Goal: Task Accomplishment & Management: Manage account settings

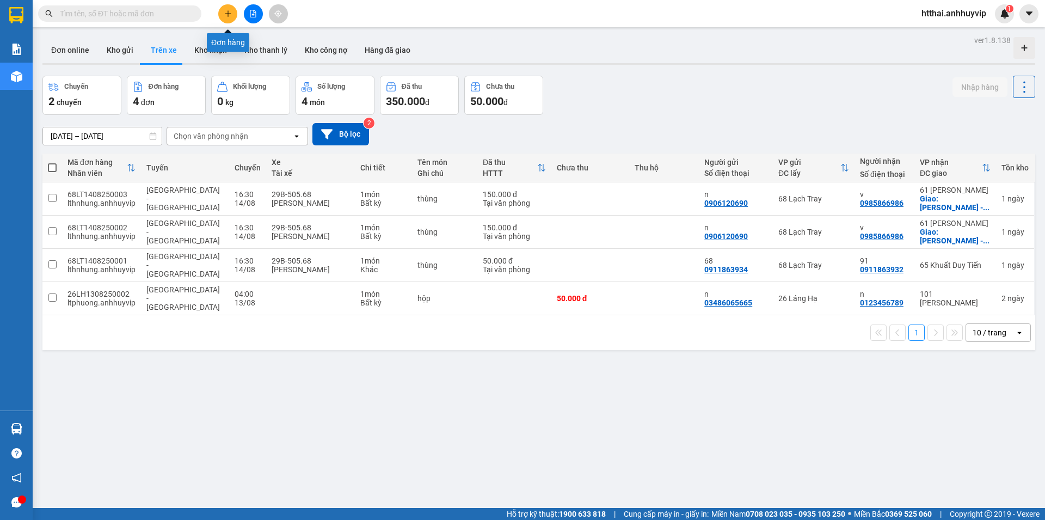
click at [223, 15] on button at bounding box center [227, 13] width 19 height 19
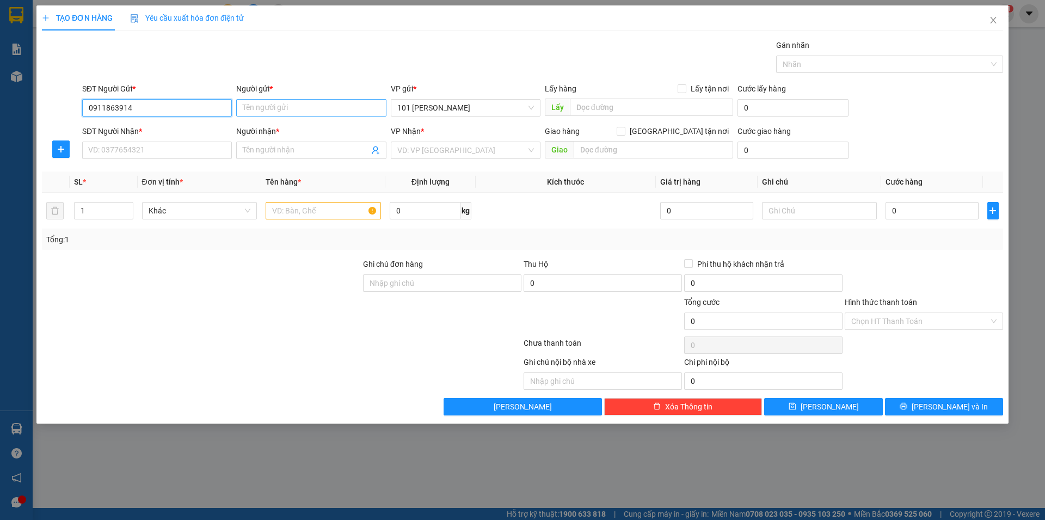
type input "0911863914"
click at [303, 108] on input "Người gửi *" at bounding box center [311, 107] width 150 height 17
click at [210, 105] on input "0911863914" at bounding box center [157, 107] width 150 height 17
click at [279, 104] on input "Người gửi *" at bounding box center [311, 107] width 150 height 17
type input "v"
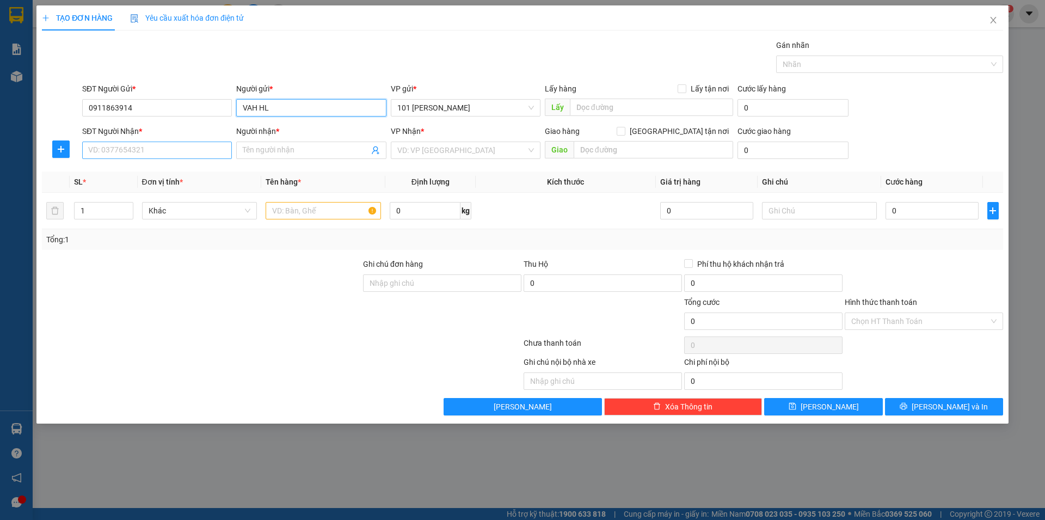
type input "VAH HL"
click at [198, 150] on input "SĐT Người Nhận *" at bounding box center [157, 149] width 150 height 17
type input "0911863929"
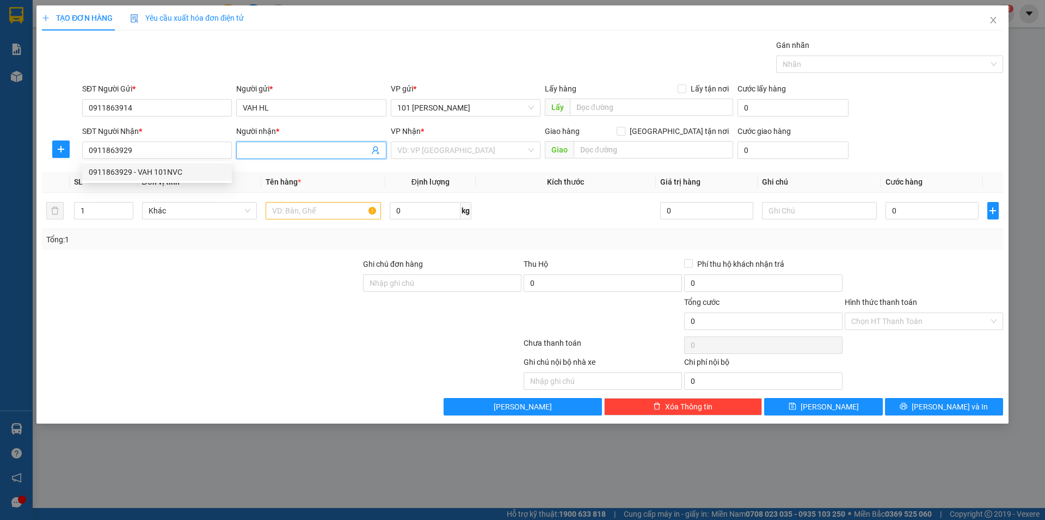
click at [274, 148] on input "Người nhận *" at bounding box center [306, 150] width 126 height 12
click at [164, 145] on input "0911863929" at bounding box center [157, 149] width 150 height 17
click at [276, 152] on input "Người nhận *" at bounding box center [306, 150] width 126 height 12
click at [147, 152] on input "0911863929" at bounding box center [157, 149] width 150 height 17
click at [139, 177] on div "0911863929 - VAH 101NVC" at bounding box center [157, 172] width 137 height 12
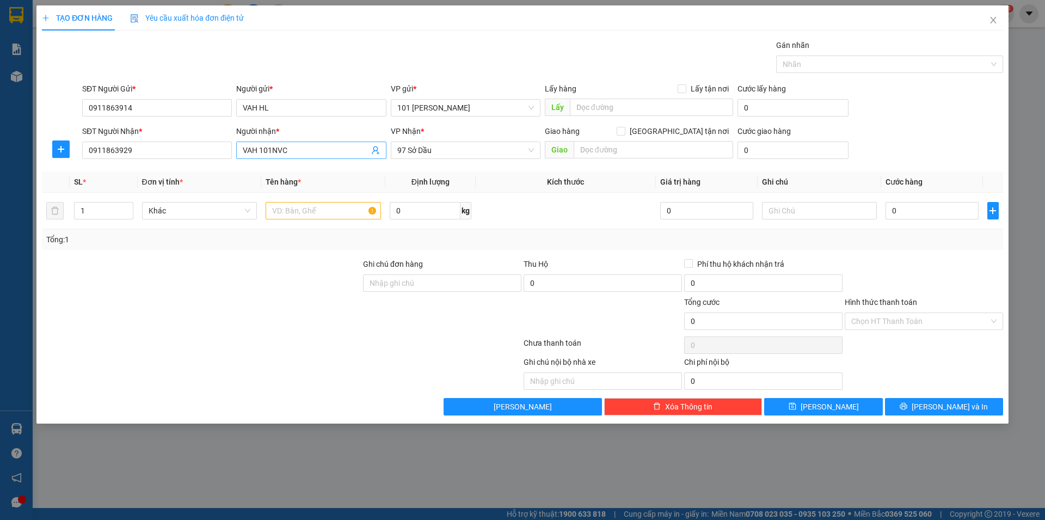
click at [280, 147] on input "VAH 101NVC" at bounding box center [306, 150] width 126 height 12
drag, startPoint x: 262, startPoint y: 150, endPoint x: 306, endPoint y: 150, distance: 44.1
click at [306, 150] on input "VAH 101NVC" at bounding box center [306, 150] width 126 height 12
click at [449, 154] on span "97 Sở Dầu" at bounding box center [465, 150] width 137 height 16
type input "VAH HN"
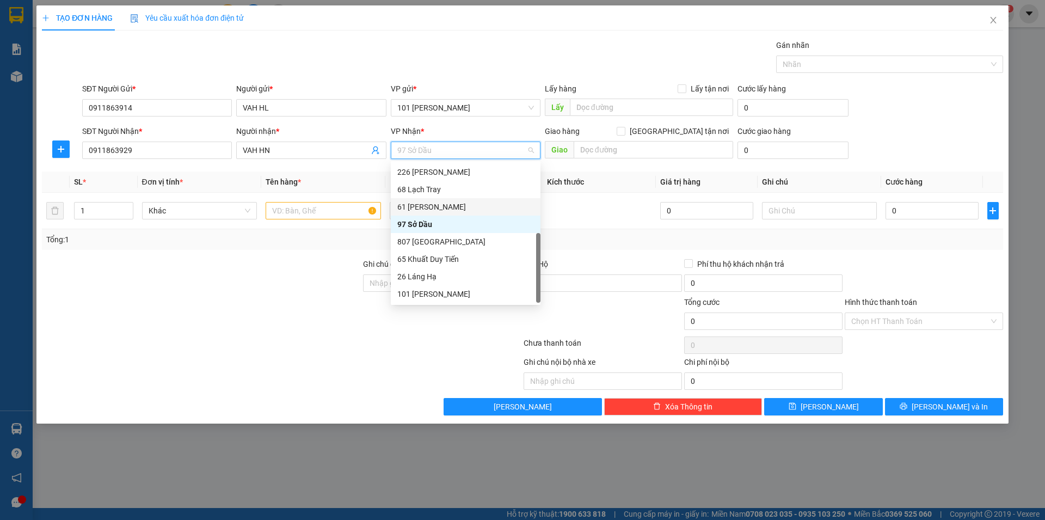
scroll to position [17, 0]
click at [425, 294] on div "11 [PERSON_NAME]" at bounding box center [465, 294] width 137 height 12
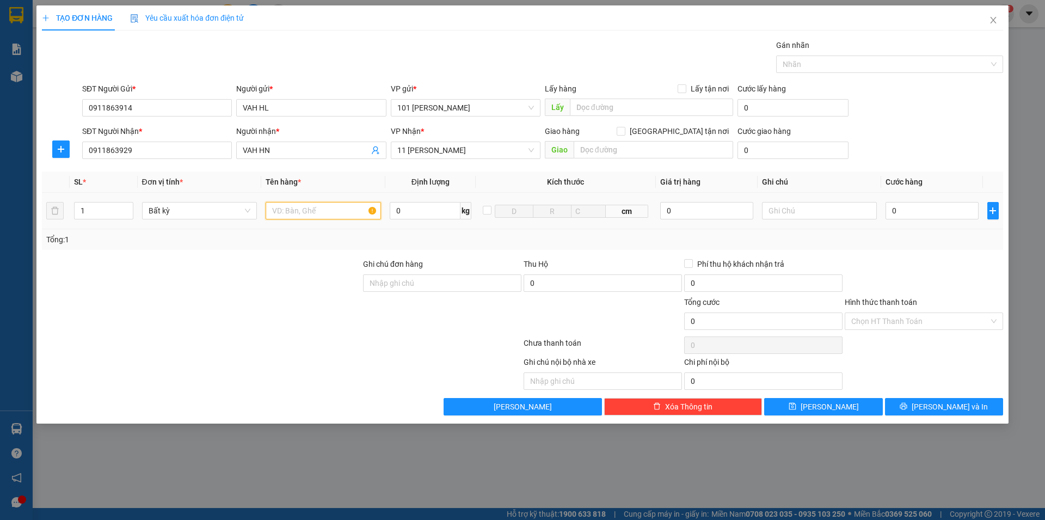
click at [294, 212] on input "text" at bounding box center [323, 210] width 115 height 17
type input "T"
type input "HỘP"
click at [922, 212] on input "0" at bounding box center [931, 210] width 93 height 17
type input "7"
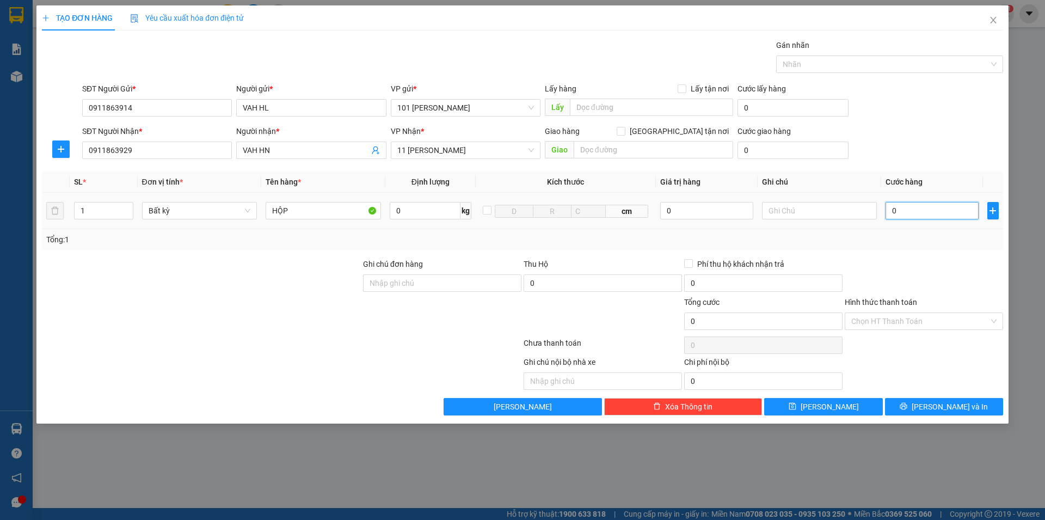
type input "7"
type input "0"
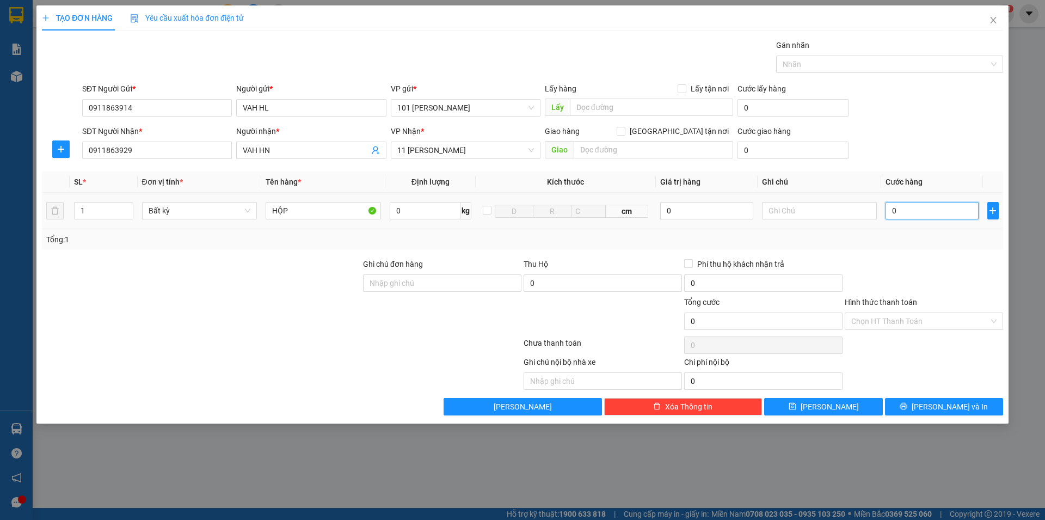
type input "05"
type input "5"
type input "050"
type input "50"
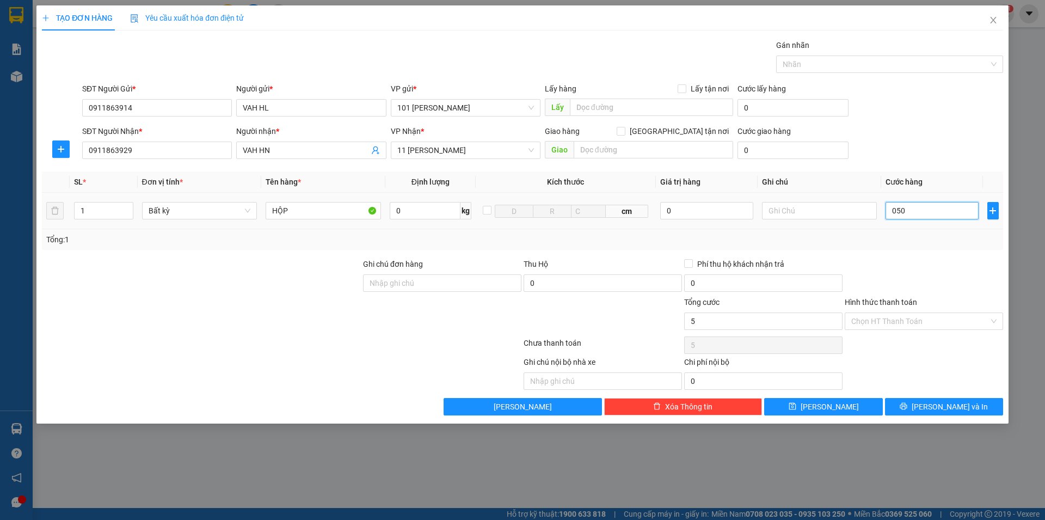
type input "50"
type input "0.500"
type input "500"
type input "05.000"
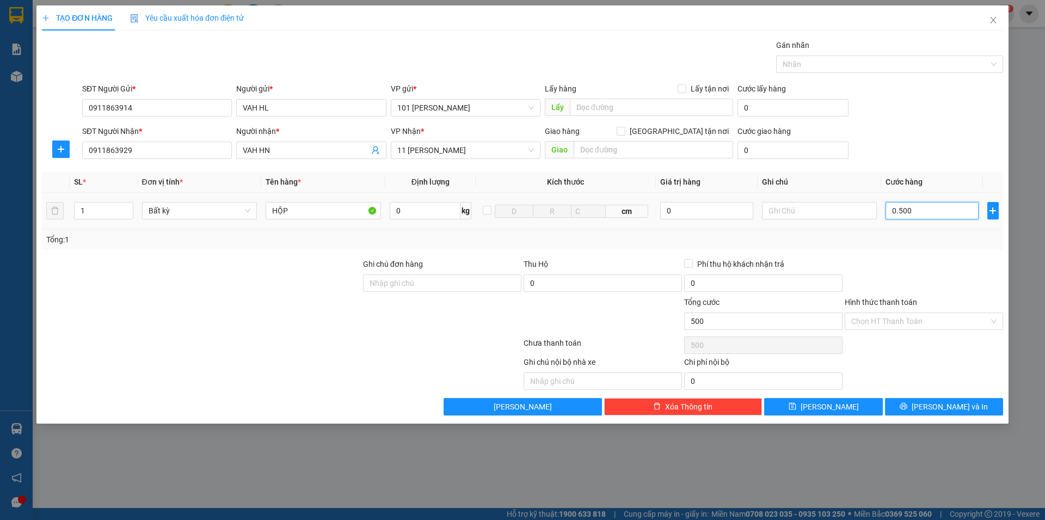
type input "5.000"
type input "050.000"
type input "50.000"
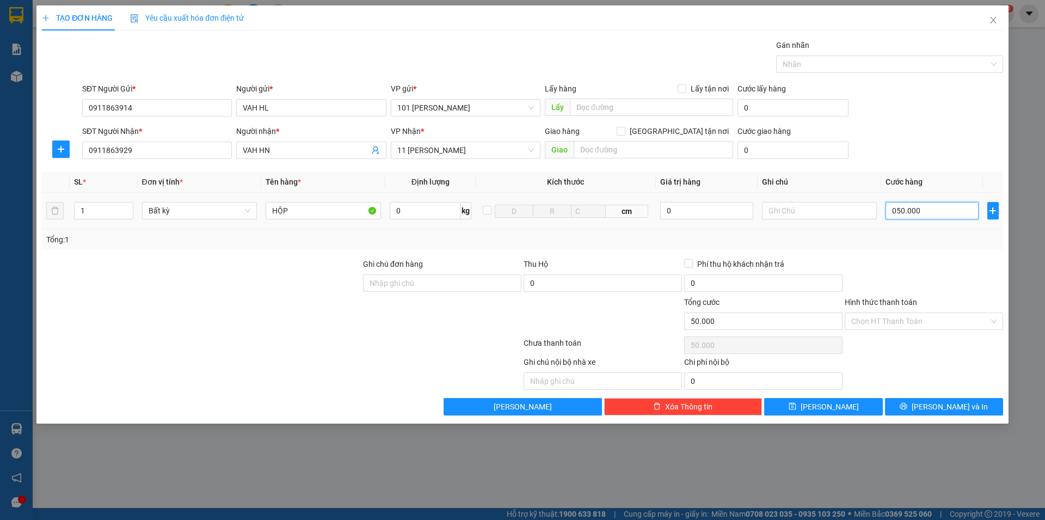
type input "05.000"
type input "5.000"
type input "0.500"
type input "500"
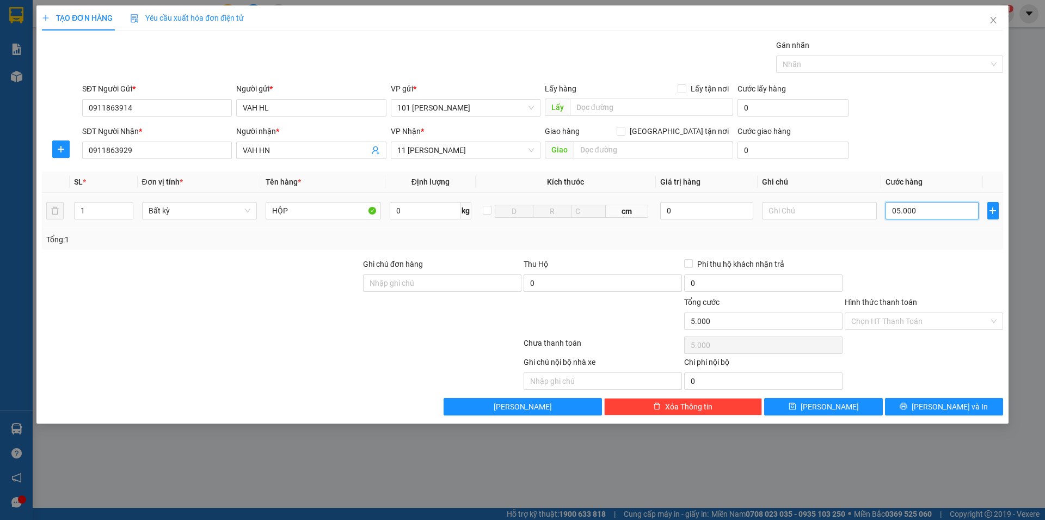
type input "500"
type input "050"
type input "50"
type input "05"
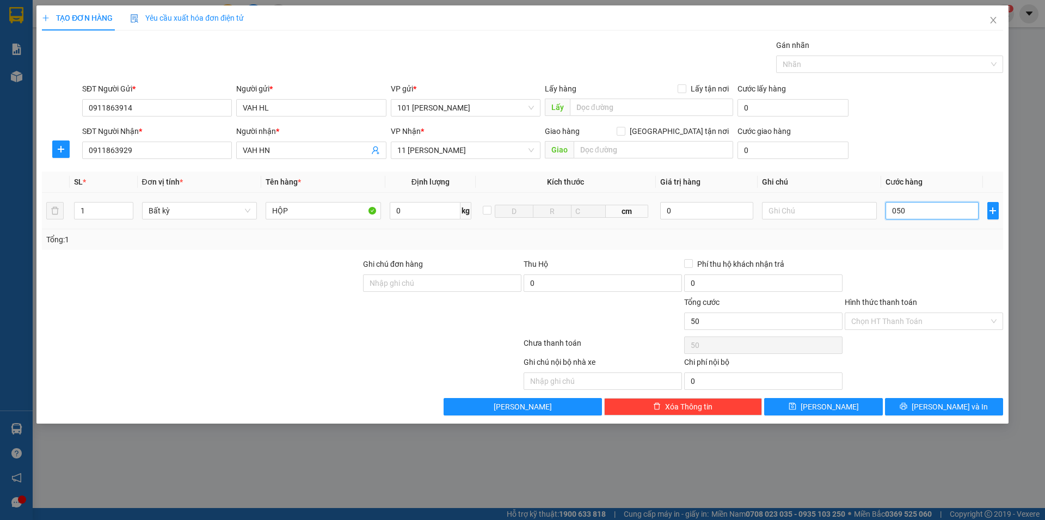
type input "5"
type input "0"
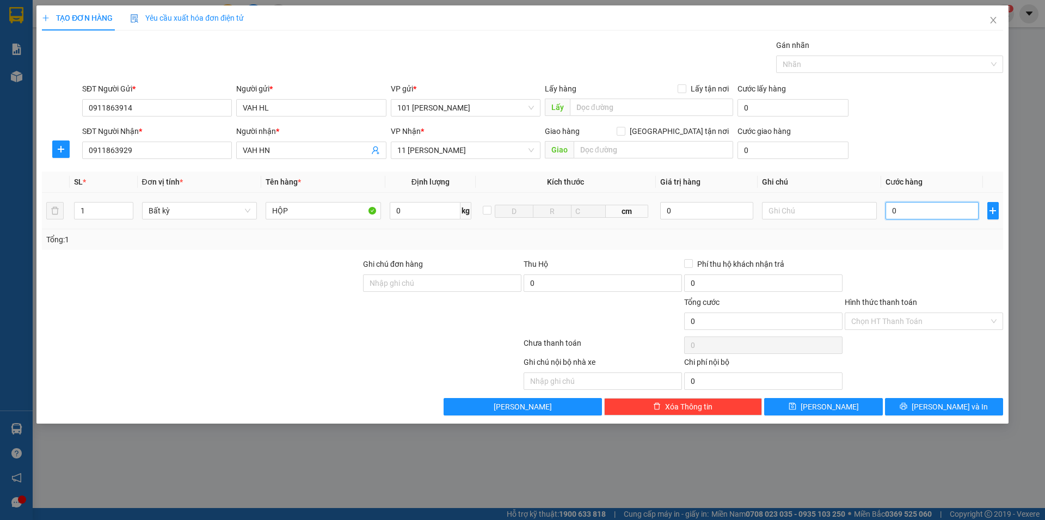
type input "05"
type input "5"
type input "050"
type input "50"
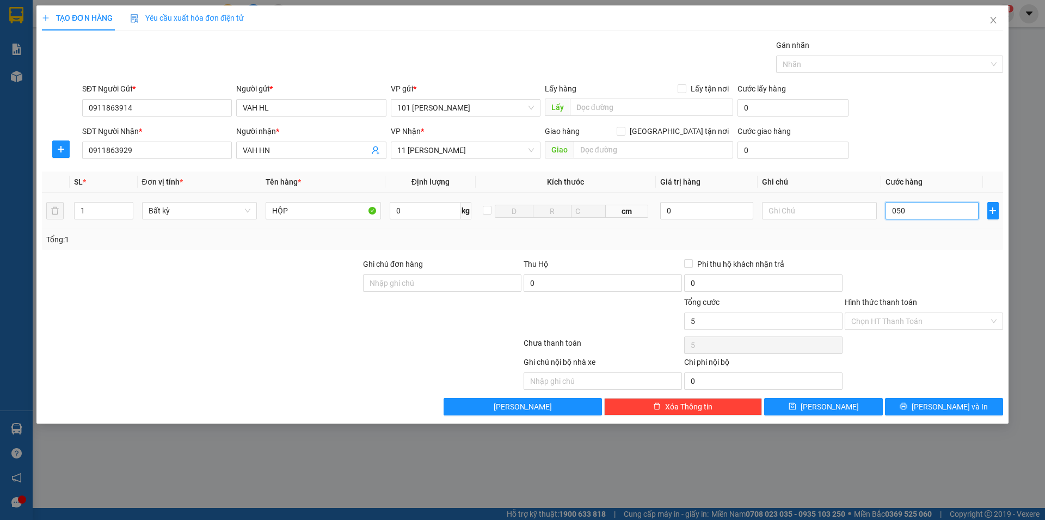
type input "50"
type input "0.500"
type input "500"
type input "05.000"
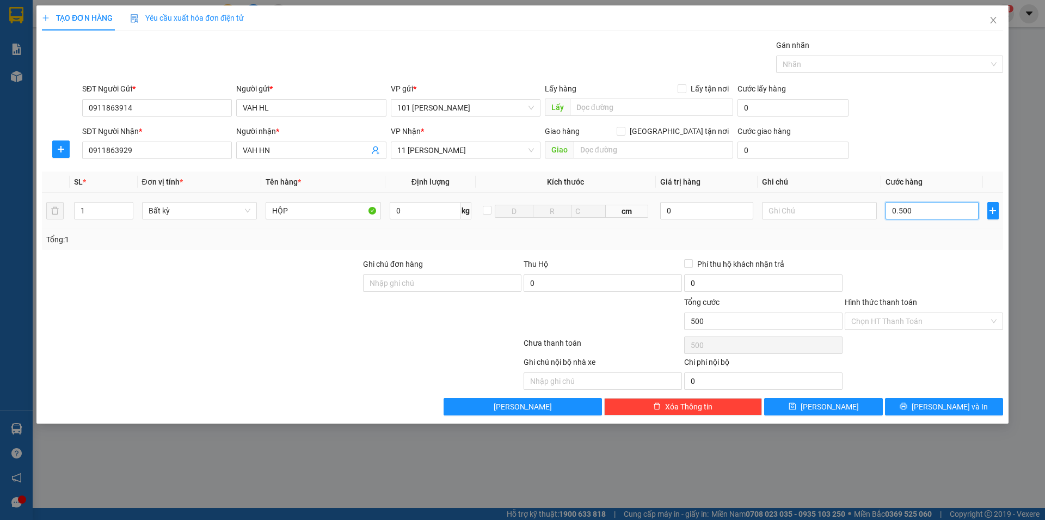
type input "5.000"
type input "050.000"
type input "50.000"
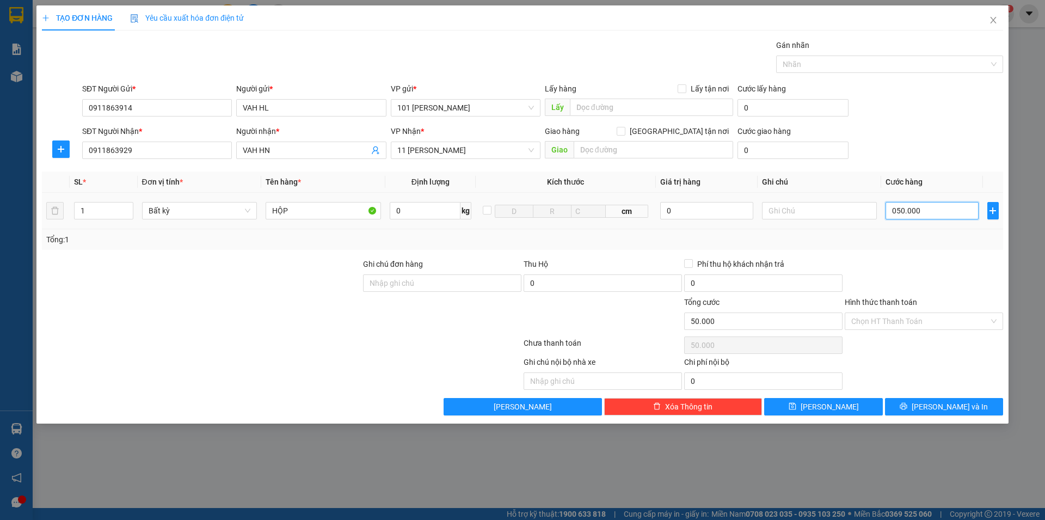
type input "05.000"
type input "5.000"
type input "0.500"
type input "500"
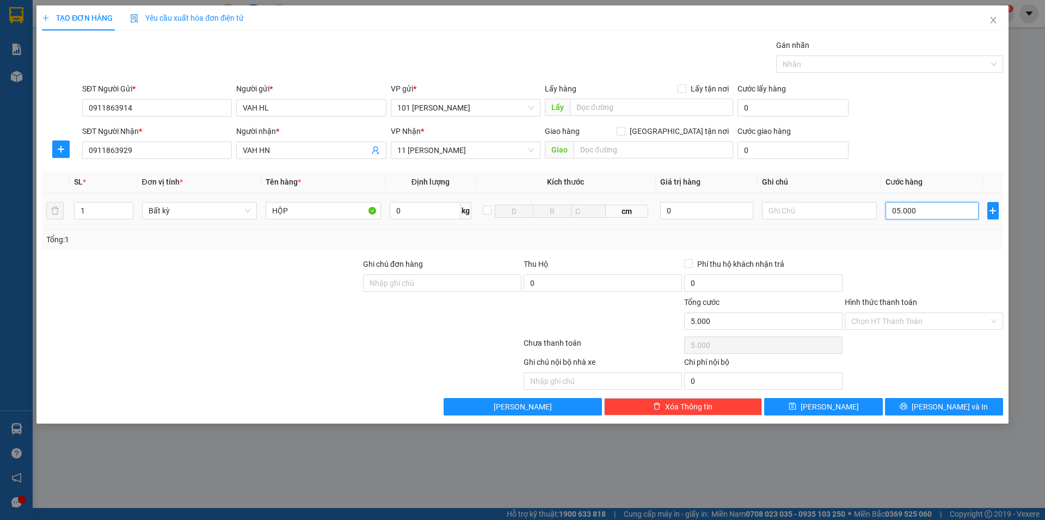
type input "500"
type input "050"
type input "50"
type input "05"
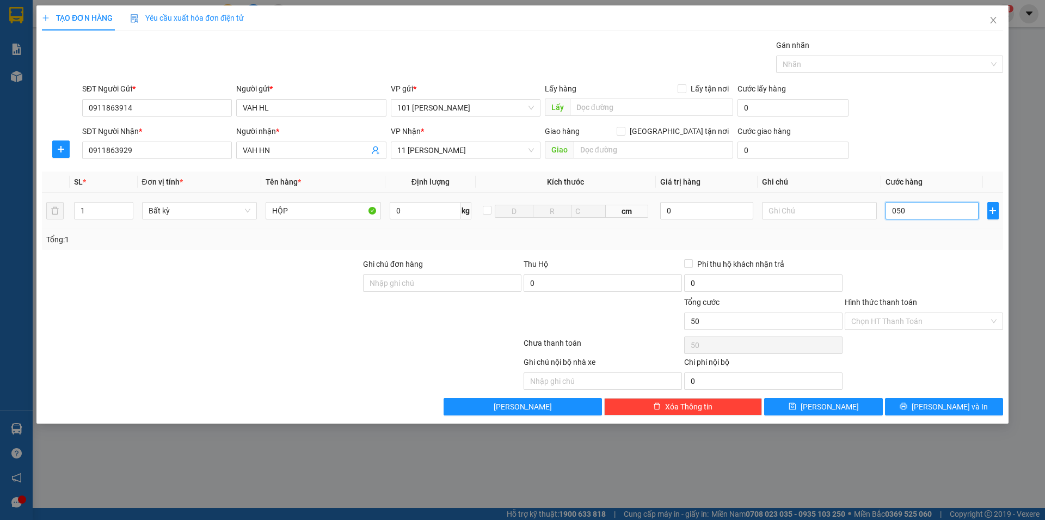
type input "5"
type input "0"
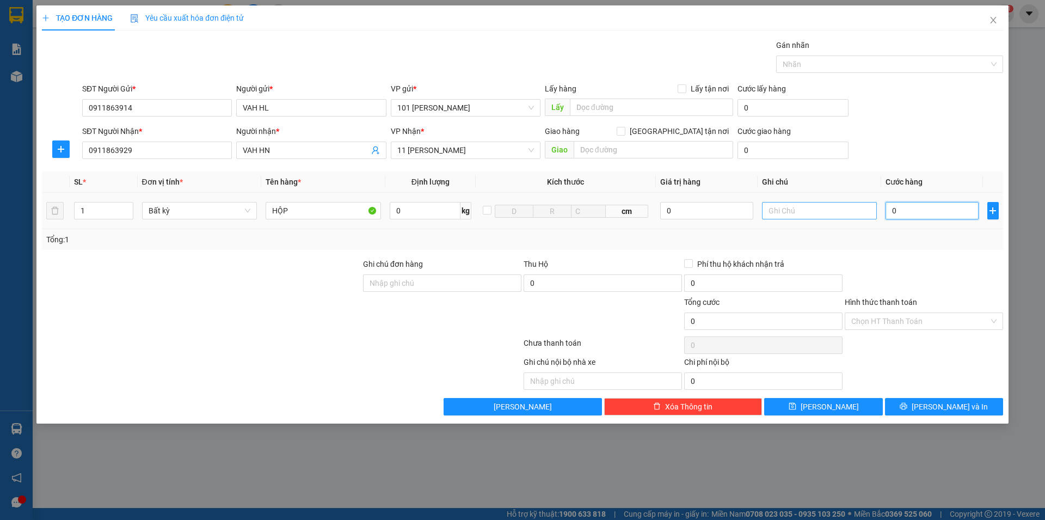
drag, startPoint x: 917, startPoint y: 212, endPoint x: 853, endPoint y: 217, distance: 64.4
click at [853, 217] on tr "1 Bất kỳ HỘP 0 kg cm 0 0" at bounding box center [522, 211] width 961 height 36
type input "5"
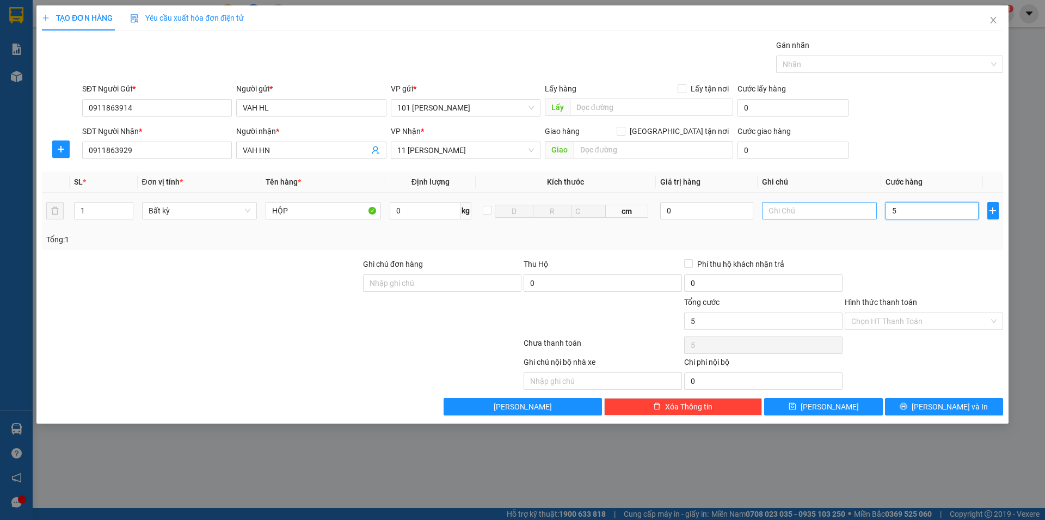
type input "50"
type input "500"
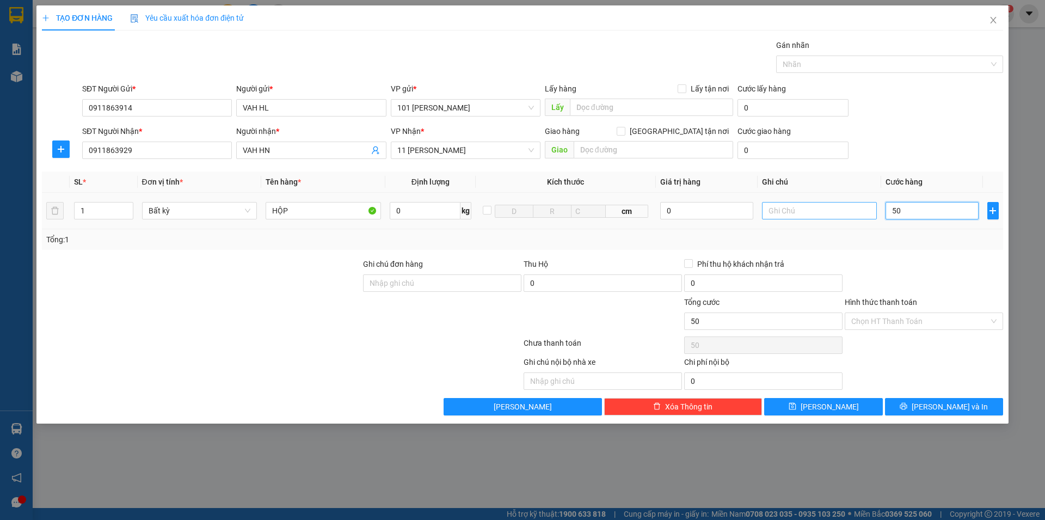
type input "500"
type input "5.000"
type input "50.000"
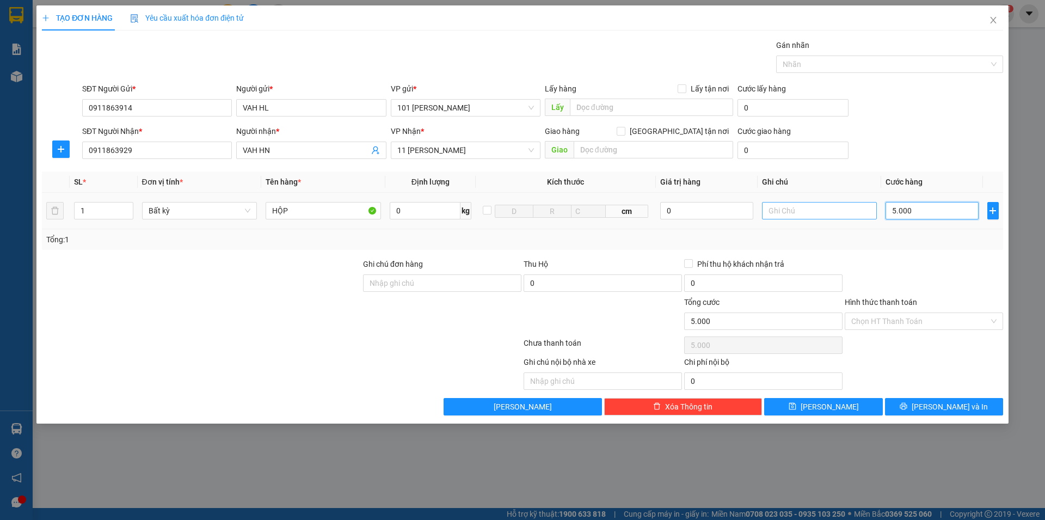
type input "50.000"
click at [835, 407] on span "[PERSON_NAME]" at bounding box center [829, 407] width 58 height 12
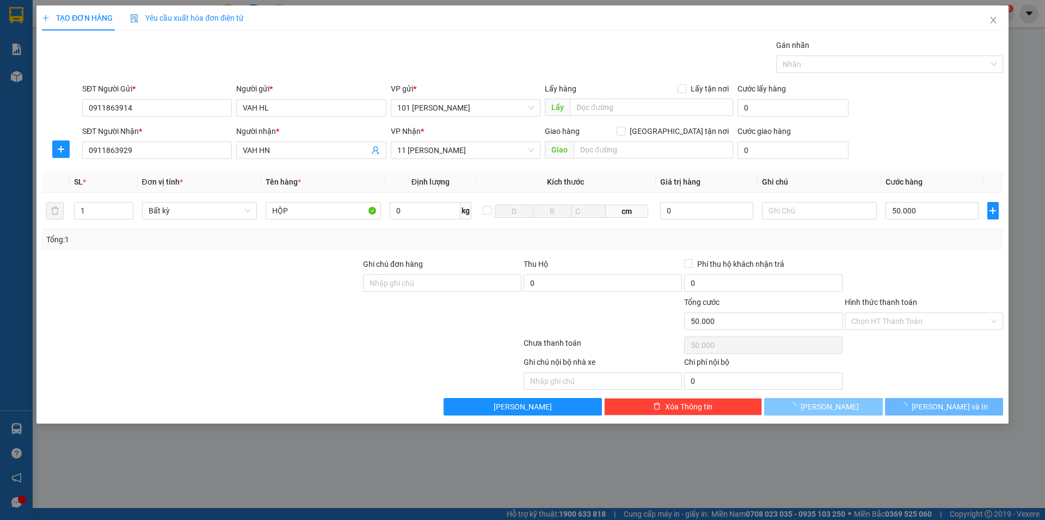
type input "0"
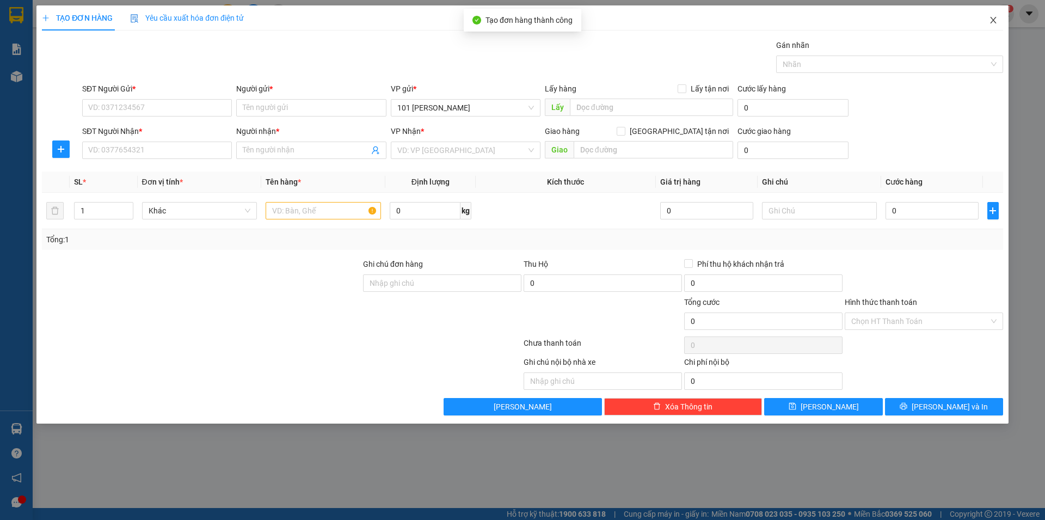
click at [991, 19] on icon "close" at bounding box center [993, 20] width 6 height 7
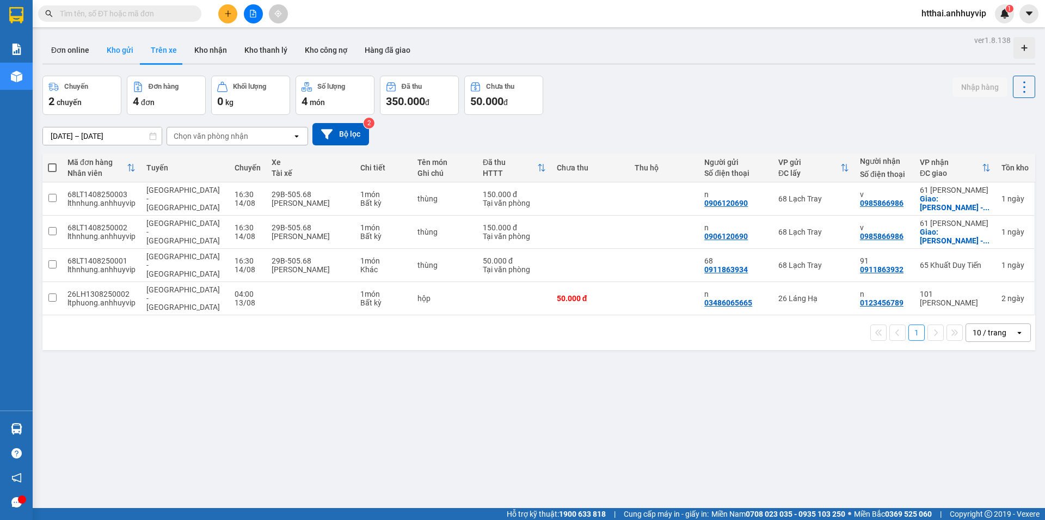
click at [121, 52] on button "Kho gửi" at bounding box center [120, 50] width 44 height 26
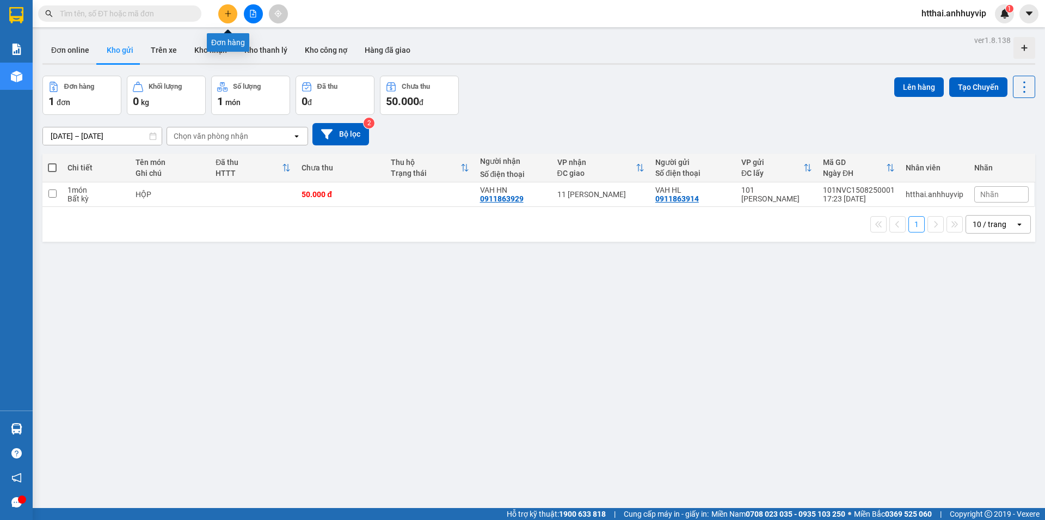
click at [227, 15] on icon "plus" at bounding box center [228, 14] width 8 height 8
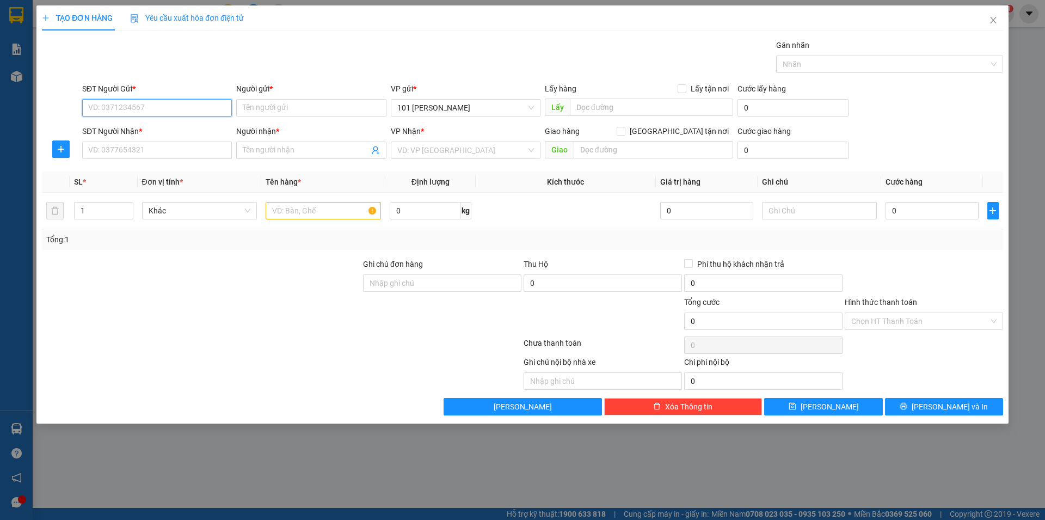
click at [178, 106] on input "SĐT Người Gửi *" at bounding box center [157, 107] width 150 height 17
type input "0911863914"
click at [184, 128] on div "0911863914 - VAH HL" at bounding box center [157, 130] width 137 height 12
type input "VAH HL"
type input "0911863914"
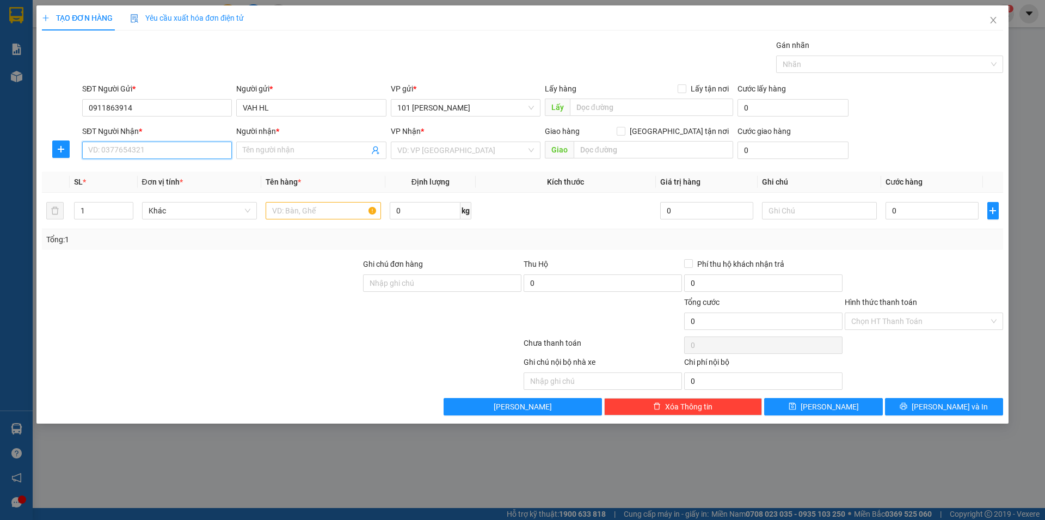
click at [172, 146] on input "SĐT Người Nhận *" at bounding box center [157, 149] width 150 height 17
type input "0911863023"
click at [349, 147] on input "Người nhận *" at bounding box center [306, 150] width 126 height 12
type input "VAH HN"
click at [422, 150] on input "search" at bounding box center [461, 150] width 129 height 16
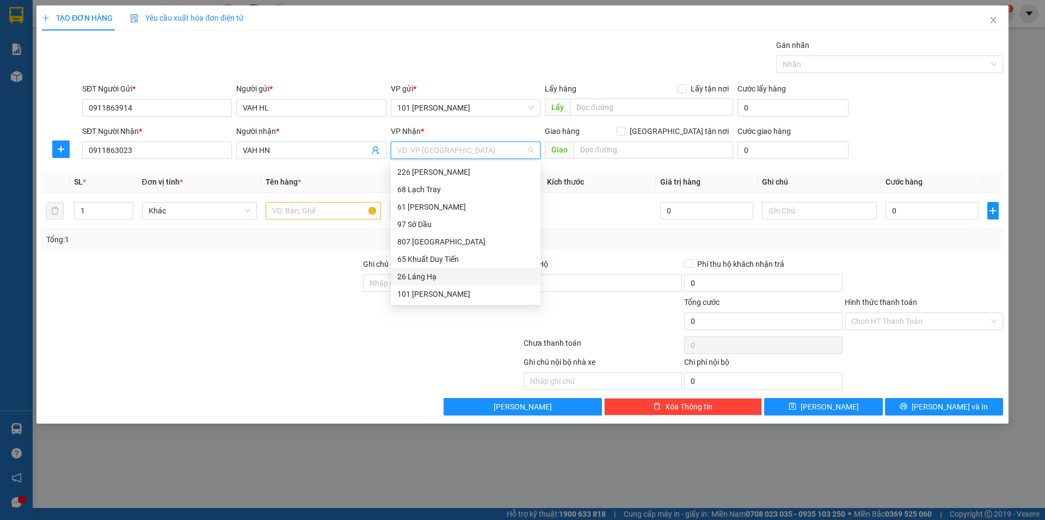
scroll to position [17, 0]
click at [438, 292] on div "11 [PERSON_NAME]" at bounding box center [465, 294] width 137 height 12
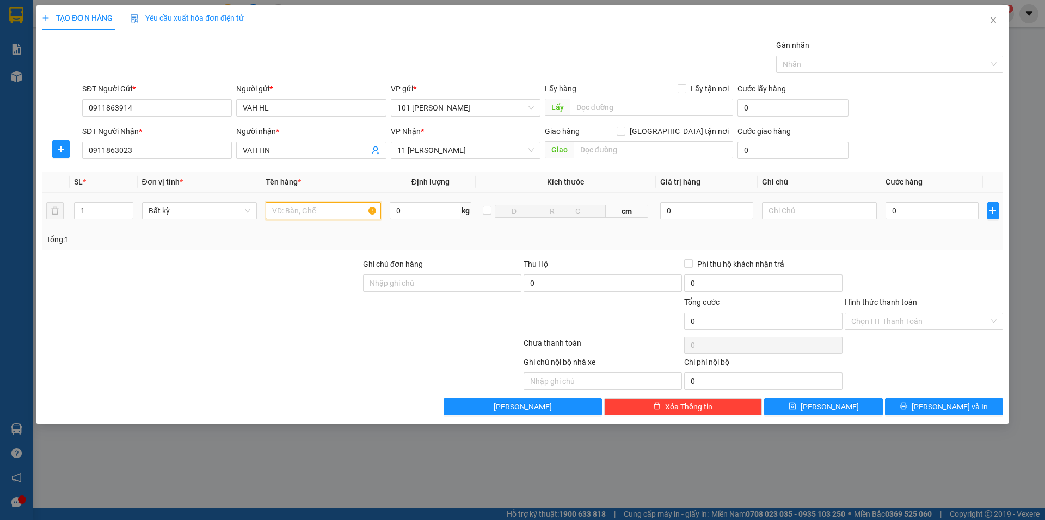
click at [315, 212] on input "text" at bounding box center [323, 210] width 115 height 17
type input "p"
type input "PHONG BÌ"
type input "4"
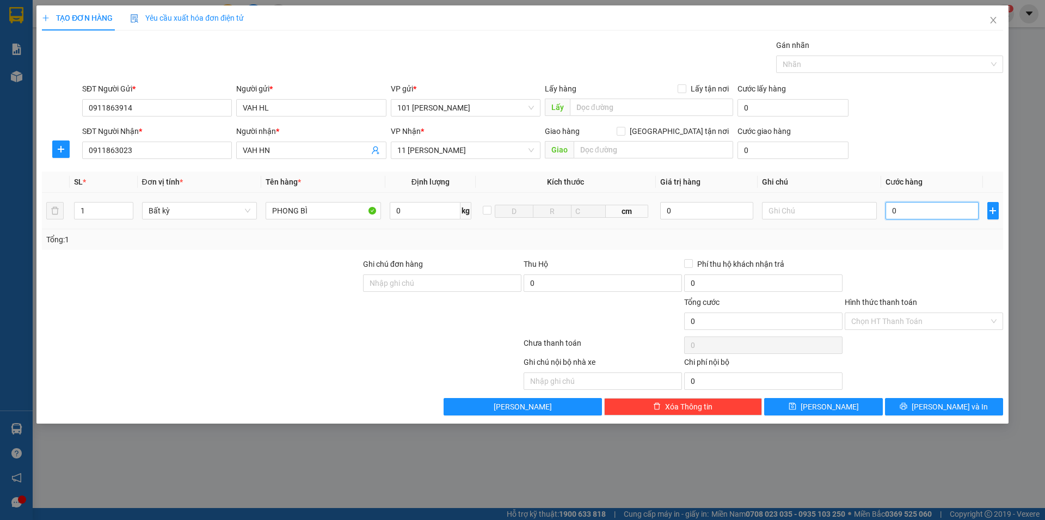
type input "4"
type input "40"
type input "400"
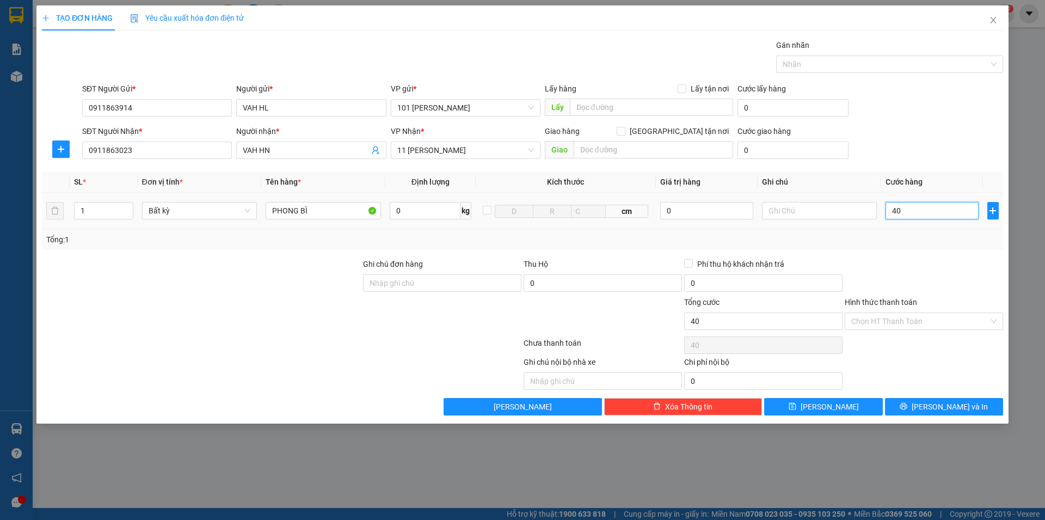
type input "400"
type input "4.000"
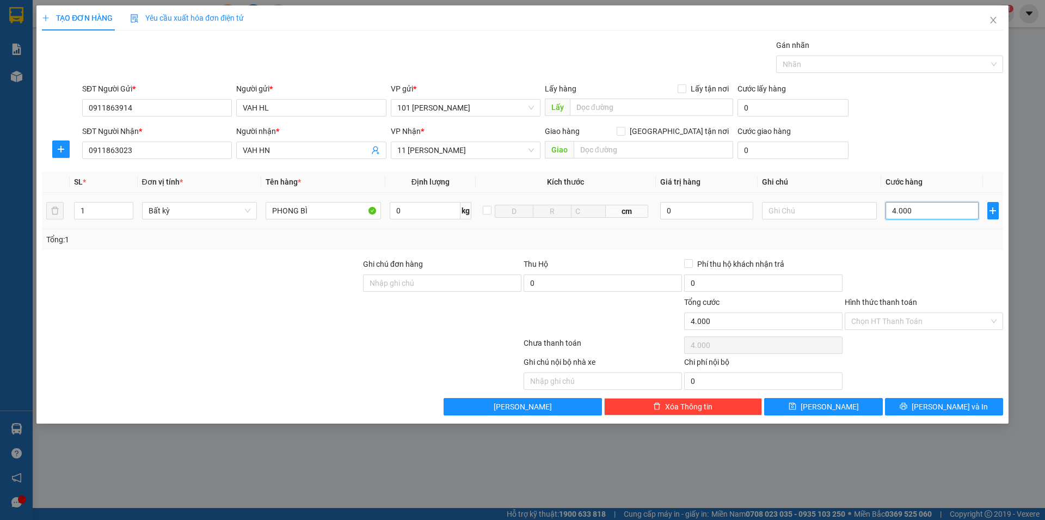
type input "40.000"
click at [898, 319] on input "Hình thức thanh toán" at bounding box center [920, 321] width 138 height 16
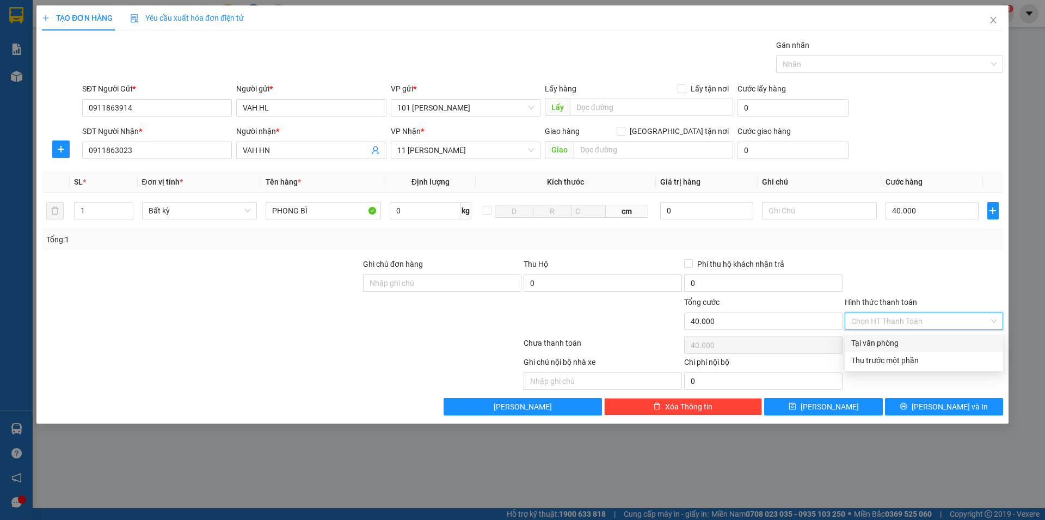
drag, startPoint x: 894, startPoint y: 342, endPoint x: 884, endPoint y: 374, distance: 33.7
click at [894, 344] on div "Tại văn phòng" at bounding box center [923, 343] width 145 height 12
type input "0"
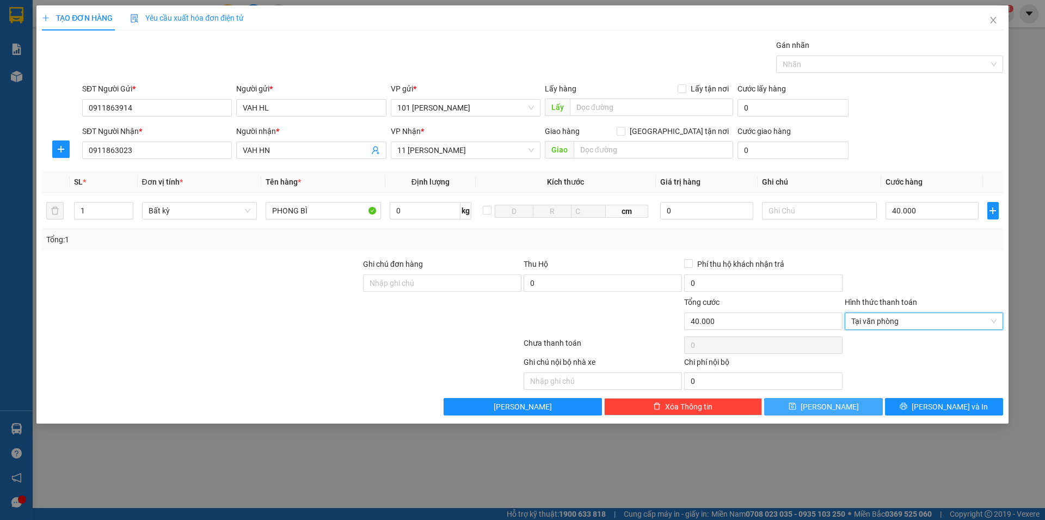
drag, startPoint x: 846, startPoint y: 409, endPoint x: 872, endPoint y: 389, distance: 32.6
click at [846, 409] on button "[PERSON_NAME]" at bounding box center [823, 406] width 118 height 17
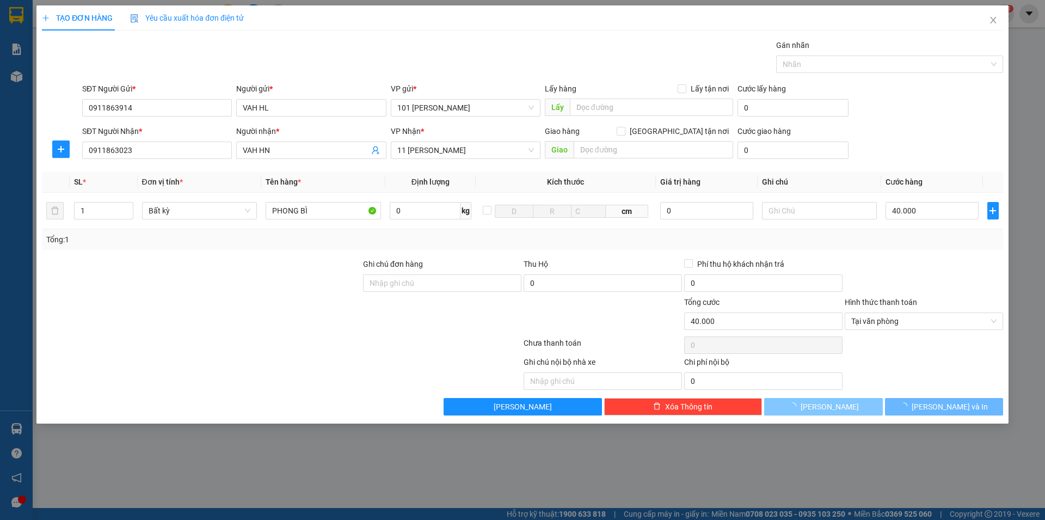
type input "0"
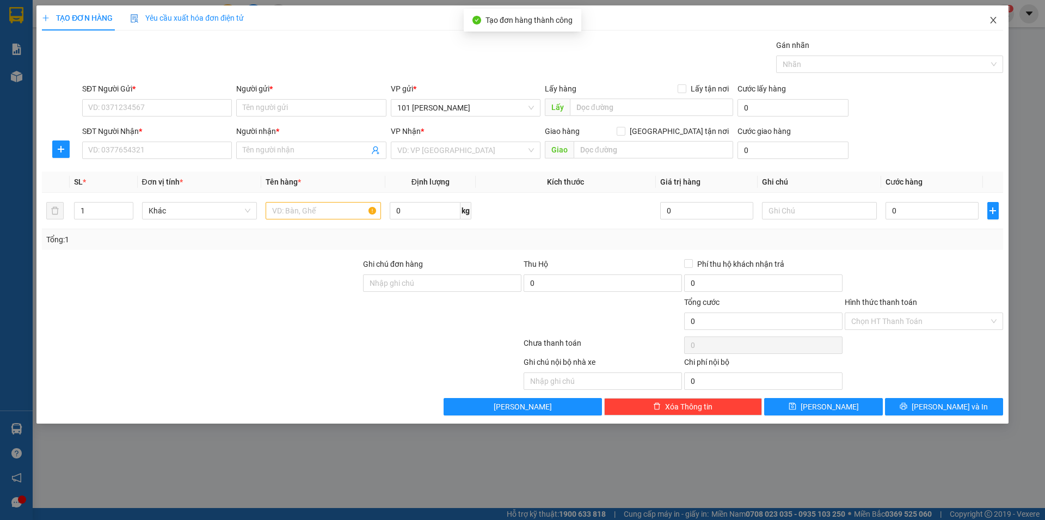
click at [990, 19] on icon "close" at bounding box center [993, 20] width 9 height 9
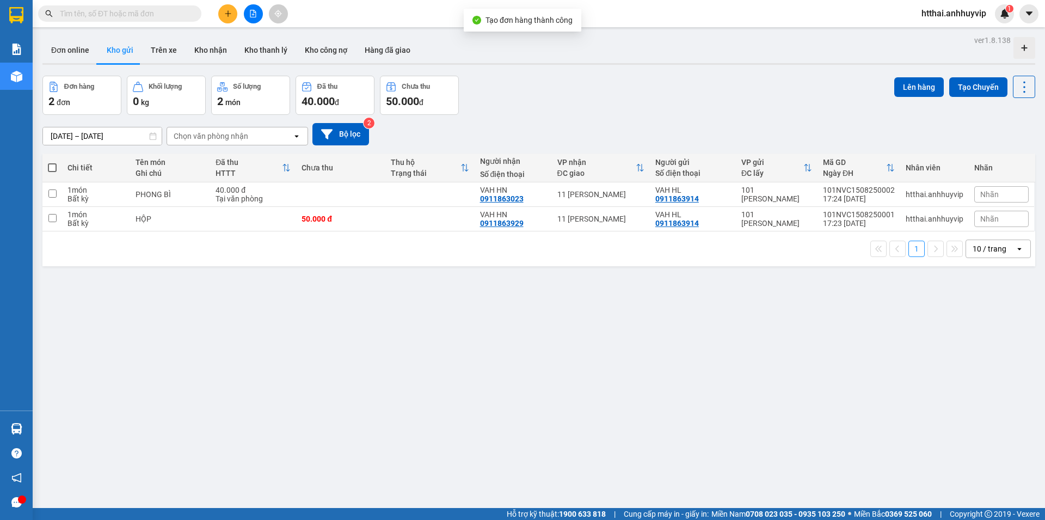
click at [605, 331] on div "ver 1.8.138 Đơn online Kho gửi Trên xe Kho nhận Kho thanh lý Kho công nợ Hàng đ…" at bounding box center [538, 293] width 1001 height 520
click at [131, 331] on div "ver 1.8.138 Đơn online Kho gửi Trên xe Kho nhận Kho thanh lý Kho công nợ Hàng đ…" at bounding box center [538, 293] width 1001 height 520
click at [618, 291] on div "ver 1.8.138 Đơn online Kho gửi Trên xe Kho nhận Kho thanh lý Kho công nợ Hàng đ…" at bounding box center [538, 293] width 1001 height 520
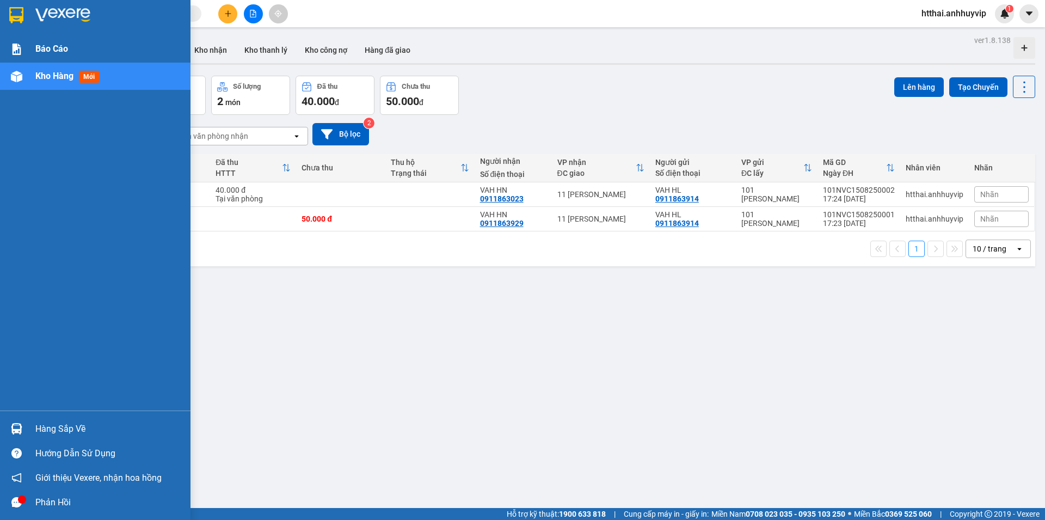
click at [53, 51] on span "Báo cáo" at bounding box center [51, 49] width 33 height 14
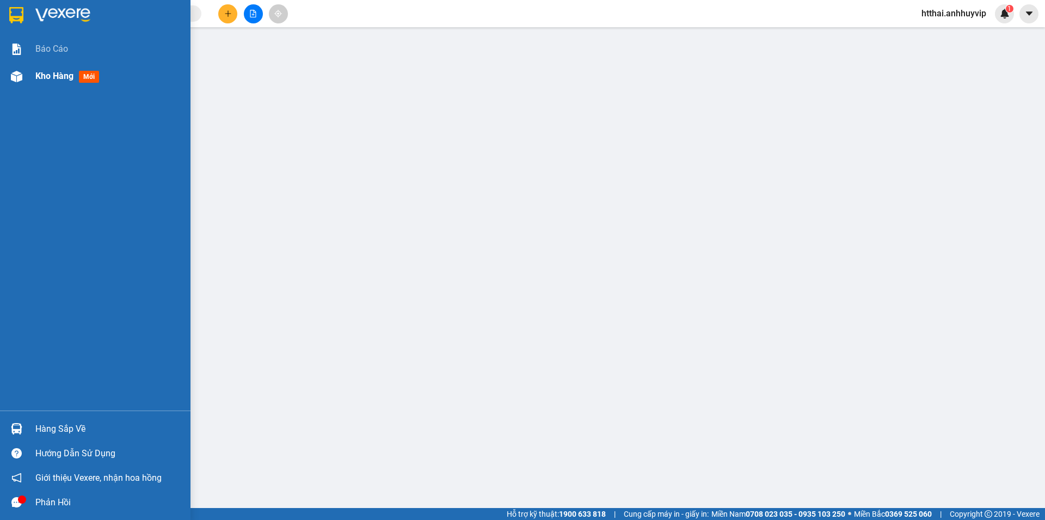
click at [76, 76] on div "Kho hàng mới" at bounding box center [69, 76] width 68 height 14
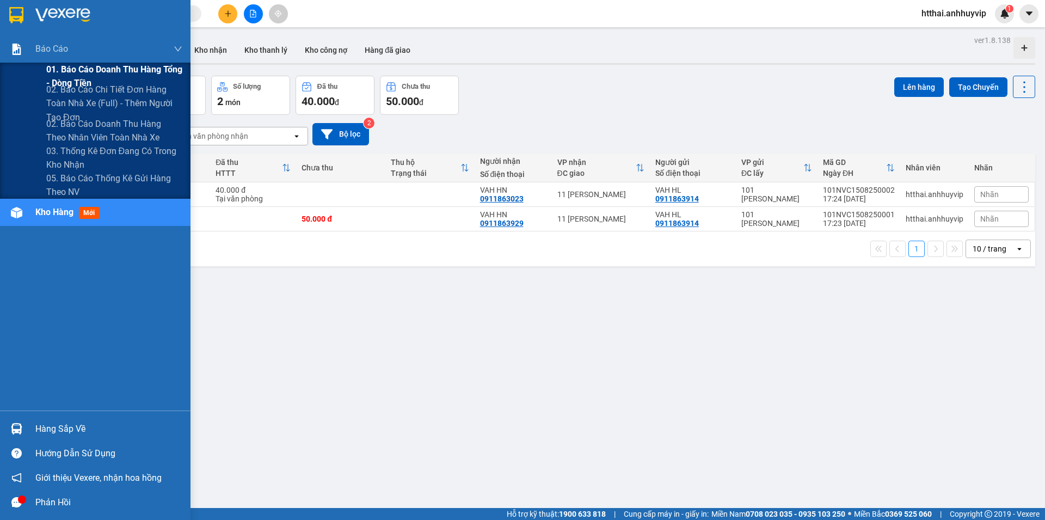
click at [93, 75] on span "01. Báo cáo doanh thu hàng Tổng - Dòng tiền" at bounding box center [114, 76] width 136 height 27
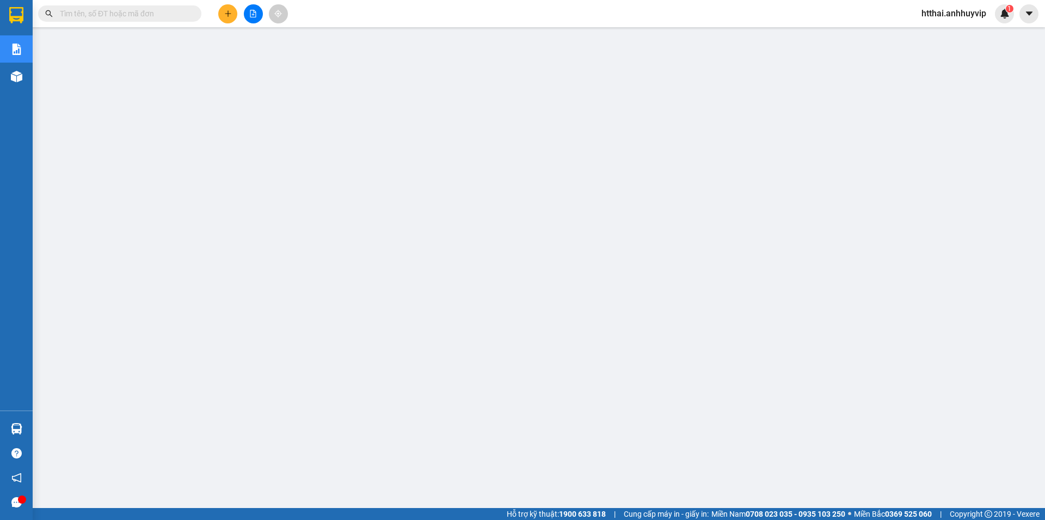
click at [141, 15] on input "text" at bounding box center [124, 14] width 128 height 12
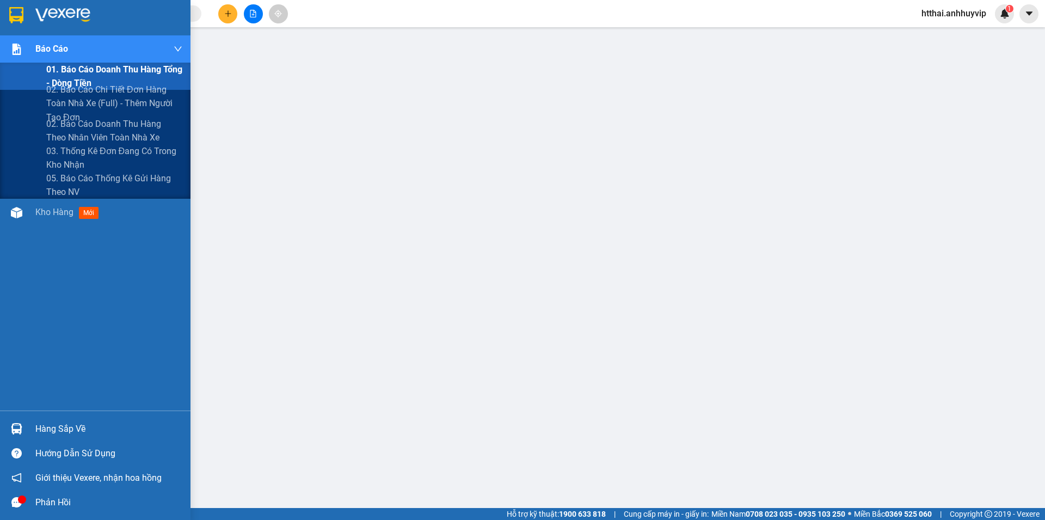
click at [12, 50] on img at bounding box center [16, 49] width 11 height 11
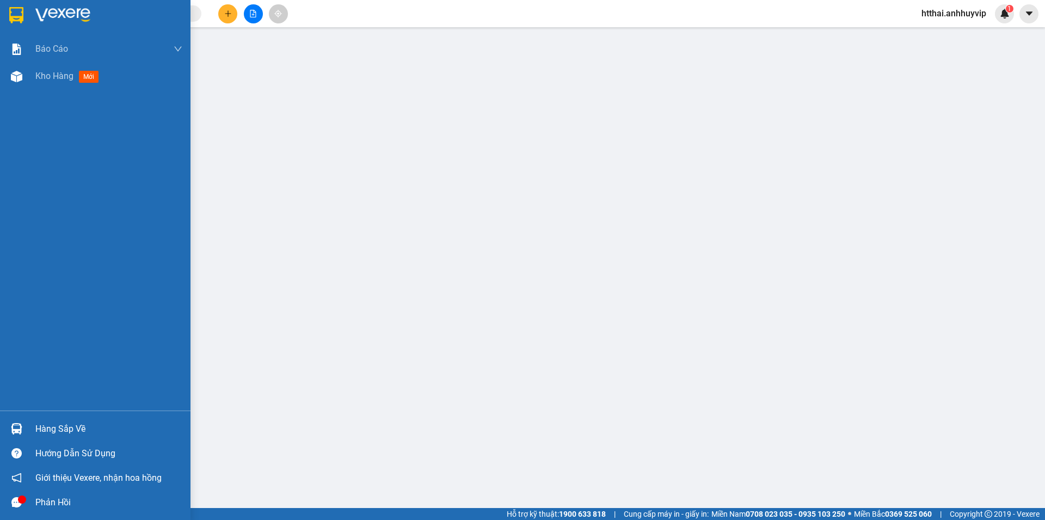
click at [51, 213] on div "Báo cáo 01. Báo cáo doanh thu hàng Tổng - Dòng tiền 02. Báo cáo chi tiết đơn hà…" at bounding box center [95, 222] width 190 height 375
click at [66, 76] on span "Kho hàng" at bounding box center [54, 76] width 38 height 10
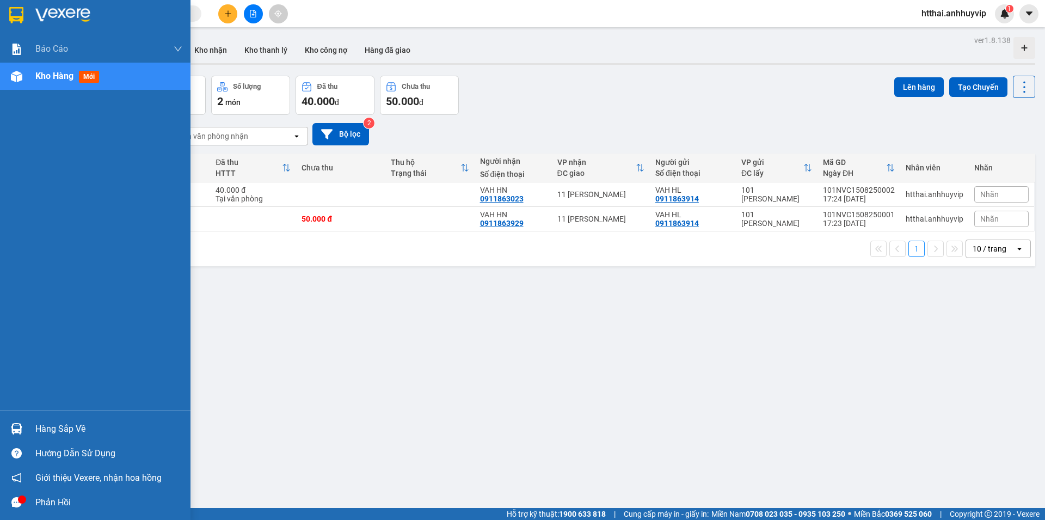
click at [40, 430] on div "Hàng sắp về" at bounding box center [108, 429] width 147 height 16
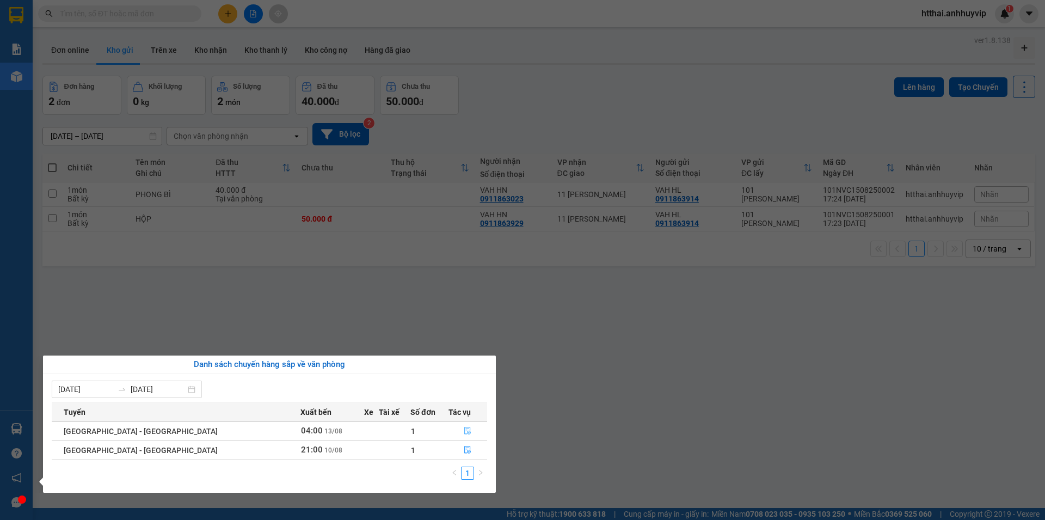
click at [464, 432] on icon "file-done" at bounding box center [468, 431] width 8 height 8
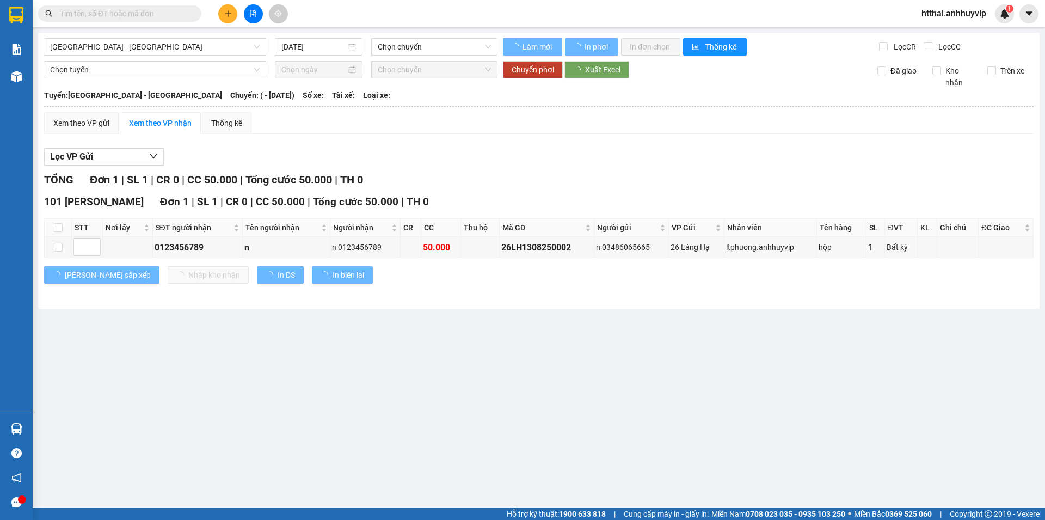
type input "13/08/2025"
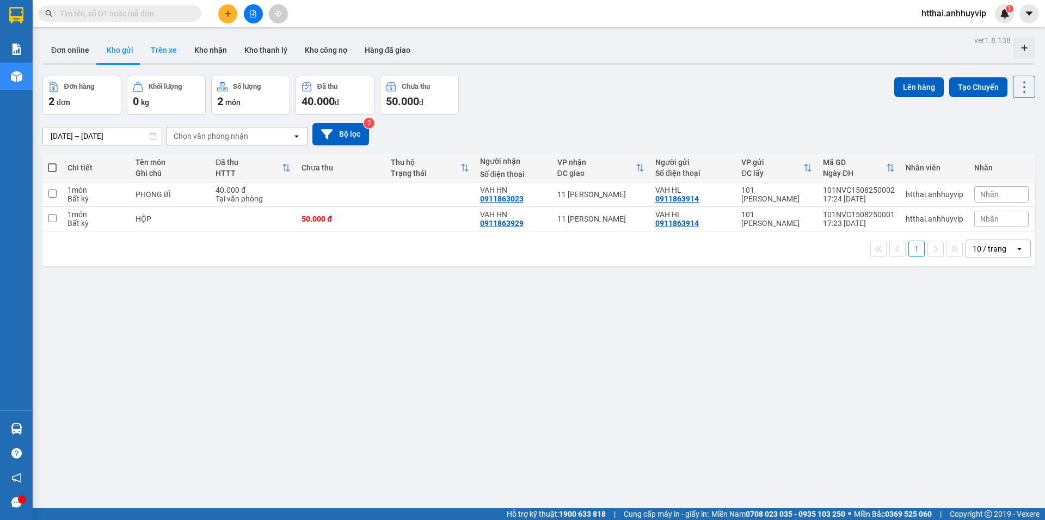
click at [159, 51] on button "Trên xe" at bounding box center [164, 50] width 44 height 26
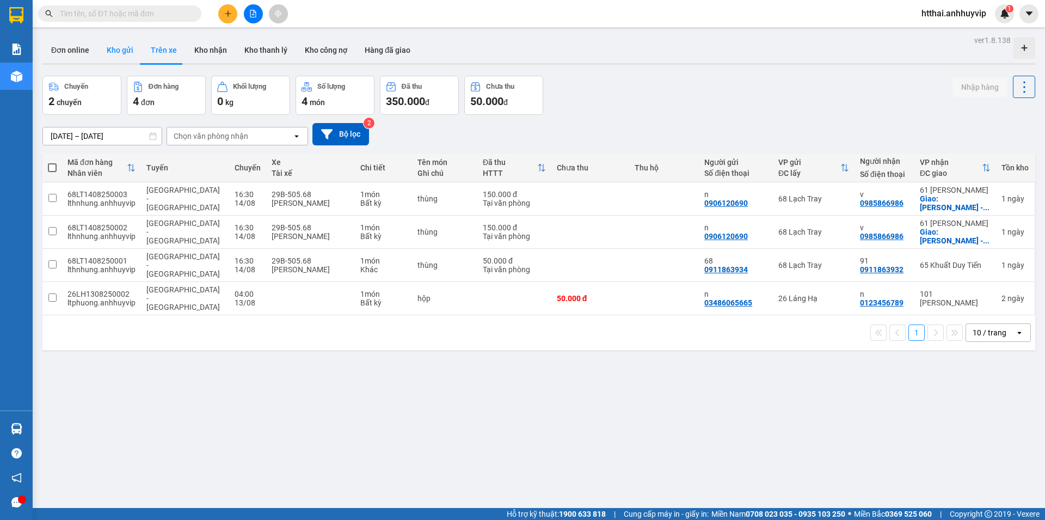
click at [122, 50] on button "Kho gửi" at bounding box center [120, 50] width 44 height 26
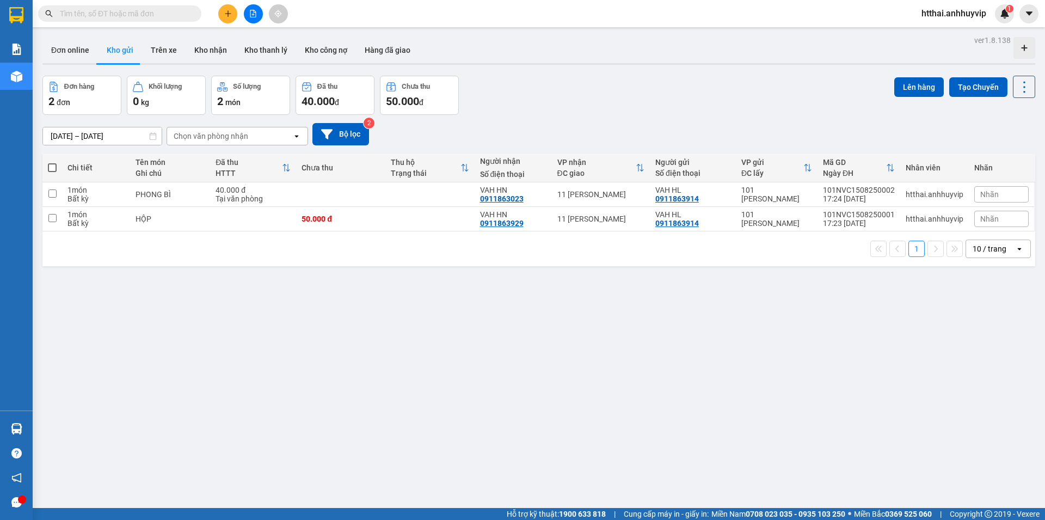
click at [51, 169] on span at bounding box center [52, 167] width 9 height 9
click at [52, 162] on input "checkbox" at bounding box center [52, 162] width 0 height 0
checkbox input "true"
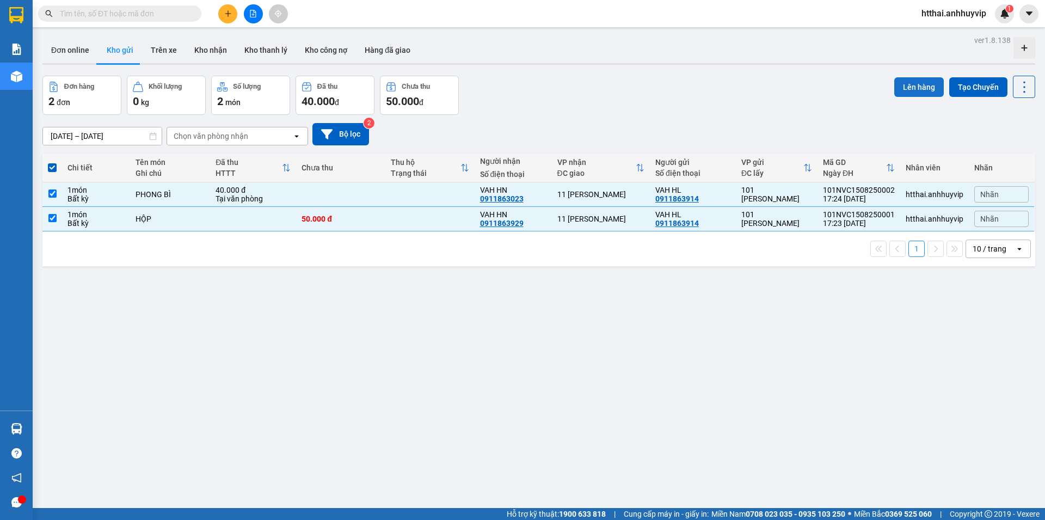
click at [922, 87] on button "Lên hàng" at bounding box center [919, 87] width 50 height 20
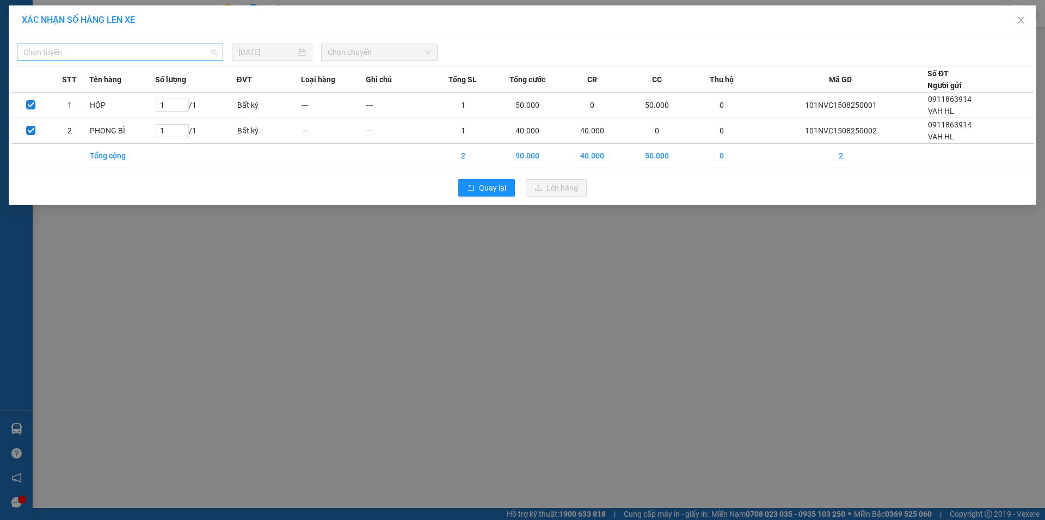
click at [112, 54] on span "Chọn tuyến" at bounding box center [119, 52] width 193 height 16
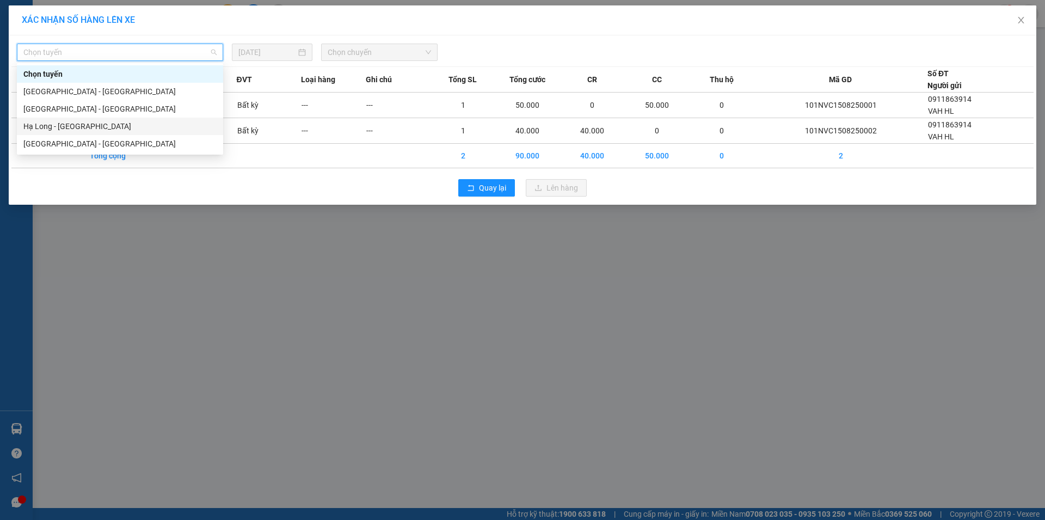
click at [50, 128] on div "Hạ Long - Hà Nội" at bounding box center [119, 126] width 193 height 12
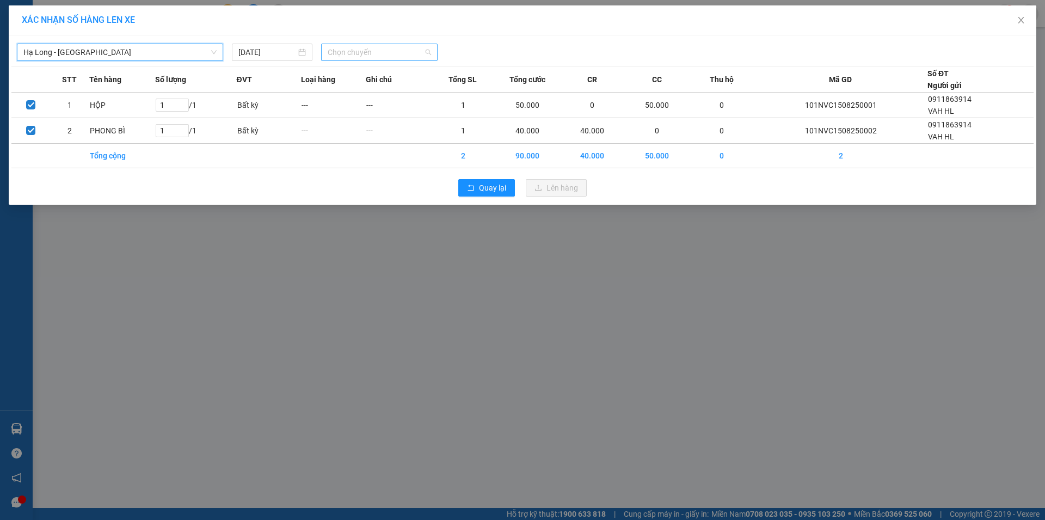
click at [362, 48] on span "Chọn chuyến" at bounding box center [379, 52] width 103 height 16
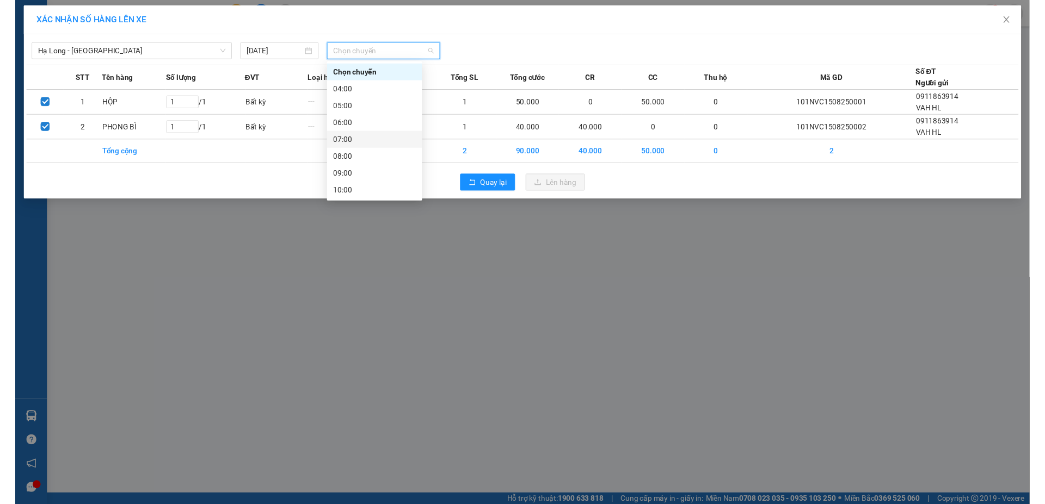
scroll to position [192, 0]
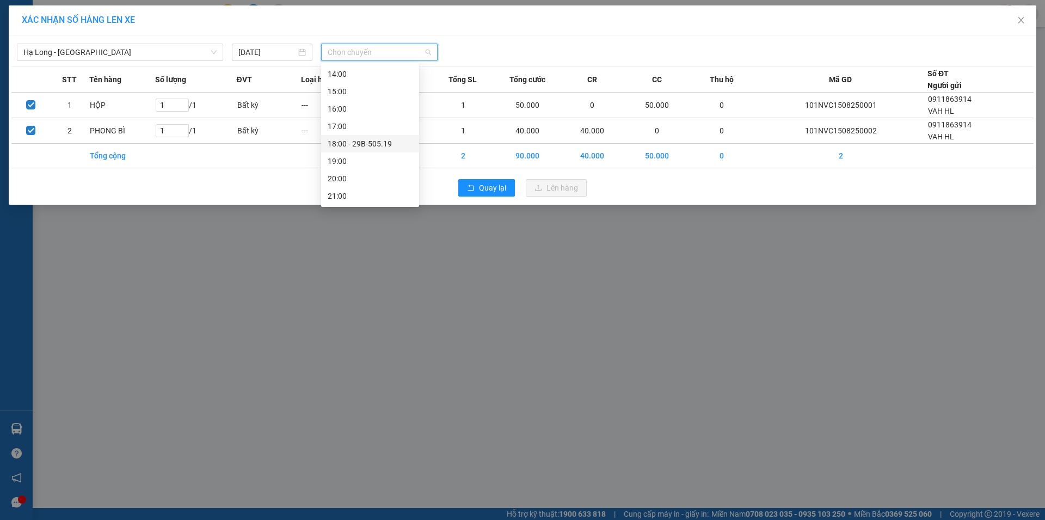
click at [375, 140] on div "18:00 - 29B-505.19" at bounding box center [370, 144] width 85 height 12
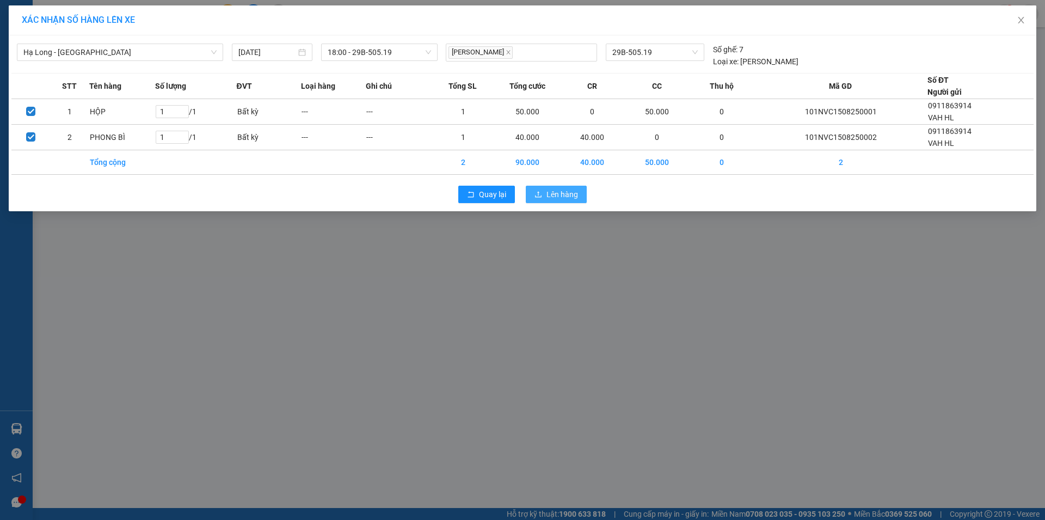
click at [562, 199] on span "Lên hàng" at bounding box center [562, 194] width 32 height 12
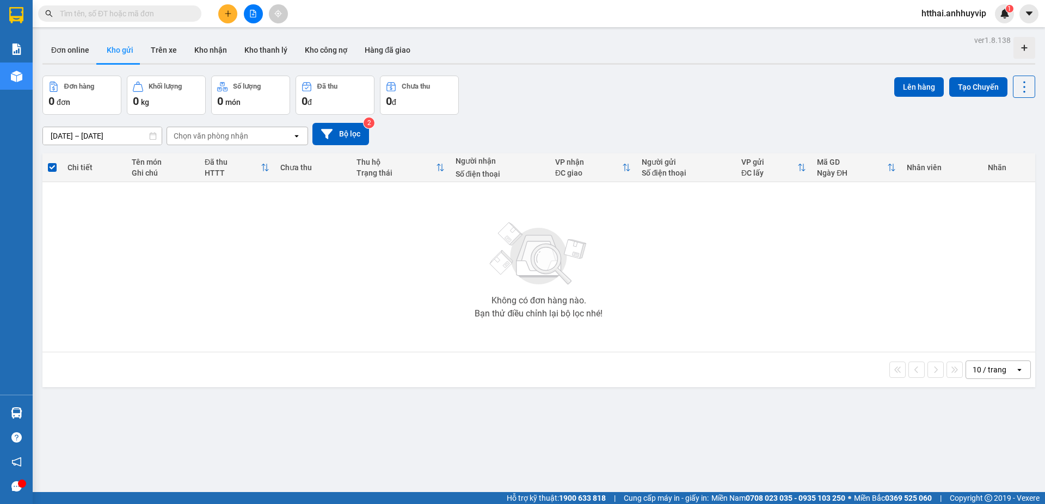
click at [134, 60] on button "Kho gửi" at bounding box center [120, 50] width 44 height 26
click at [145, 54] on button "Trên xe" at bounding box center [164, 50] width 44 height 26
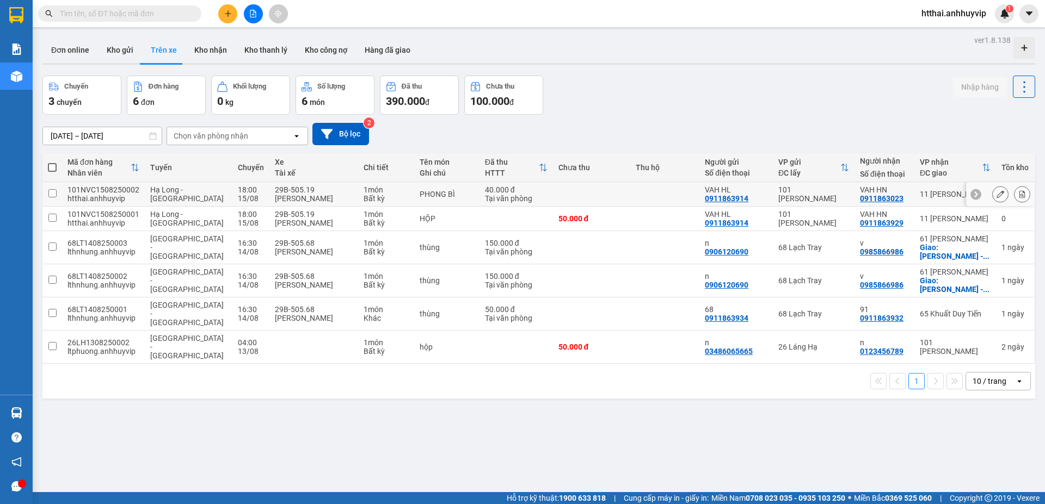
click at [53, 191] on input "checkbox" at bounding box center [52, 193] width 8 height 8
checkbox input "true"
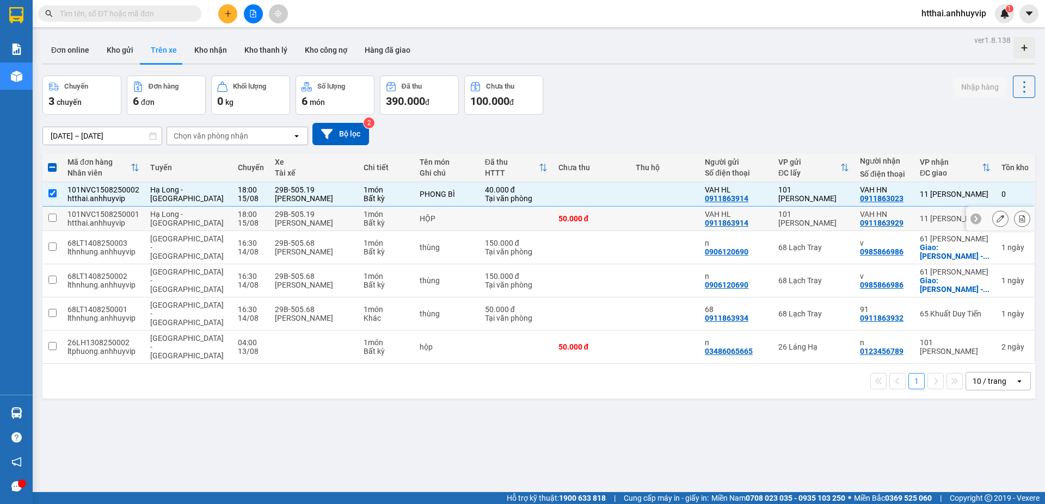
click at [53, 217] on input "checkbox" at bounding box center [52, 218] width 8 height 8
checkbox input "true"
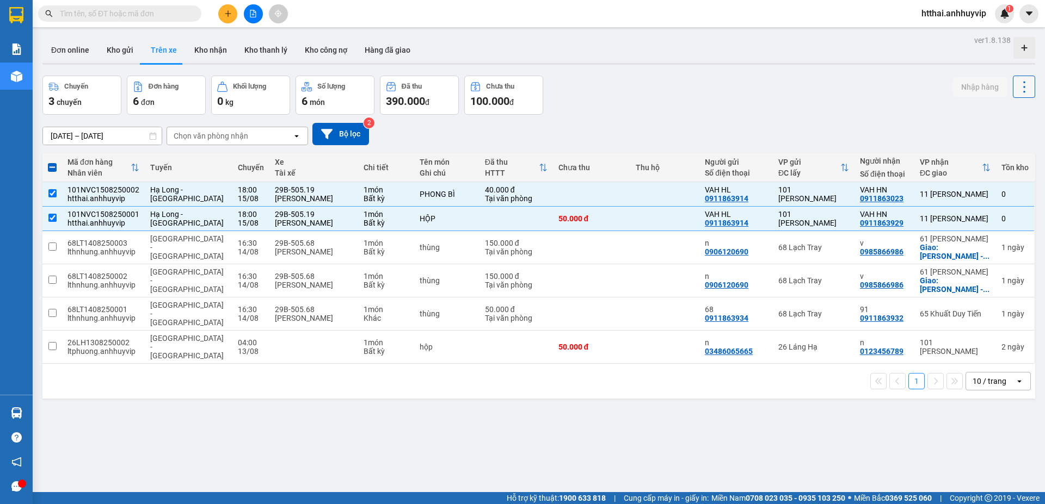
click at [1017, 85] on icon at bounding box center [1024, 86] width 15 height 15
click at [697, 93] on div "Chuyến 3 chuyến Đơn hàng 6 đơn Khối lượng 0 kg Số lượng 6 món Đã thu 390.000 đ …" at bounding box center [538, 95] width 993 height 39
click at [878, 200] on div "0911863023" at bounding box center [882, 198] width 44 height 9
click at [972, 194] on icon at bounding box center [976, 194] width 8 height 8
click at [1024, 195] on icon at bounding box center [1028, 194] width 8 height 8
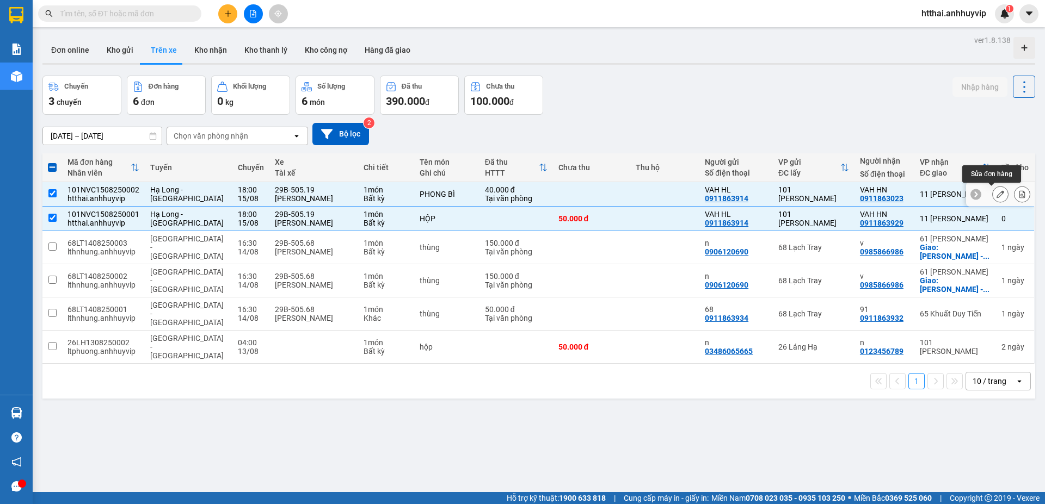
click at [998, 195] on button at bounding box center [1000, 194] width 15 height 19
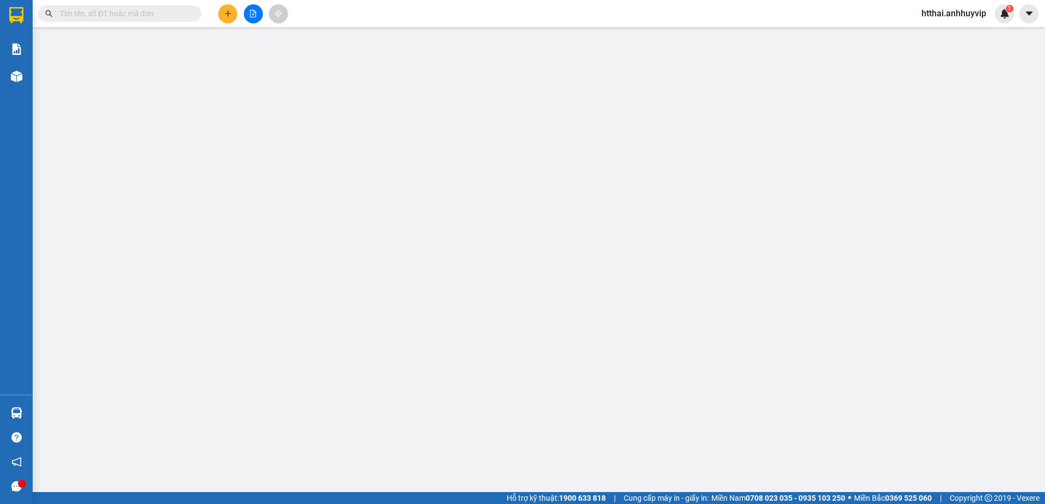
type input "0911863914"
type input "VAH HL"
type input "0911863023"
type input "VAH HN"
type input "40.000"
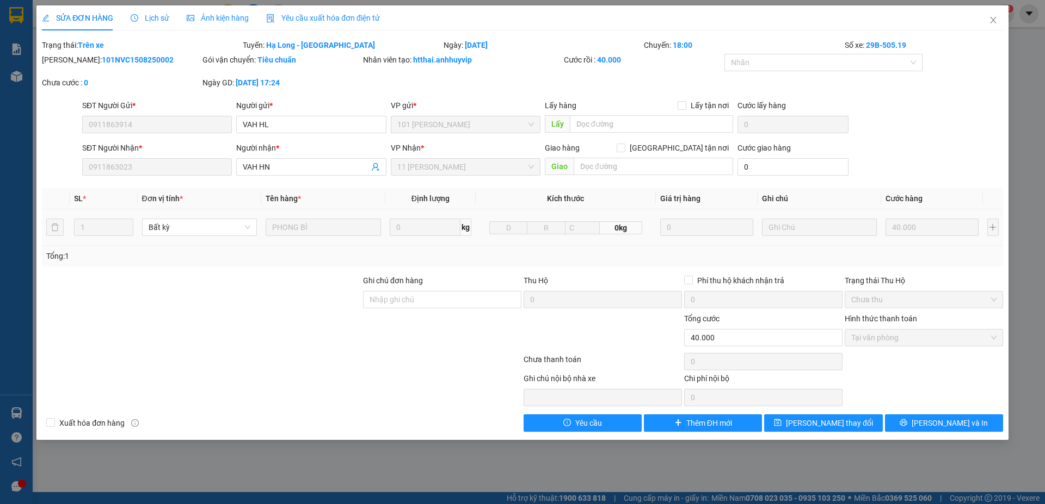
click at [217, 17] on span "Ảnh kiện hàng" at bounding box center [218, 18] width 62 height 9
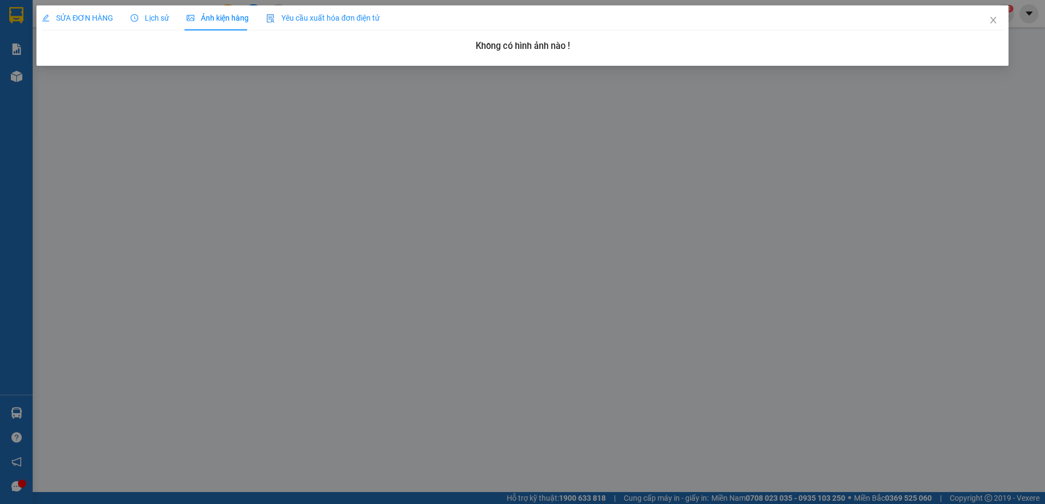
click at [152, 19] on span "Lịch sử" at bounding box center [150, 18] width 39 height 9
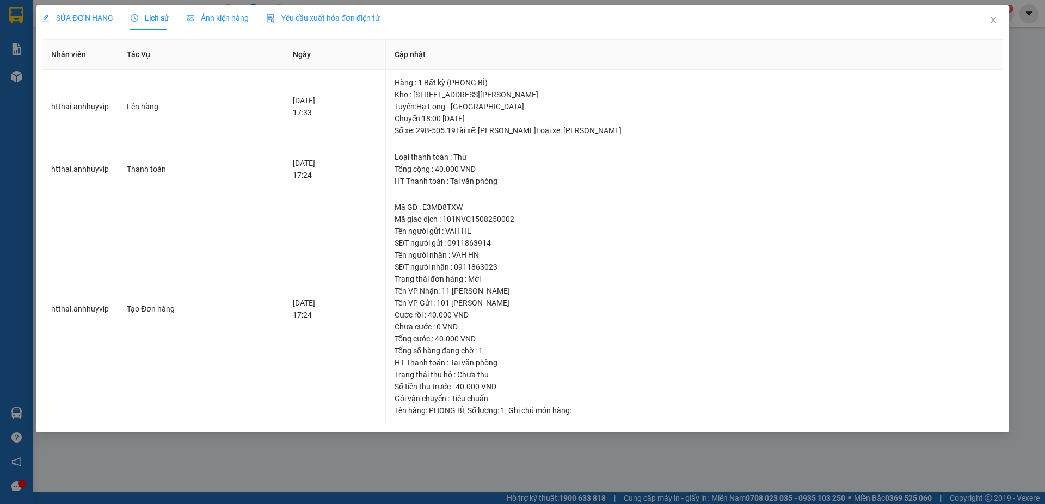
click at [98, 22] on span "SỬA ĐƠN HÀNG" at bounding box center [77, 18] width 71 height 9
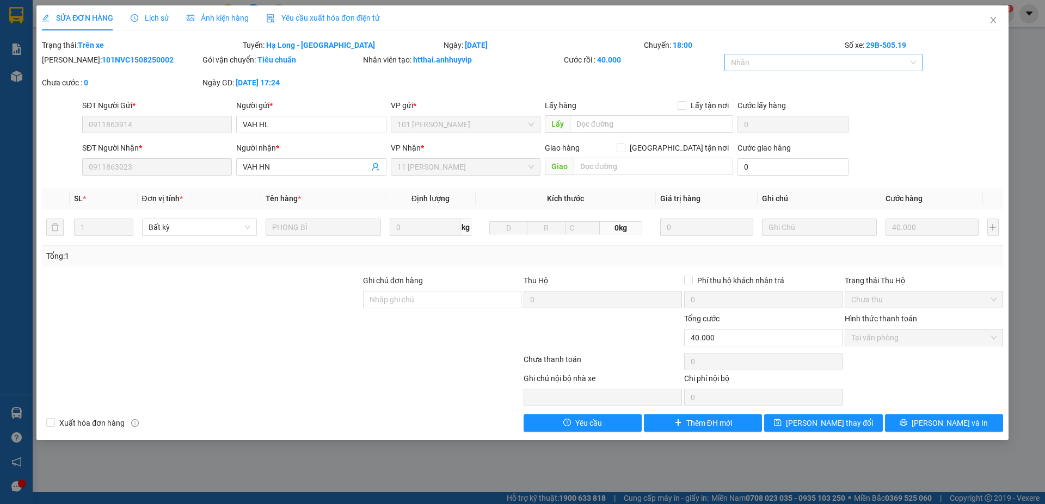
click at [904, 59] on div at bounding box center [818, 62] width 182 height 13
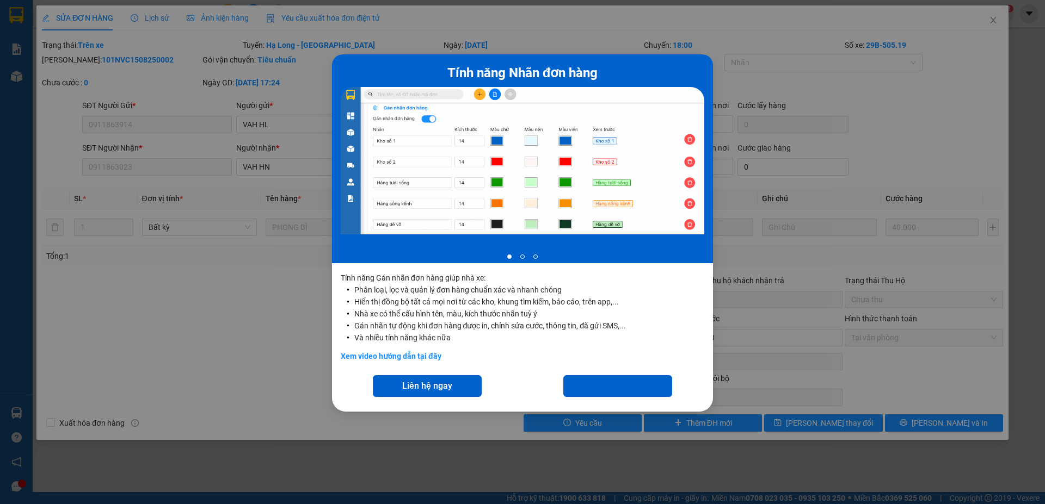
drag, startPoint x: 827, startPoint y: 158, endPoint x: 859, endPoint y: 98, distance: 68.2
click at [828, 158] on div "Tính năng Nhãn đơn hàng 1 of 3 Tính năng Gán nhãn đơn hàng giúp nhà xe: Phân lo…" at bounding box center [522, 252] width 1045 height 504
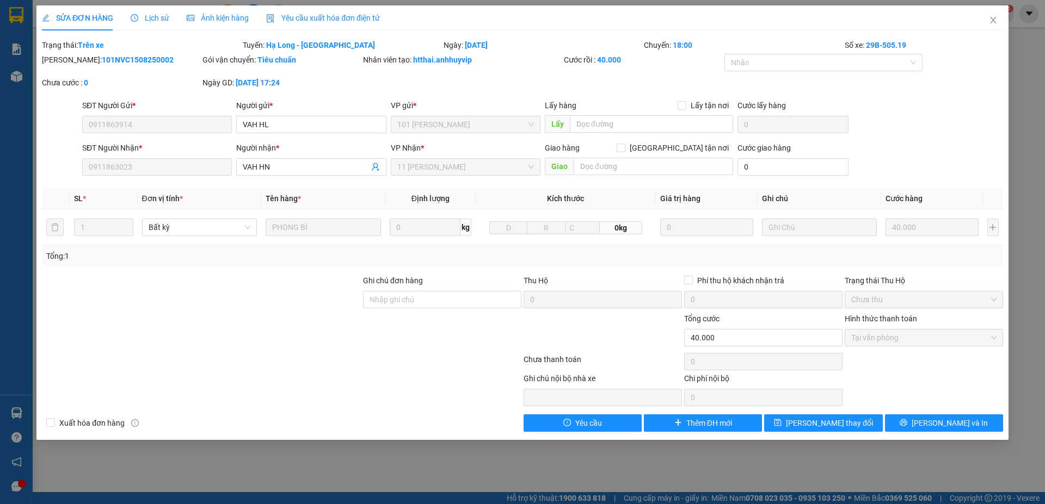
click at [873, 47] on b "29B-505.19" at bounding box center [886, 45] width 40 height 9
click at [889, 47] on b "29B-505.19" at bounding box center [886, 45] width 40 height 9
drag, startPoint x: 462, startPoint y: 46, endPoint x: 534, endPoint y: 54, distance: 72.4
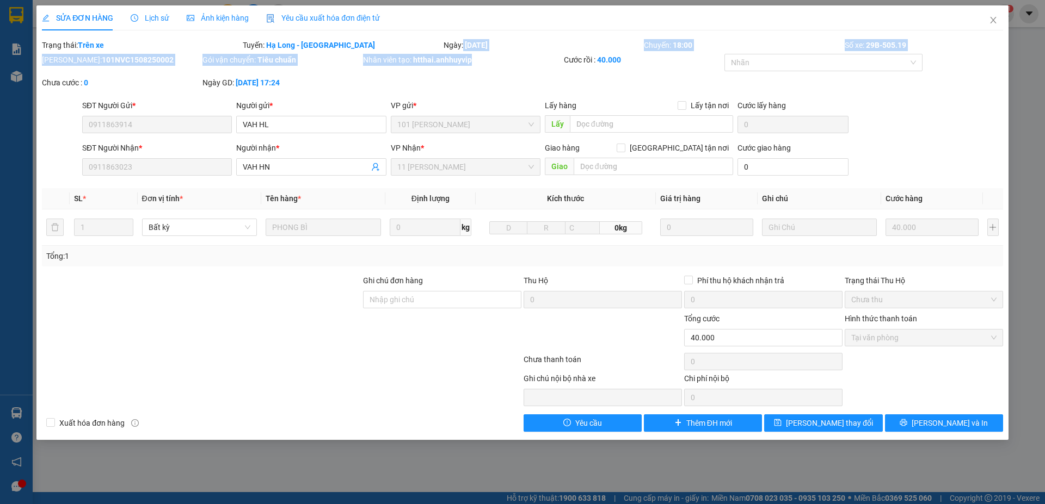
click at [534, 54] on form "Total Paid Fee 40.000 Total UnPaid Fee 0 Cash Collection Total Fee Trạng thái: …" at bounding box center [522, 69] width 961 height 60
click at [537, 55] on div "Nhân viên tạo: htthai.anhhuyvip" at bounding box center [462, 60] width 199 height 12
click at [269, 52] on form "Total Paid Fee 40.000 Total UnPaid Fee 0 Cash Collection Total Fee Trạng thái: …" at bounding box center [522, 69] width 961 height 60
click at [274, 77] on div "Ngày GD: 15-08-2025 lúc 17:24" at bounding box center [281, 83] width 158 height 12
click at [316, 82] on div "Ngày GD: 15-08-2025 lúc 17:24" at bounding box center [281, 83] width 158 height 12
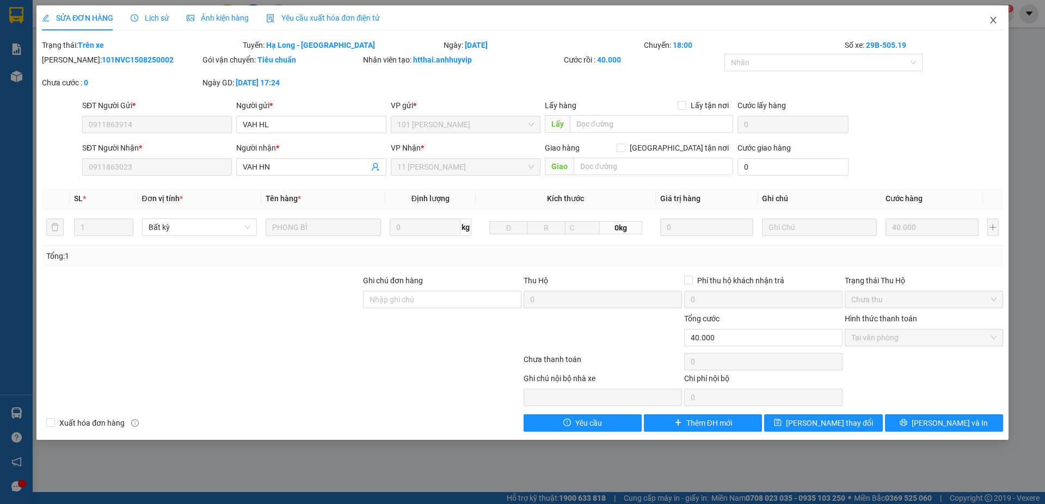
click at [986, 22] on span "Close" at bounding box center [993, 20] width 30 height 30
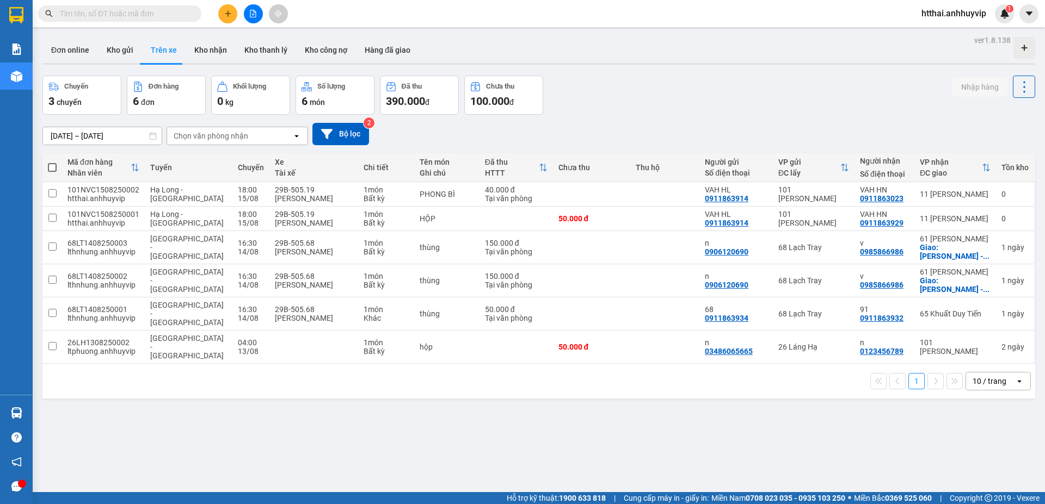
click at [994, 22] on div "htthai.anhhuyvip 1" at bounding box center [963, 13] width 101 height 19
click at [214, 45] on button "Kho nhận" at bounding box center [211, 50] width 50 height 26
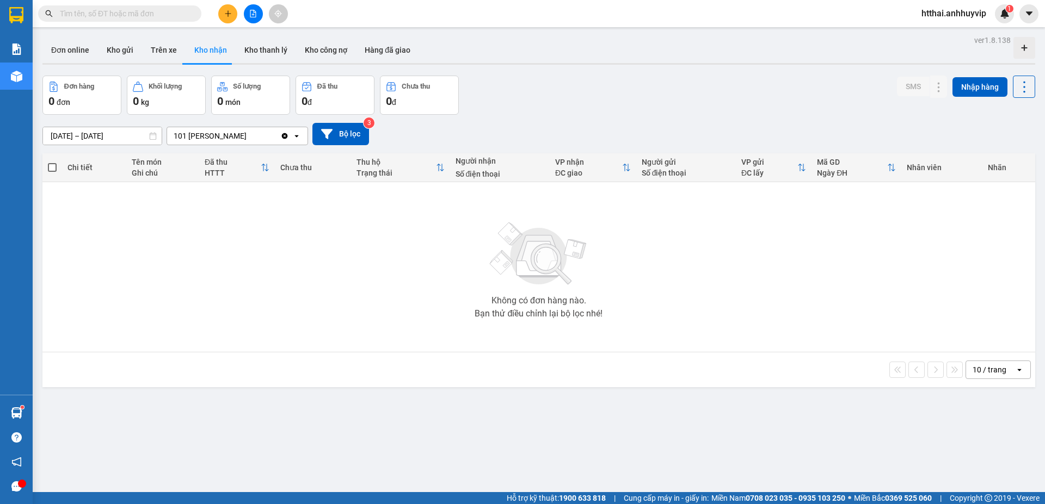
click at [231, 23] on div at bounding box center [253, 13] width 82 height 19
click at [231, 17] on icon "plus" at bounding box center [228, 14] width 8 height 8
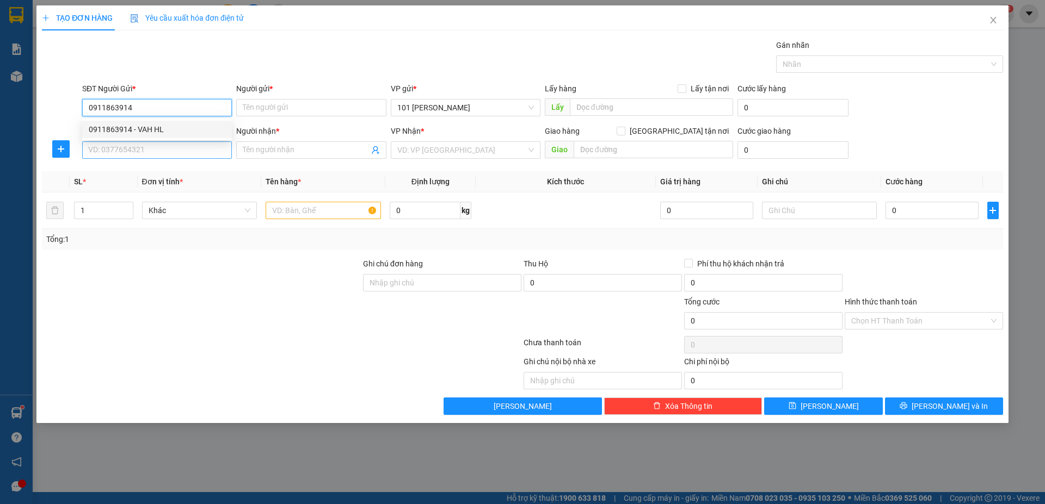
type input "0911863914"
click at [143, 152] on input "SĐT Người Nhận *" at bounding box center [157, 149] width 150 height 17
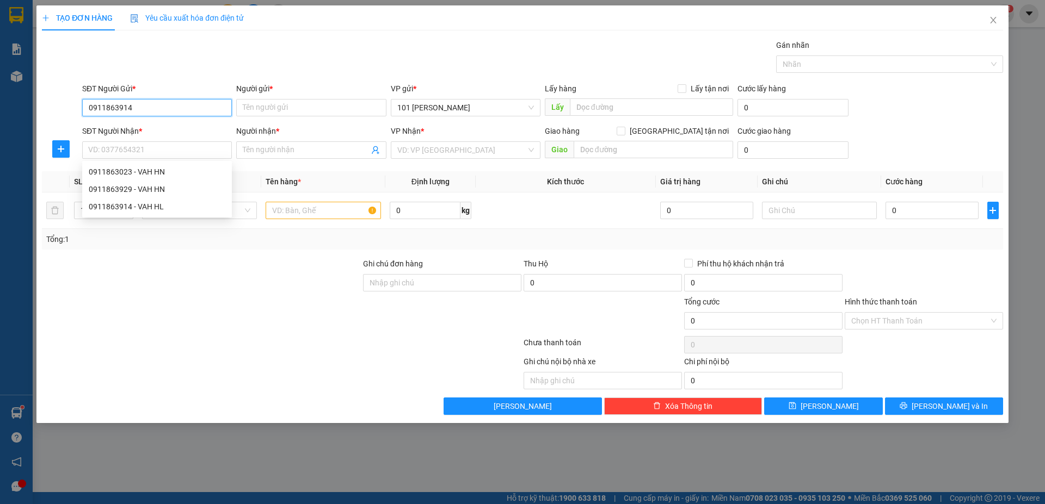
click at [156, 113] on input "0911863914" at bounding box center [157, 107] width 150 height 17
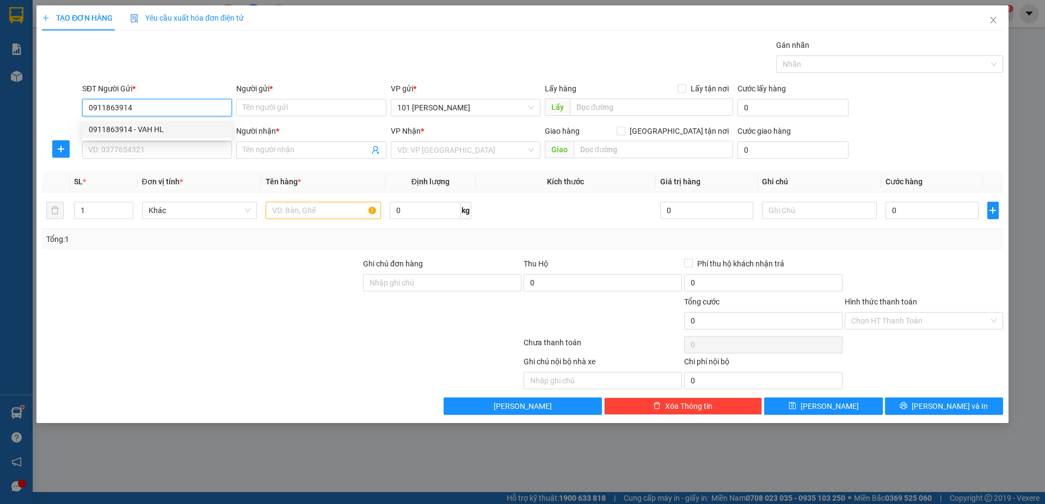
click at [168, 103] on input "0911863914" at bounding box center [157, 107] width 150 height 17
click at [166, 126] on div "0911863914 - VAH HL" at bounding box center [157, 130] width 137 height 12
type input "VAH HL"
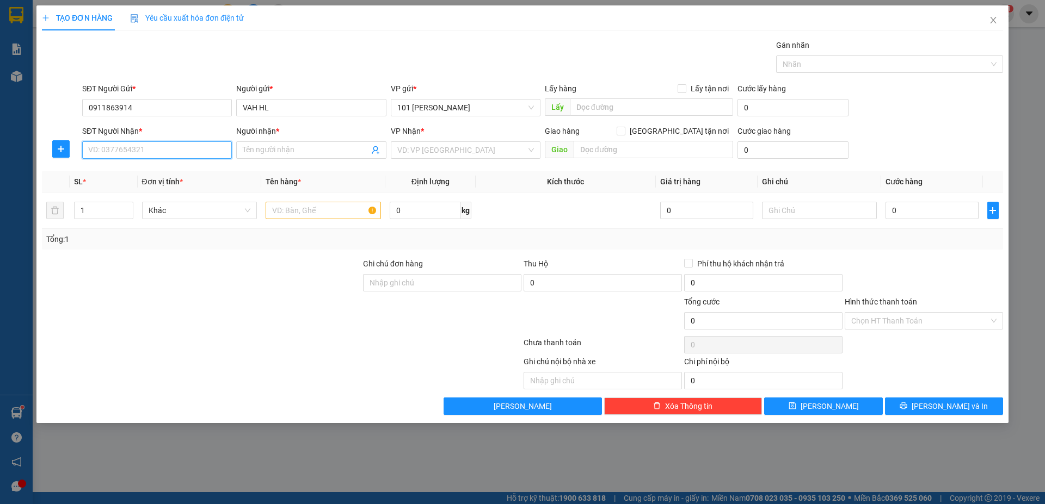
click at [161, 145] on input "SĐT Người Nhận *" at bounding box center [157, 149] width 150 height 17
click at [380, 151] on span at bounding box center [311, 149] width 150 height 17
click at [377, 149] on icon "user-add" at bounding box center [375, 150] width 9 height 9
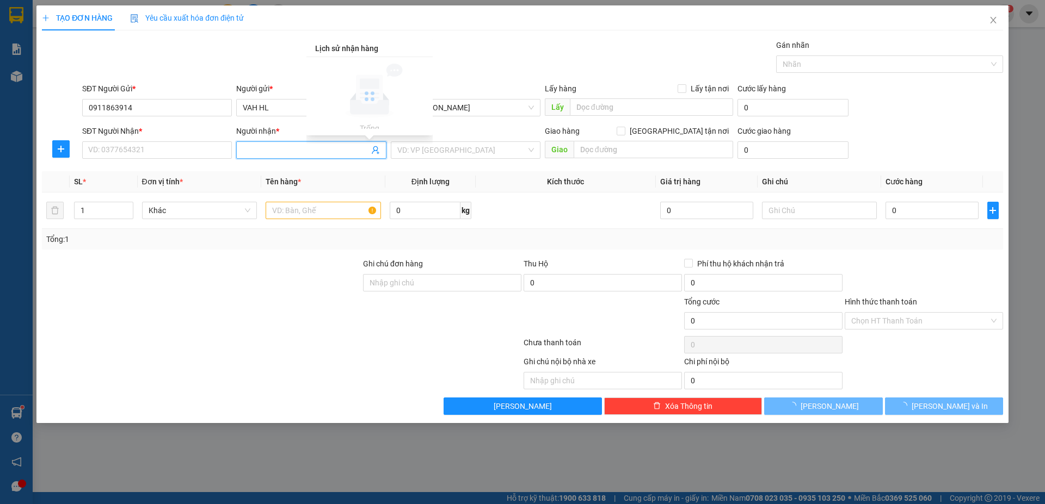
click at [377, 149] on icon "user-add" at bounding box center [375, 150] width 7 height 8
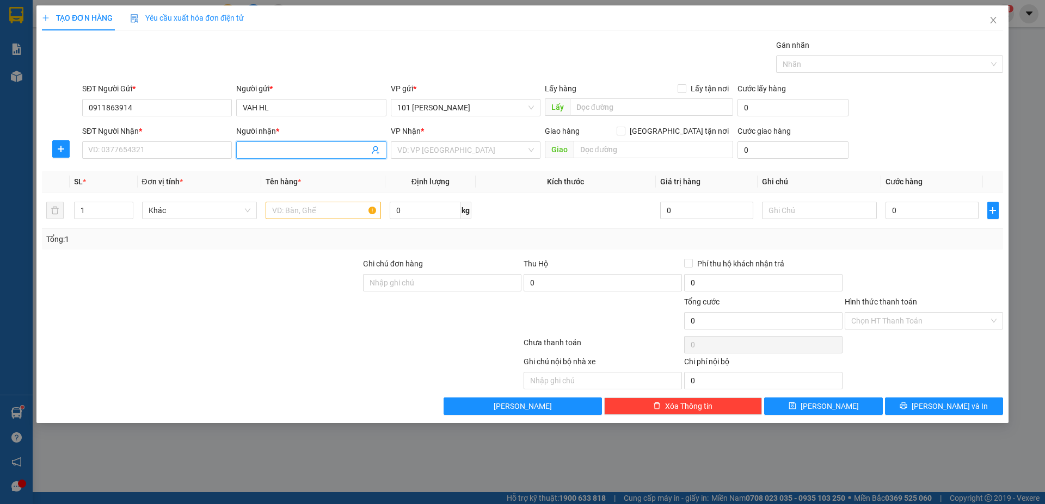
click at [377, 149] on icon "user-add" at bounding box center [375, 150] width 7 height 8
drag, startPoint x: 361, startPoint y: 122, endPoint x: 307, endPoint y: 133, distance: 55.0
click at [360, 122] on span "0911863929" at bounding box center [353, 123] width 44 height 9
type input "0911863929"
type input "VAH HN"
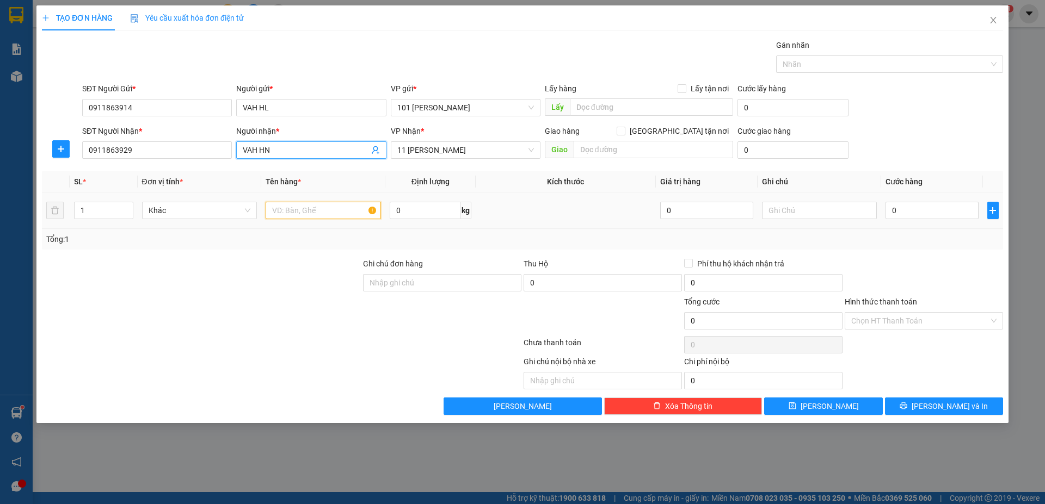
click at [307, 210] on input "text" at bounding box center [323, 210] width 115 height 17
type input "PHONG BÌ"
click at [913, 212] on input "0" at bounding box center [931, 210] width 93 height 17
type input "4"
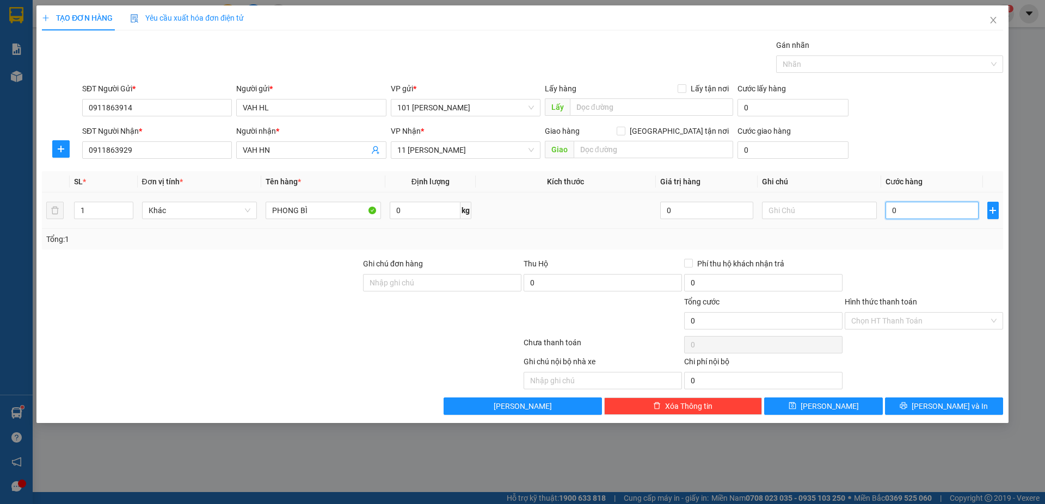
type input "4"
type input "40"
type input "400"
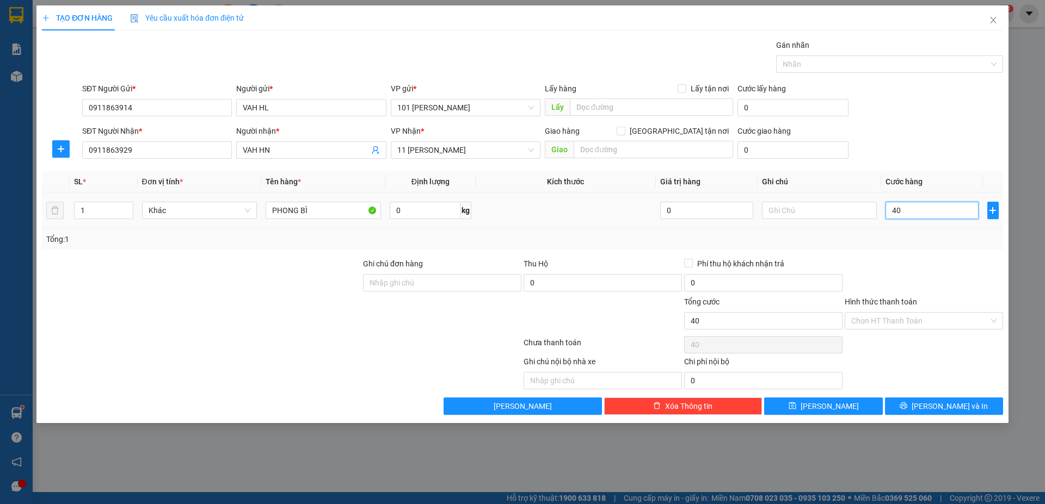
type input "400"
type input "4.000"
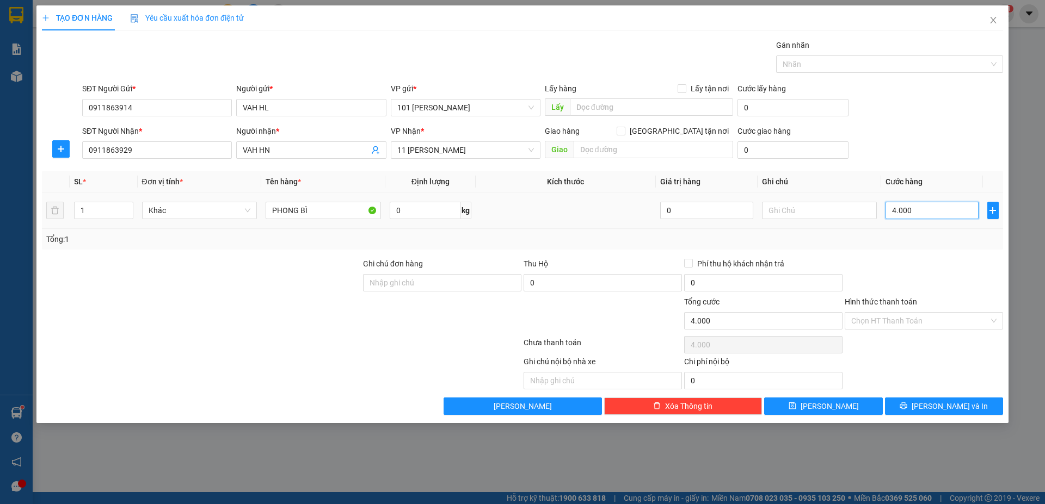
type input "40.000"
click at [829, 410] on span "[PERSON_NAME]" at bounding box center [829, 407] width 58 height 12
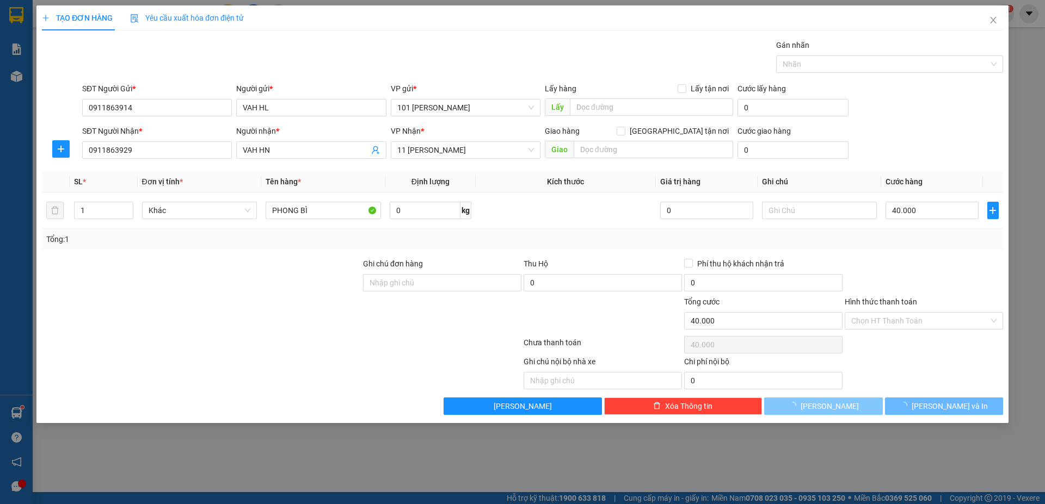
type input "0"
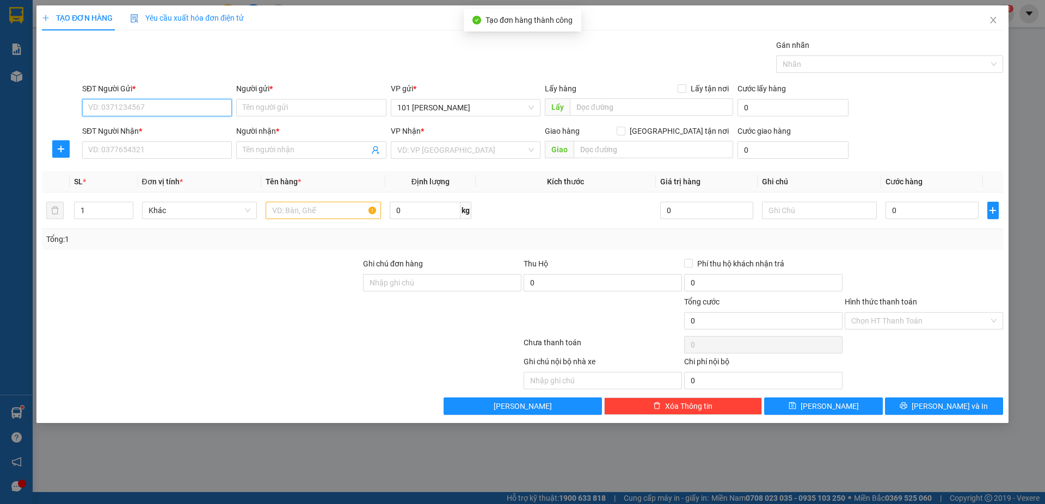
click at [190, 111] on input "SĐT Người Gửi *" at bounding box center [157, 107] width 150 height 17
type input "0911863914"
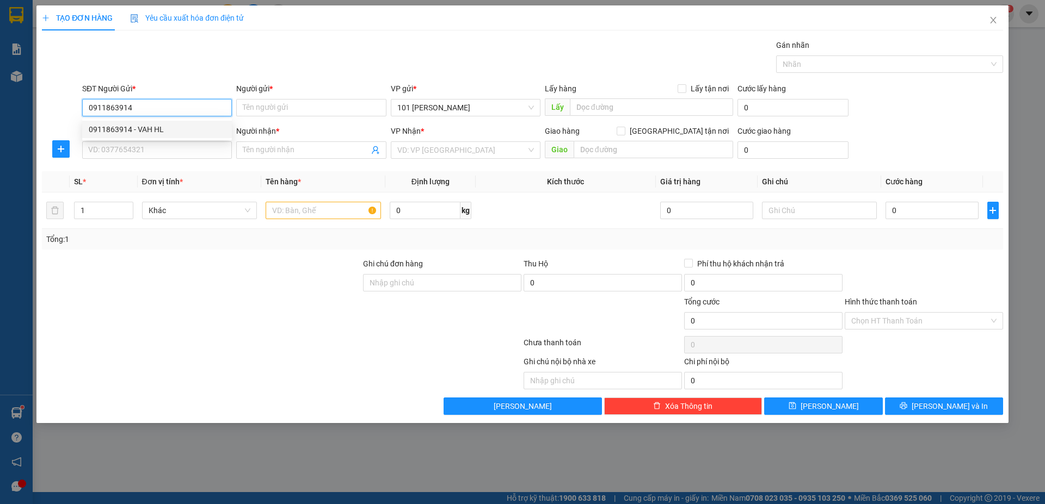
click at [193, 111] on input "0911863914" at bounding box center [157, 107] width 150 height 17
click at [180, 131] on div "0911863914 - VAH HL" at bounding box center [157, 130] width 137 height 12
type input "VAH HL"
type input "0911863914"
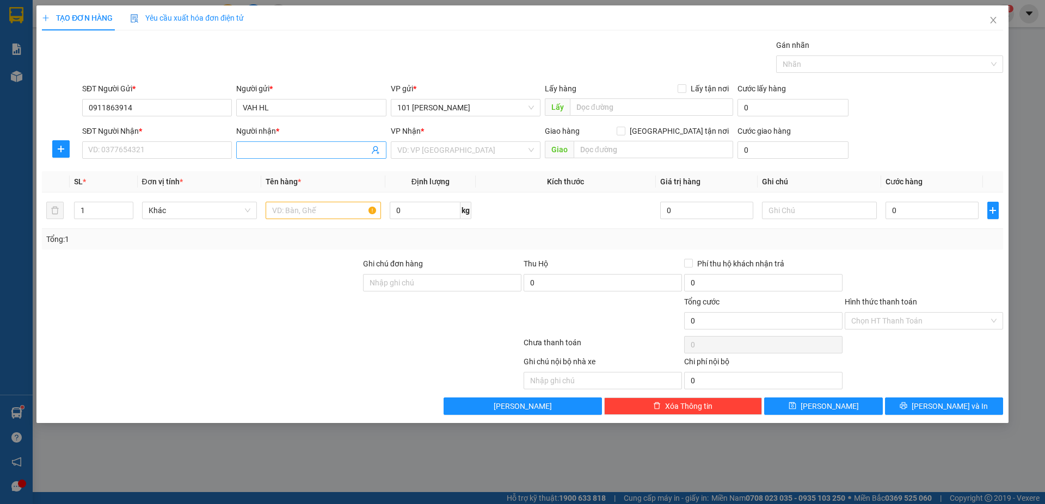
click at [379, 152] on icon "user-add" at bounding box center [375, 150] width 9 height 9
drag, startPoint x: 367, startPoint y: 121, endPoint x: 531, endPoint y: 163, distance: 169.1
click at [367, 121] on span "0911863023" at bounding box center [353, 123] width 44 height 9
type input "0911863023"
type input "VAH HN"
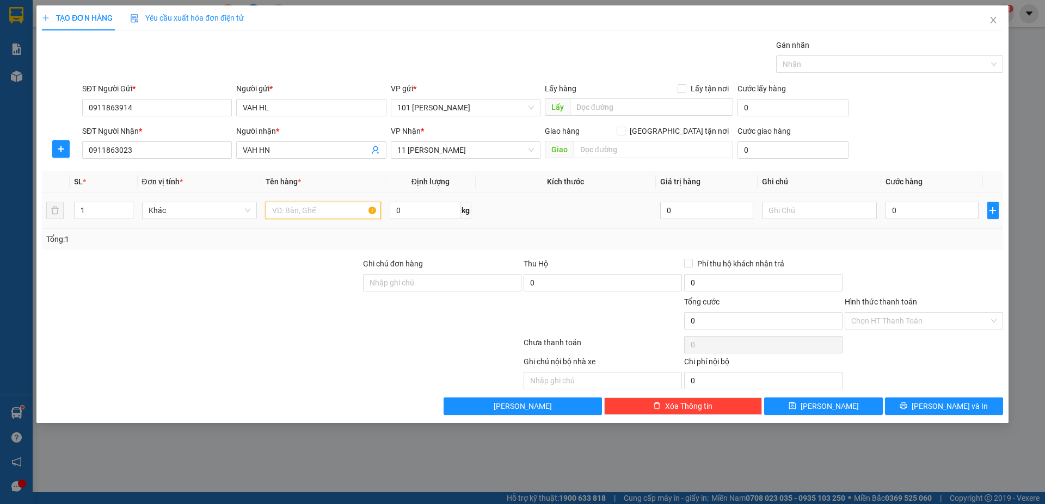
click at [333, 211] on input "text" at bounding box center [323, 210] width 115 height 17
type input "PHONG BÌ"
click at [909, 327] on input "Hình thức thanh toán" at bounding box center [920, 321] width 138 height 16
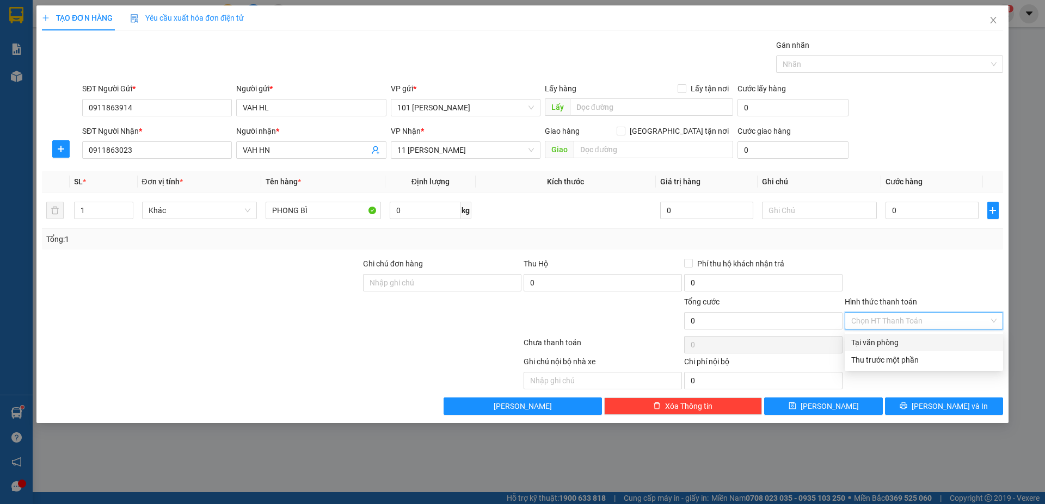
click at [887, 347] on div "Tại văn phòng" at bounding box center [923, 343] width 145 height 12
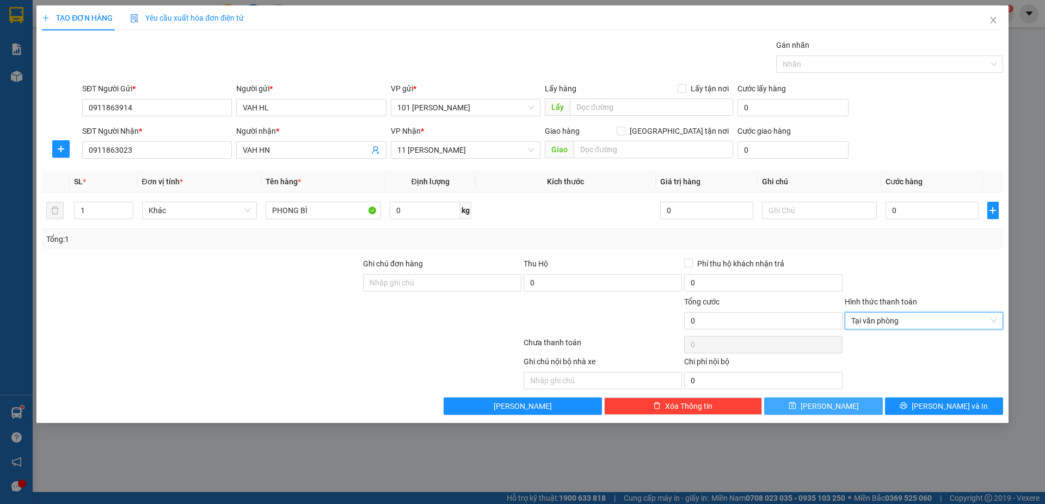
click at [824, 404] on span "[PERSON_NAME]" at bounding box center [829, 407] width 58 height 12
click at [922, 210] on input "0" at bounding box center [931, 210] width 93 height 17
type input "4"
type input "40"
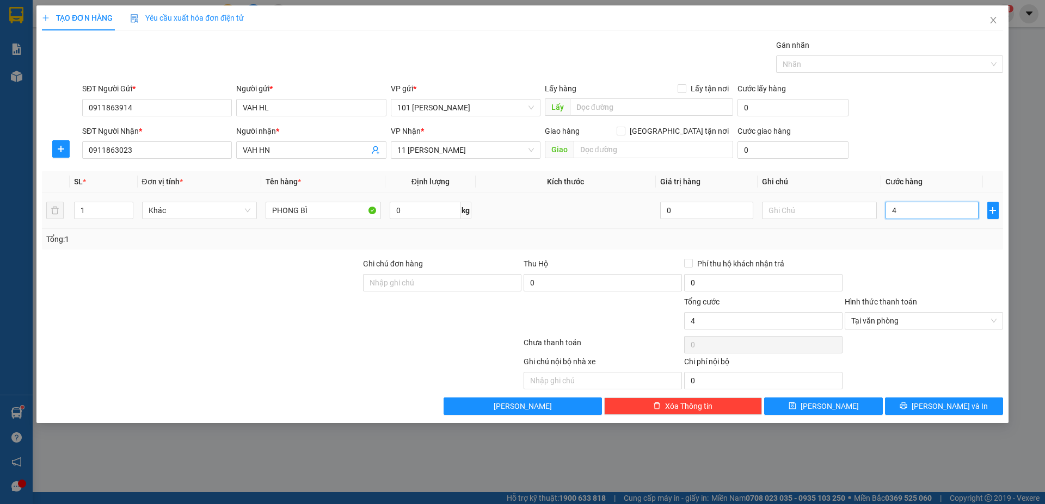
type input "40"
type input "400"
type input "4.000"
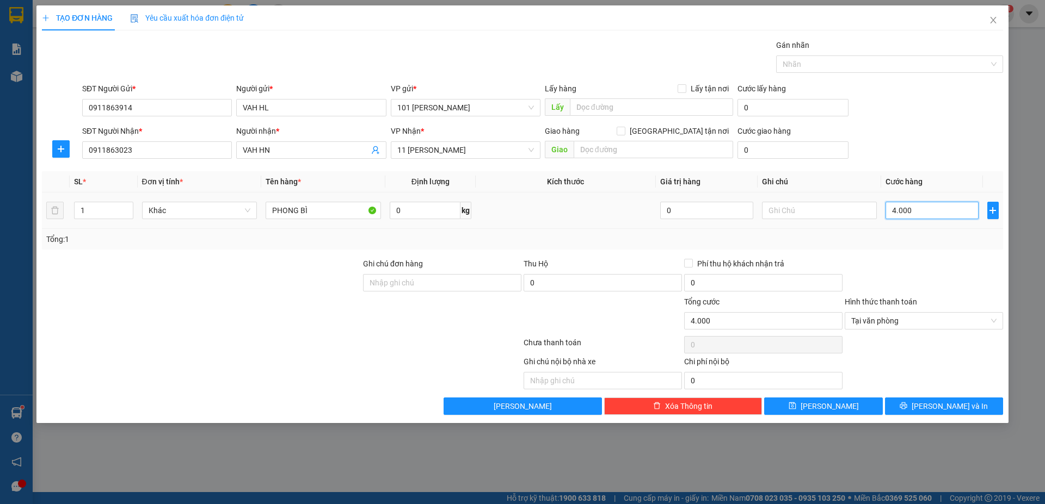
type input "40.000"
click at [858, 400] on button "[PERSON_NAME]" at bounding box center [823, 406] width 118 height 17
type input "0"
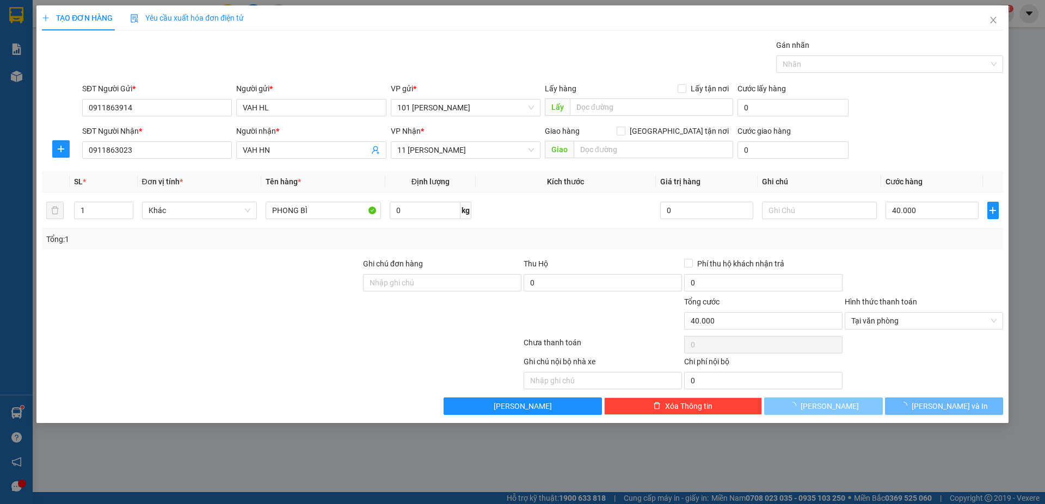
type input "0"
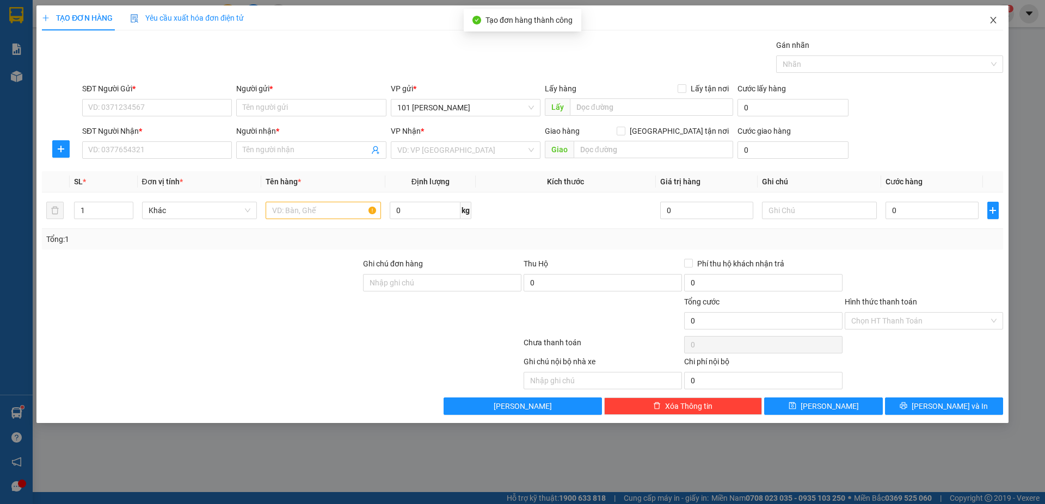
click at [996, 16] on span "Close" at bounding box center [993, 20] width 30 height 30
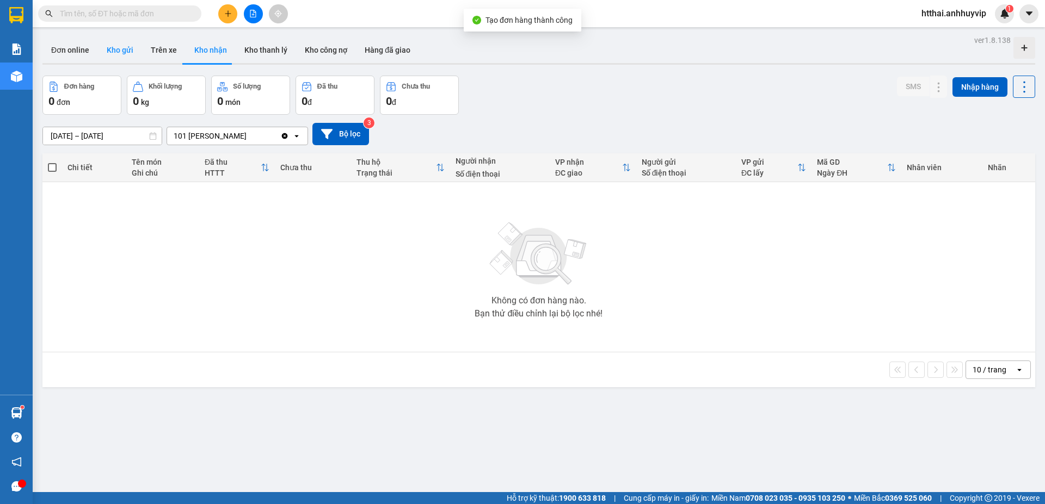
click at [121, 54] on button "Kho gửi" at bounding box center [120, 50] width 44 height 26
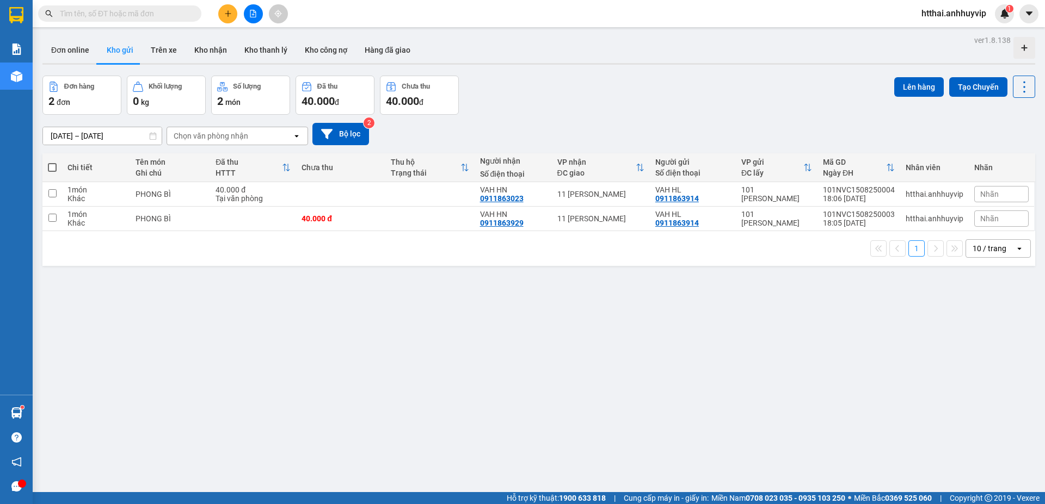
click at [52, 167] on span at bounding box center [52, 167] width 9 height 9
click at [52, 162] on input "checkbox" at bounding box center [52, 162] width 0 height 0
checkbox input "true"
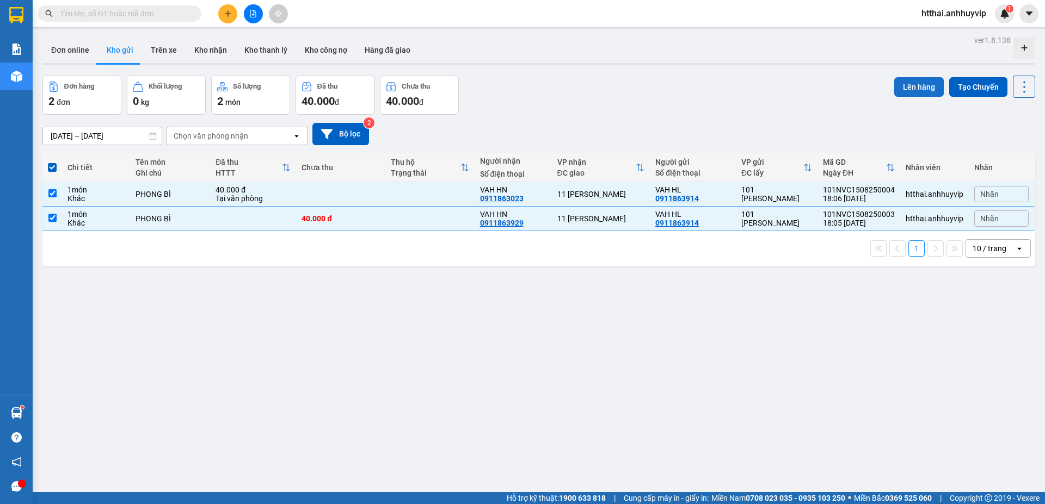
click at [910, 89] on button "Lên hàng" at bounding box center [919, 87] width 50 height 20
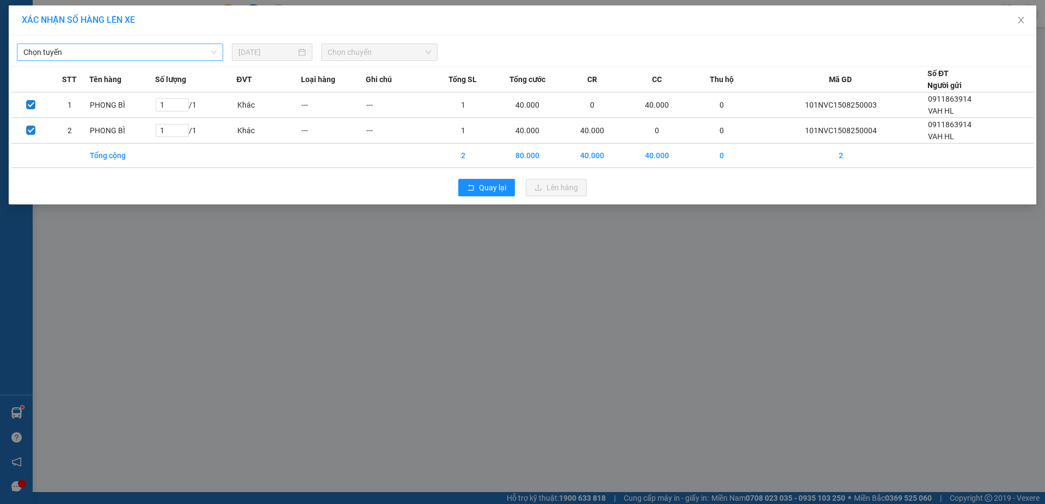
click at [145, 56] on span "Chọn tuyến" at bounding box center [119, 52] width 193 height 16
click at [321, 187] on div "Quay lại Lên hàng" at bounding box center [522, 188] width 1022 height 28
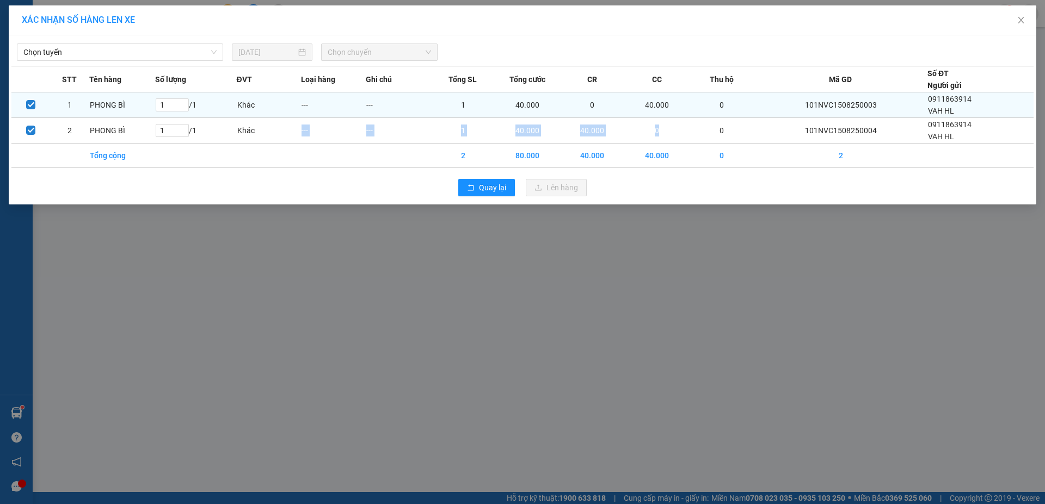
drag, startPoint x: 667, startPoint y: 135, endPoint x: 248, endPoint y: 106, distance: 420.6
click at [280, 135] on tr "2 PHONG BÌ 1 / 1 Khác --- --- 1 40.000 40.000 0 0 101NVC1508250004 0911863914 V…" at bounding box center [522, 131] width 1022 height 26
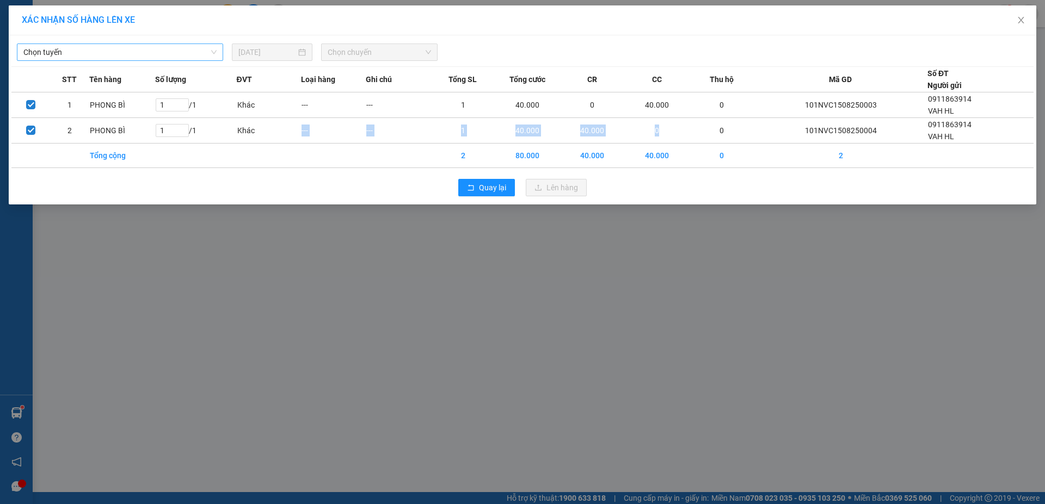
drag, startPoint x: 215, startPoint y: 56, endPoint x: 206, endPoint y: 60, distance: 10.5
click at [215, 56] on span "Chọn tuyến" at bounding box center [119, 52] width 193 height 16
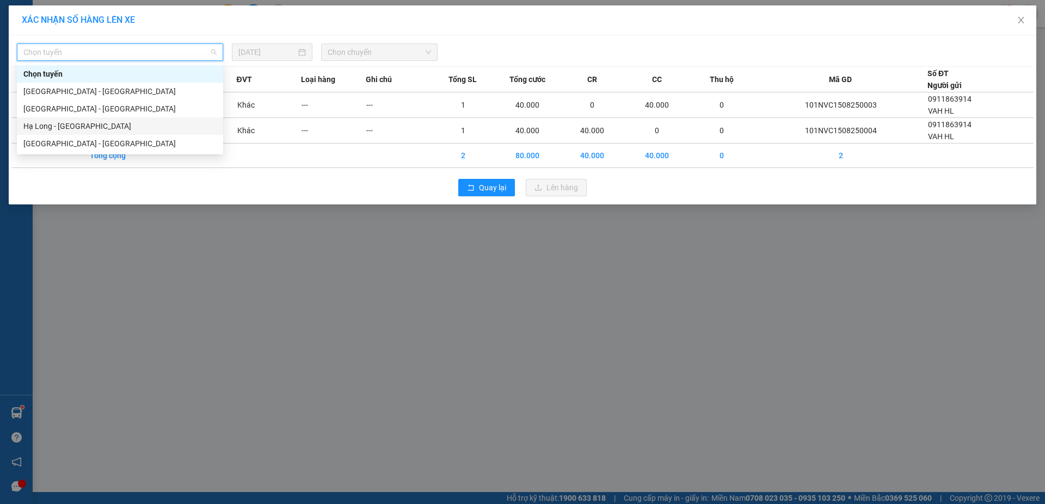
click at [175, 131] on div "Hạ Long - Hà Nội" at bounding box center [119, 126] width 193 height 12
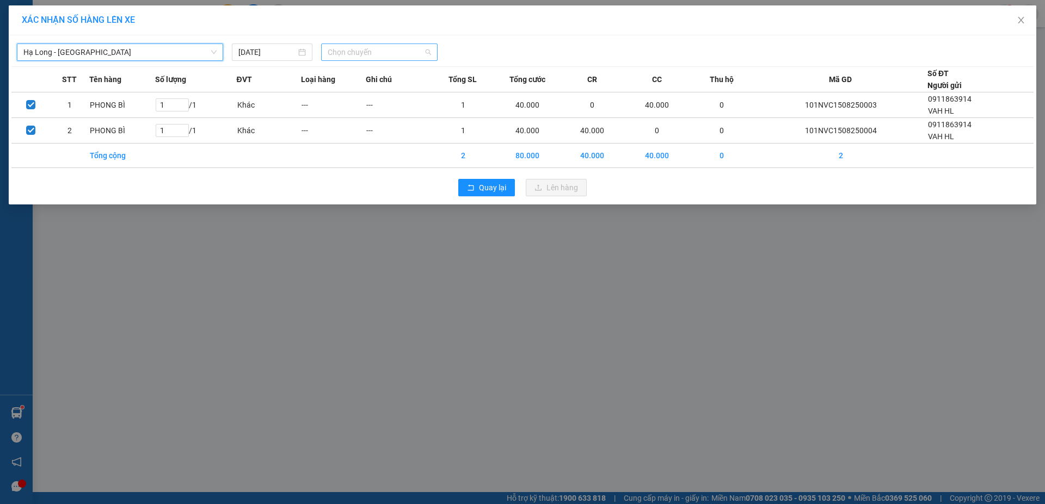
click at [346, 56] on span "Chọn chuyến" at bounding box center [379, 52] width 103 height 16
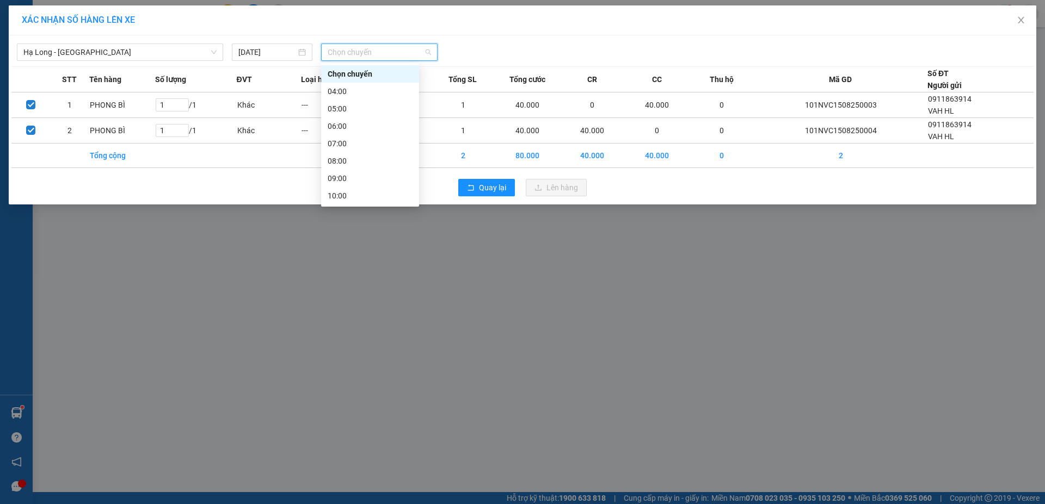
scroll to position [192, 0]
click at [371, 144] on div "18:00 - 29B-505.19" at bounding box center [370, 144] width 85 height 12
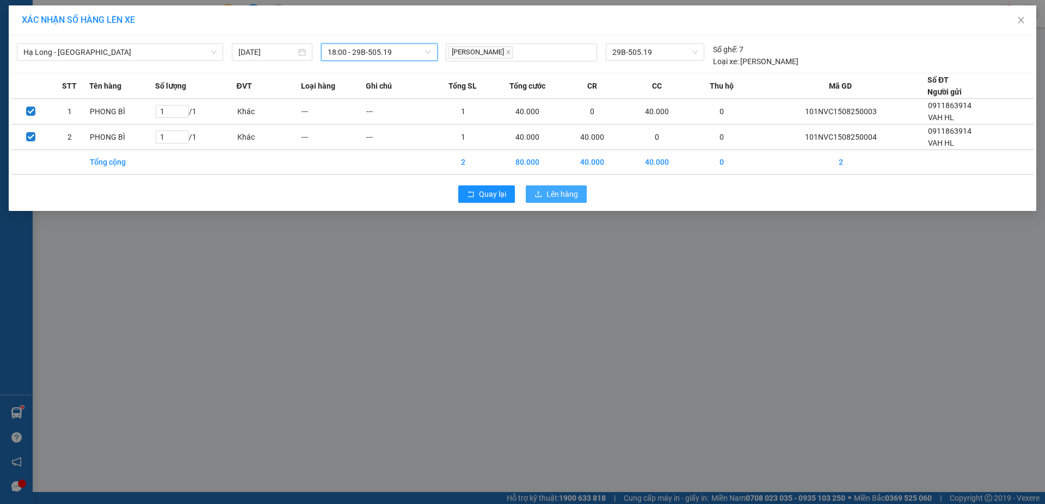
click at [550, 195] on span "Lên hàng" at bounding box center [562, 194] width 32 height 12
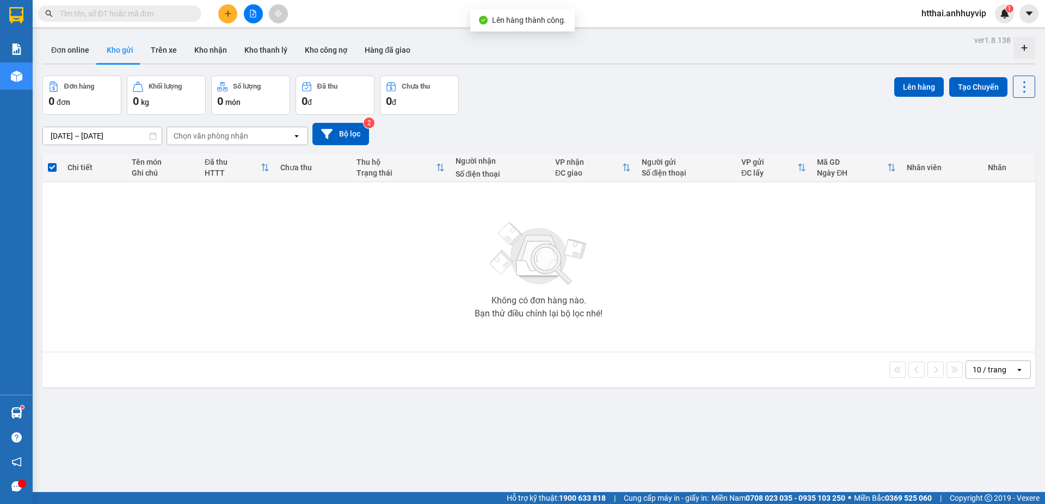
click at [258, 137] on div "Chọn văn phòng nhận" at bounding box center [229, 135] width 125 height 17
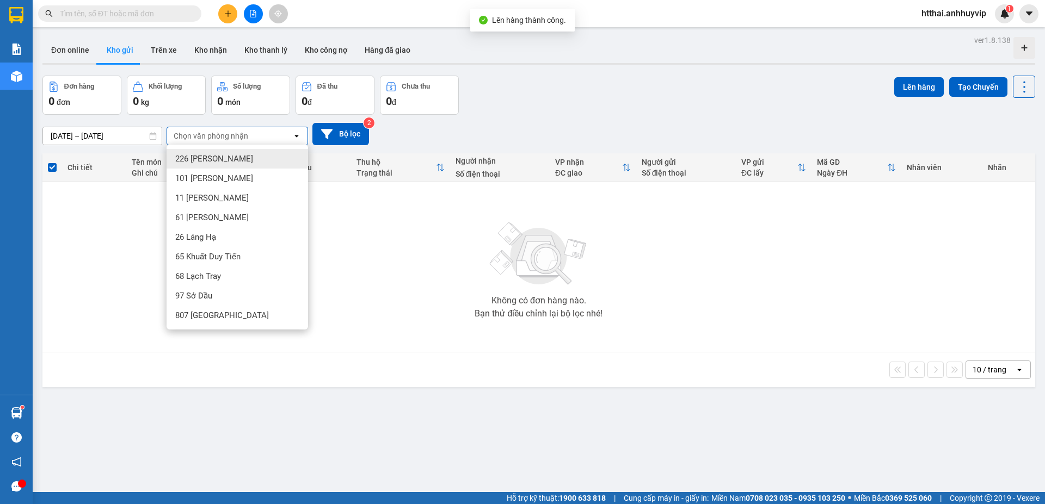
click at [611, 135] on div "13/08/2025 – 15/08/2025 Press the down arrow key to interact with the calendar …" at bounding box center [538, 134] width 993 height 22
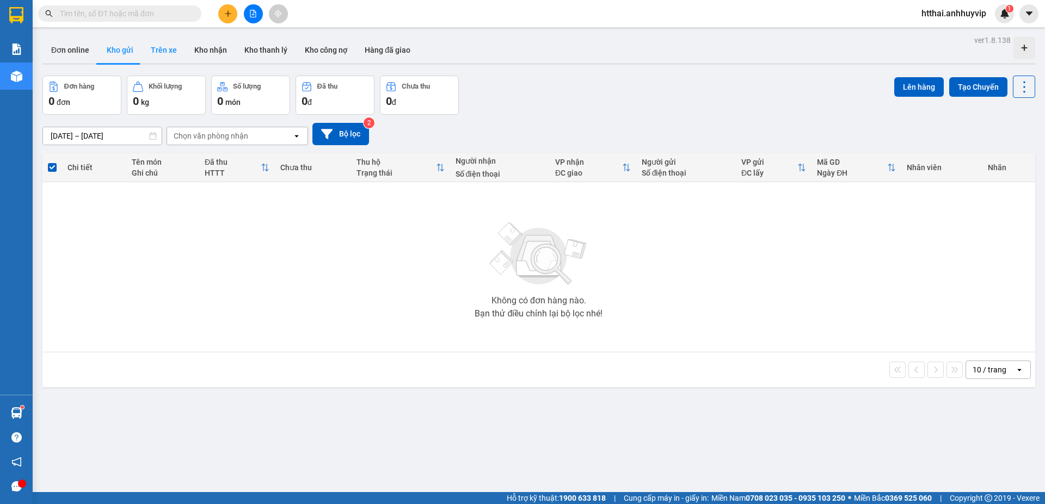
click at [169, 52] on button "Trên xe" at bounding box center [164, 50] width 44 height 26
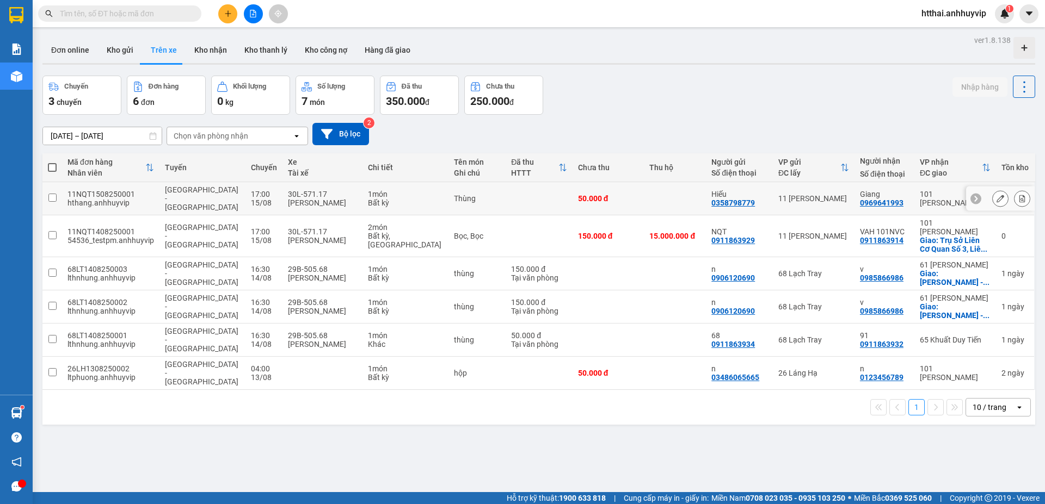
click at [996, 198] on icon at bounding box center [1000, 199] width 8 height 8
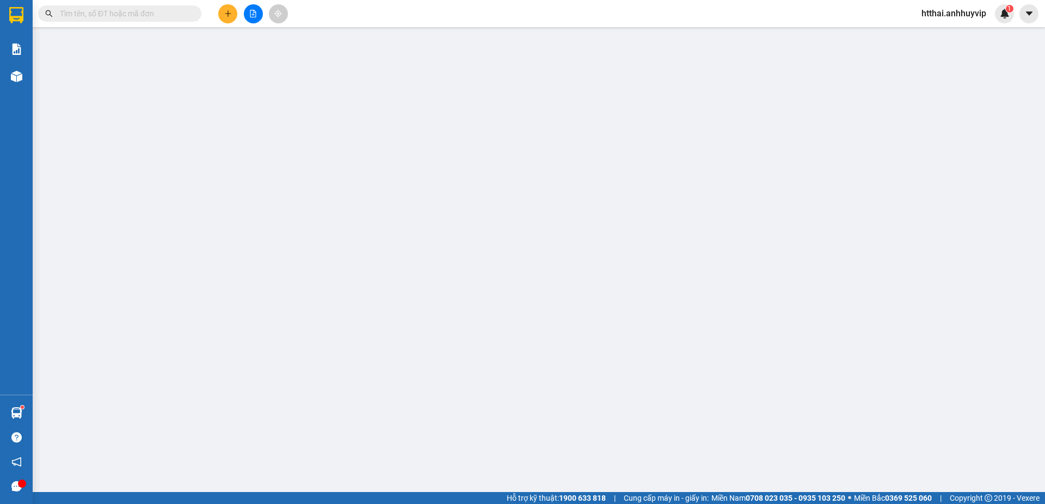
type input "0358798779"
type input "Hiếu"
type input "0969641993"
type input "Giang"
type input "50.000"
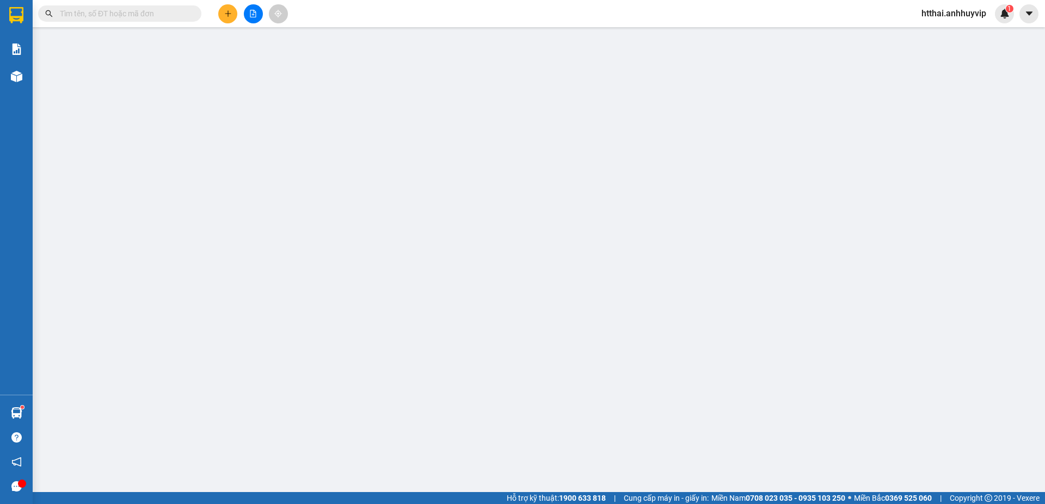
type input "50.000"
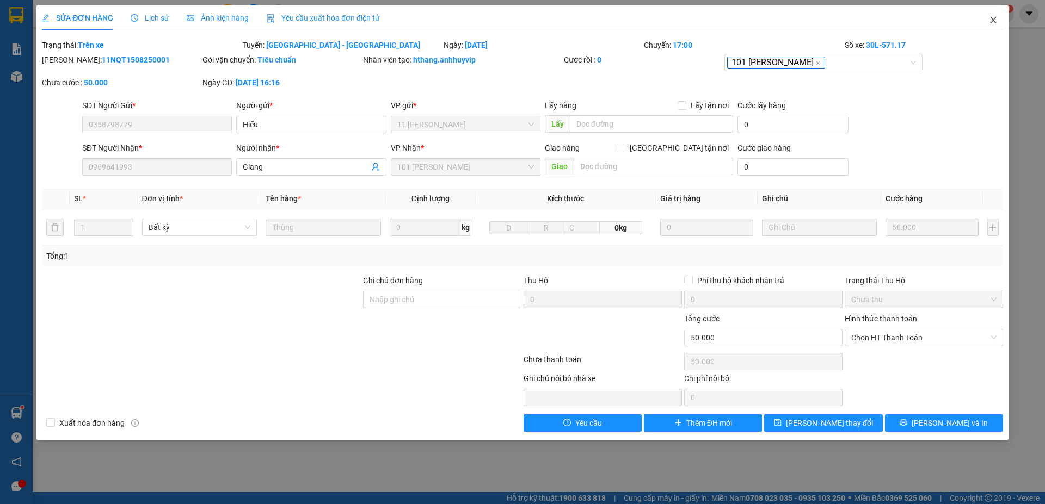
click at [990, 20] on icon "close" at bounding box center [993, 20] width 9 height 9
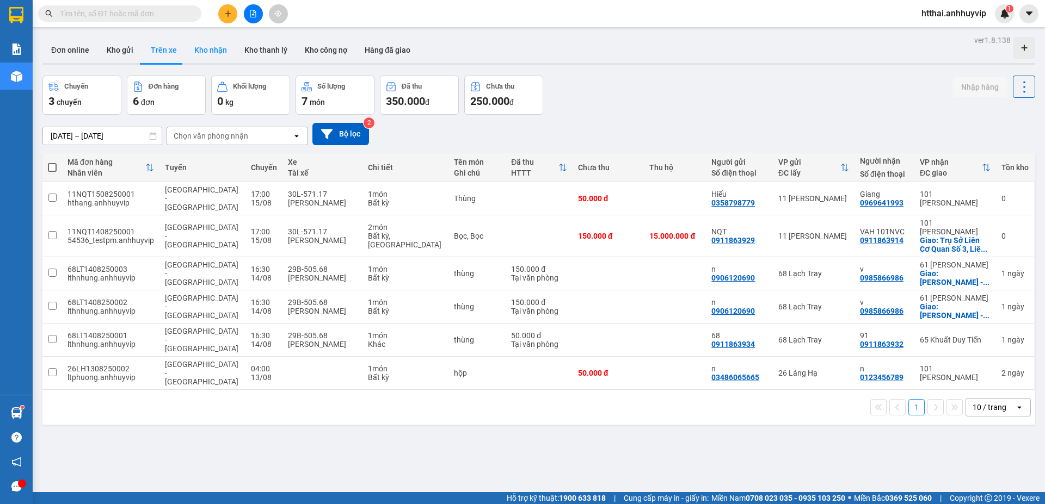
click at [211, 45] on button "Kho nhận" at bounding box center [211, 50] width 50 height 26
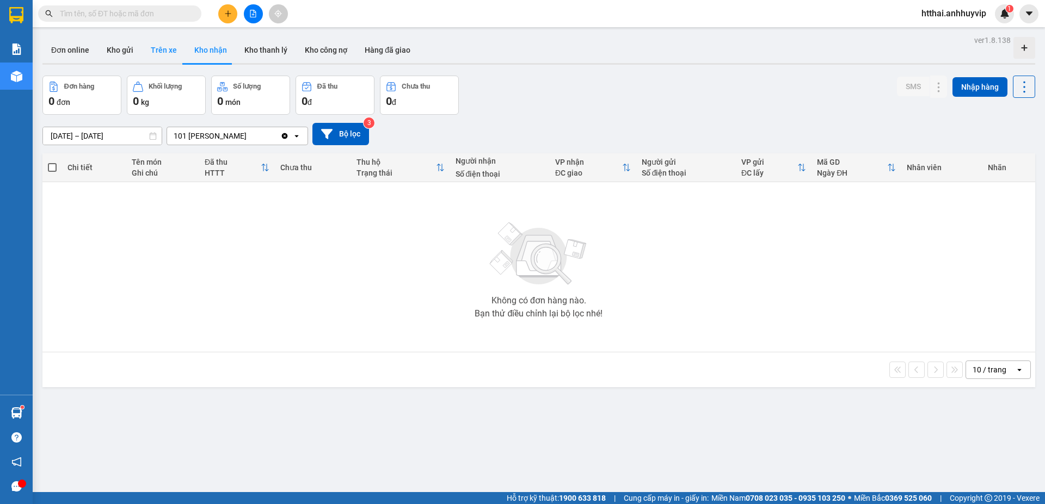
drag, startPoint x: 162, startPoint y: 46, endPoint x: 152, endPoint y: 75, distance: 30.5
click at [161, 46] on button "Trên xe" at bounding box center [164, 50] width 44 height 26
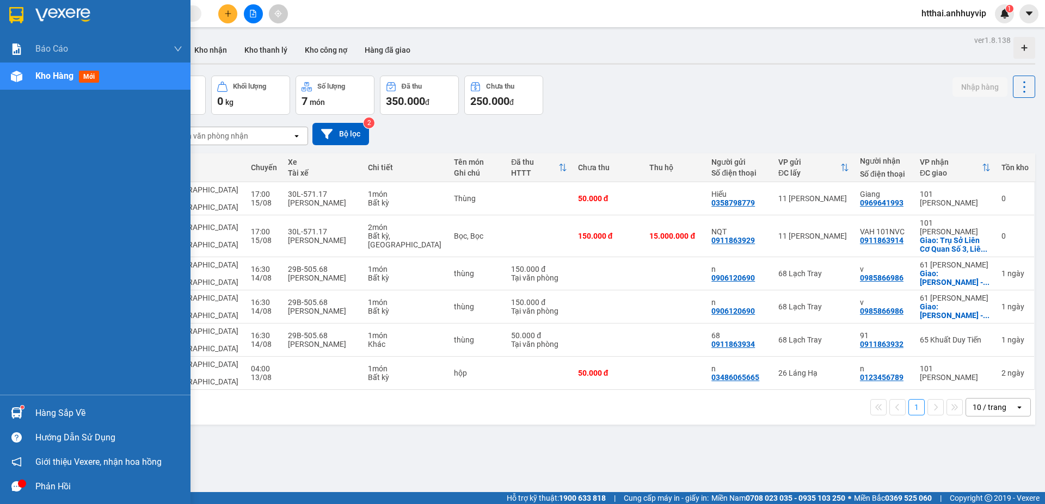
click at [13, 406] on div at bounding box center [16, 413] width 19 height 19
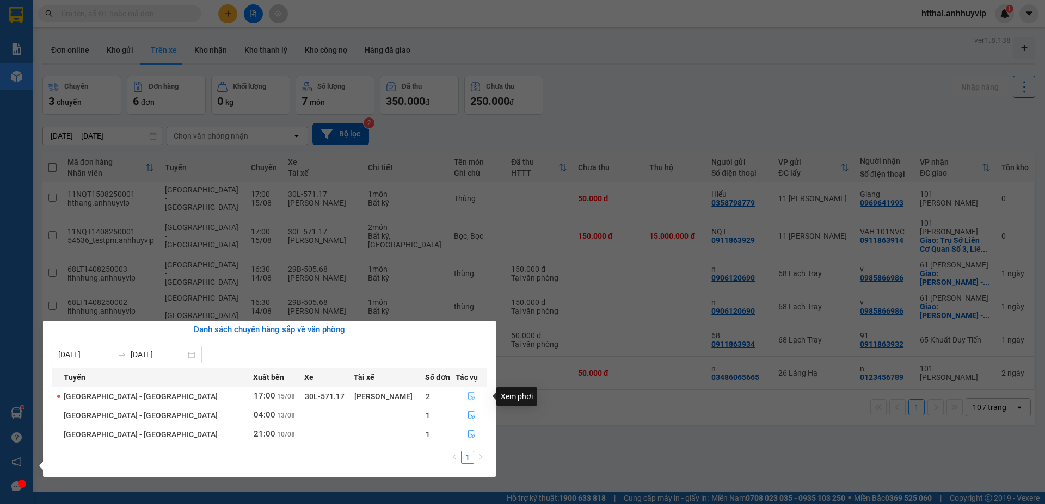
click at [467, 396] on icon "file-done" at bounding box center [471, 396] width 8 height 8
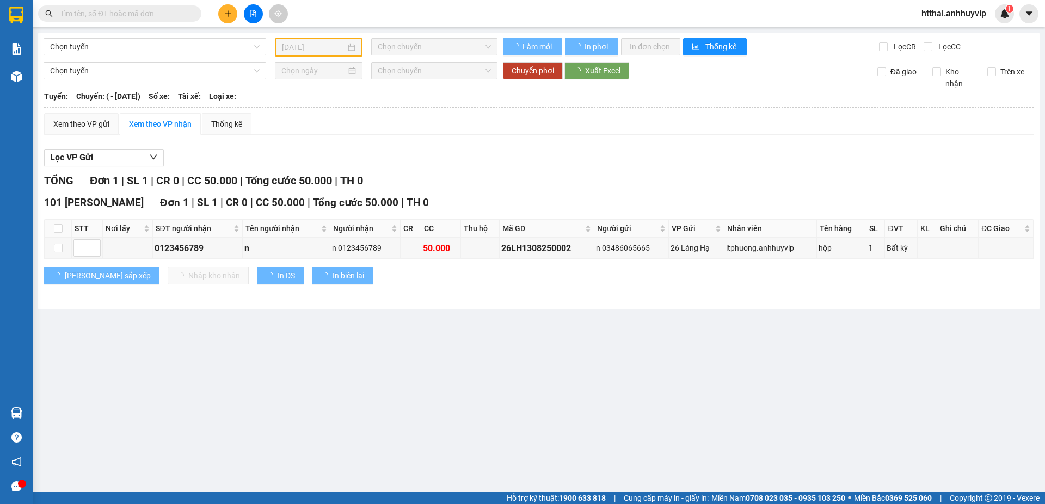
type input "15/08/2025"
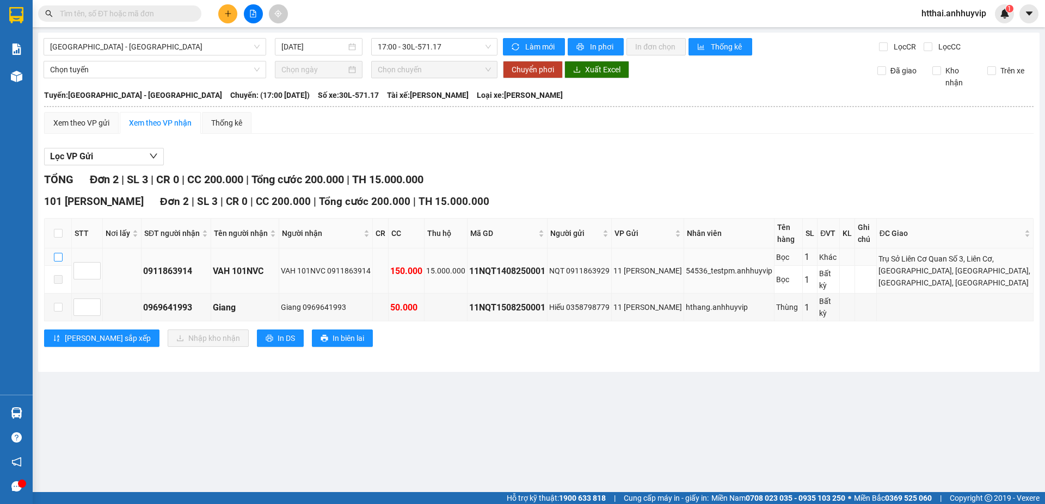
click at [57, 258] on input "checkbox" at bounding box center [58, 257] width 9 height 9
checkbox input "true"
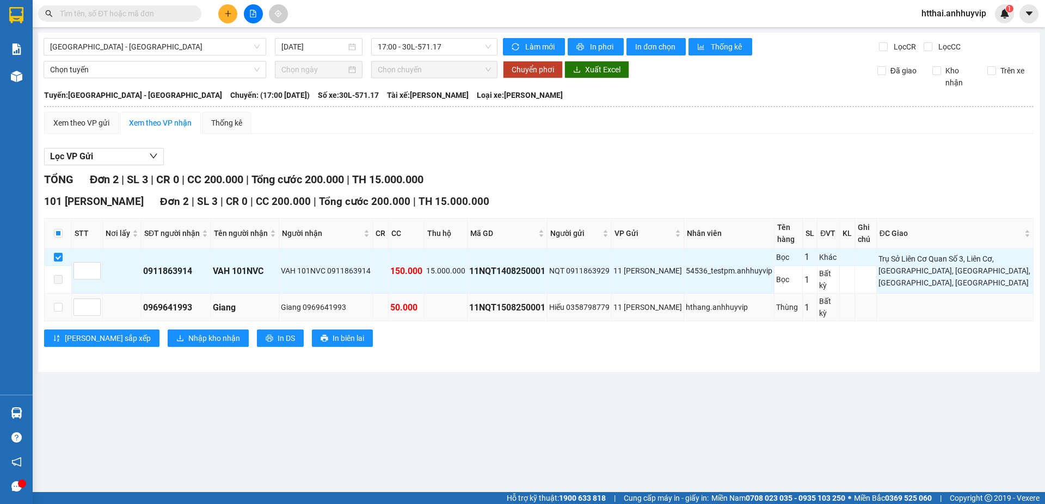
click at [64, 309] on td at bounding box center [58, 308] width 27 height 28
click at [59, 276] on span at bounding box center [58, 279] width 9 height 9
click at [60, 244] on th at bounding box center [58, 234] width 27 height 30
click at [55, 306] on input "checkbox" at bounding box center [58, 307] width 9 height 9
checkbox input "true"
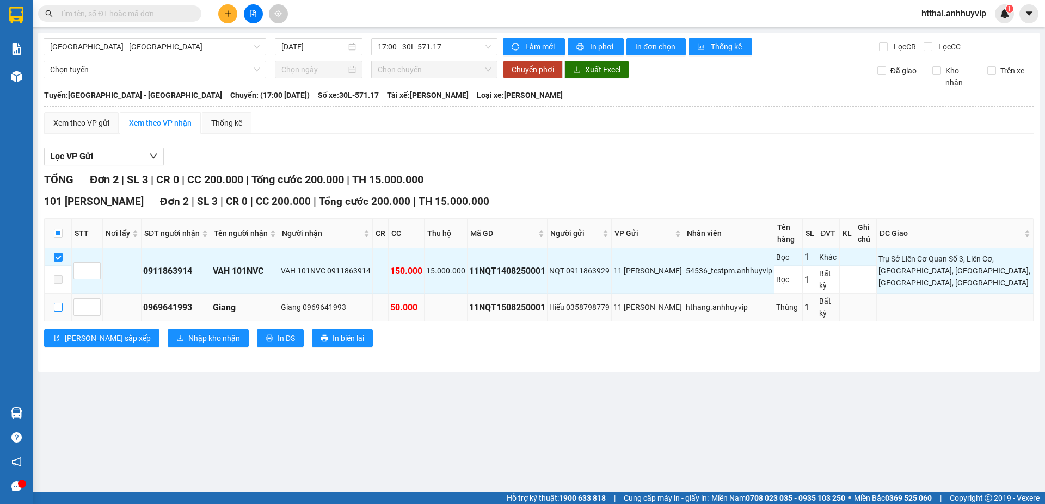
checkbox input "true"
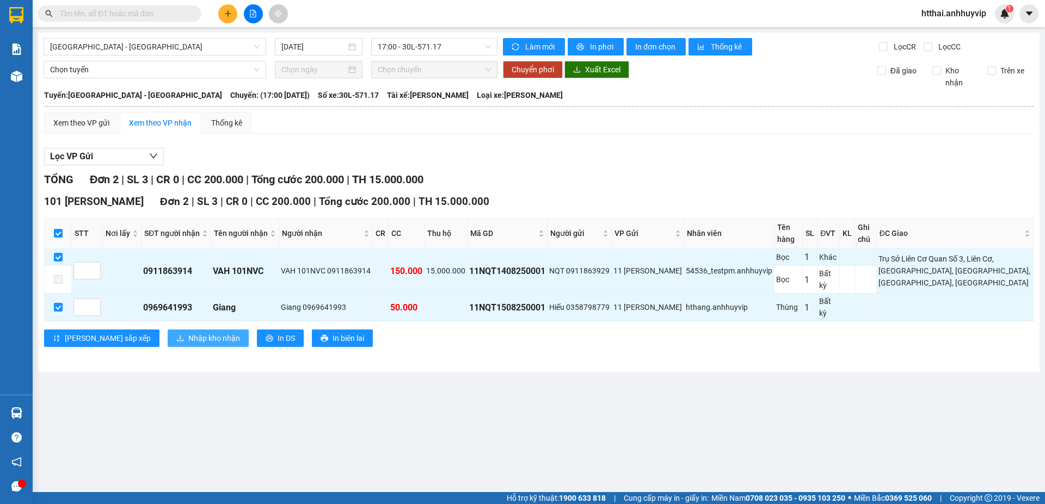
click at [188, 337] on span "Nhập kho nhận" at bounding box center [214, 338] width 52 height 12
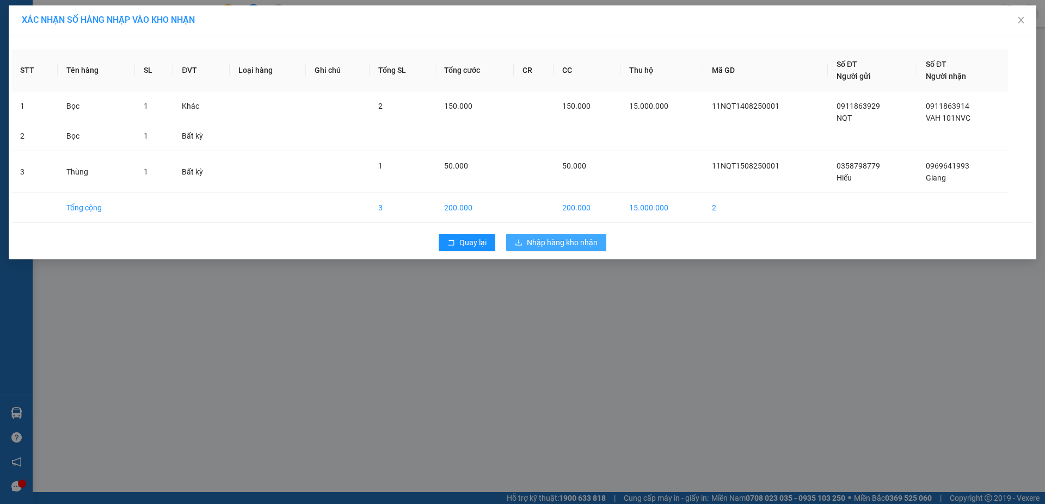
click at [544, 241] on span "Nhập hàng kho nhận" at bounding box center [562, 243] width 71 height 12
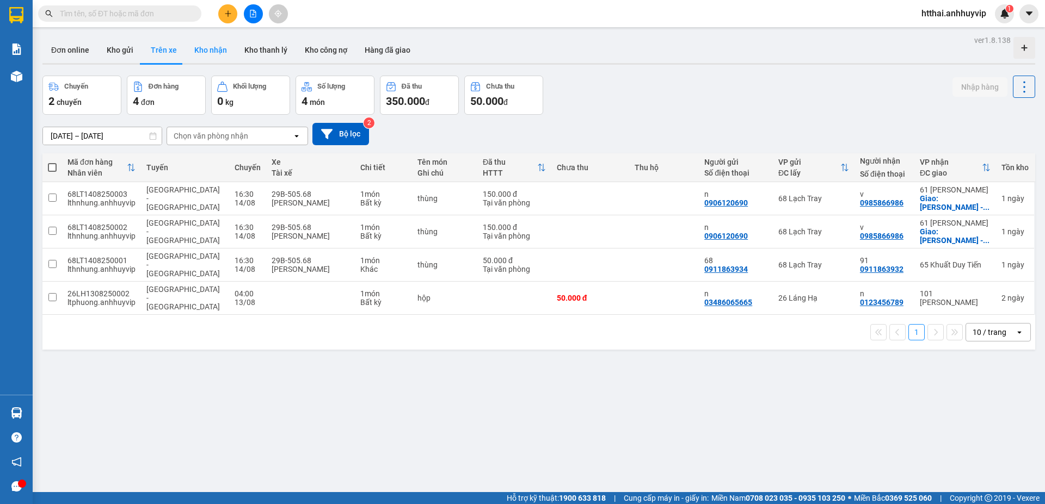
click at [215, 56] on button "Kho nhận" at bounding box center [211, 50] width 50 height 26
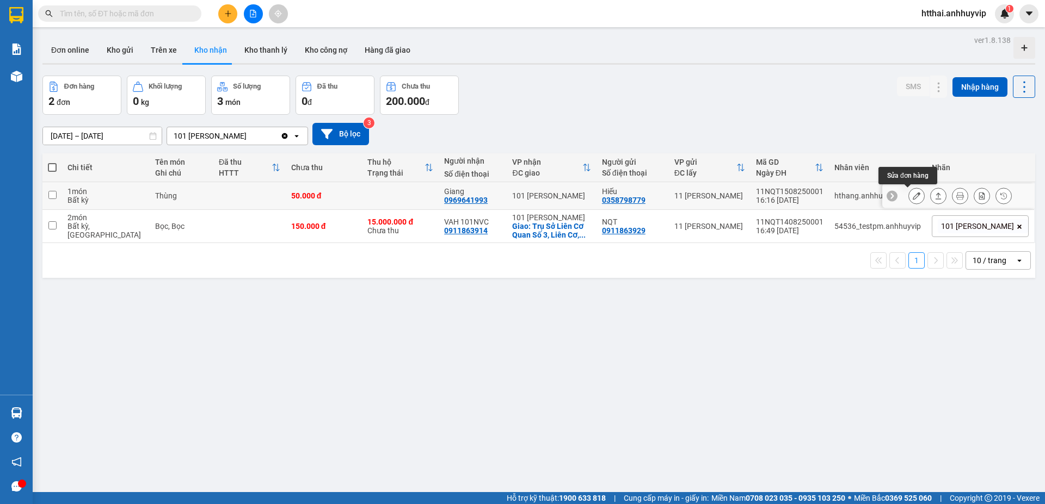
click at [913, 196] on icon at bounding box center [917, 196] width 8 height 8
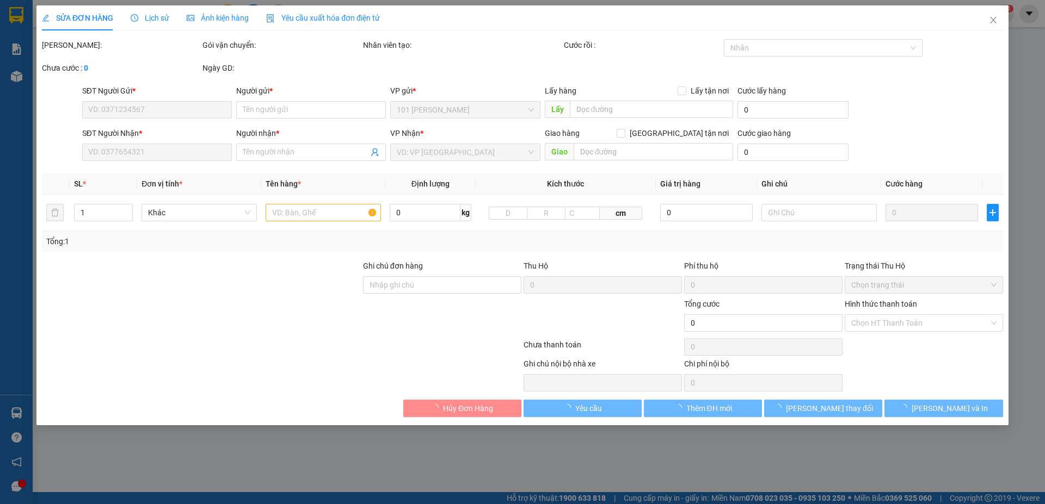
type input "0358798779"
type input "Hiếu"
type input "0969641993"
type input "Giang"
type input "50.000"
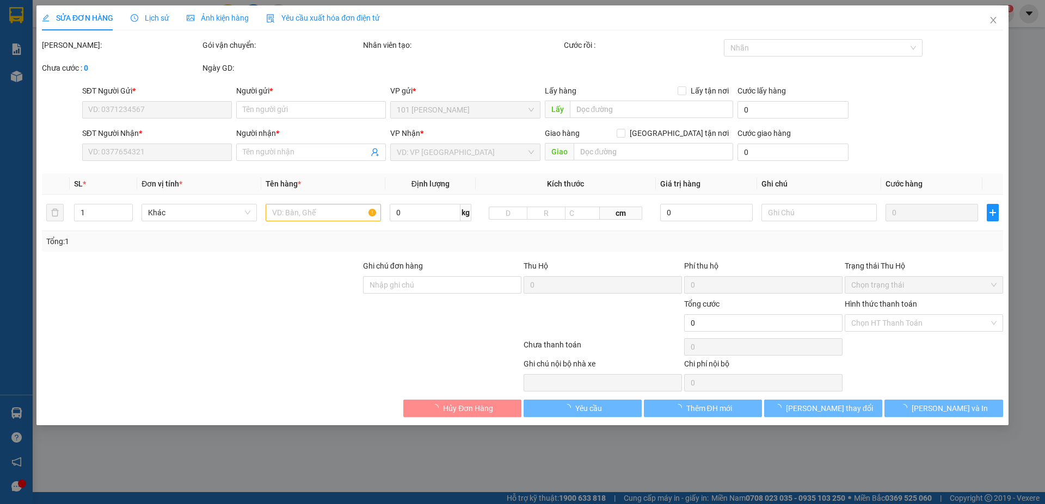
type input "50.000"
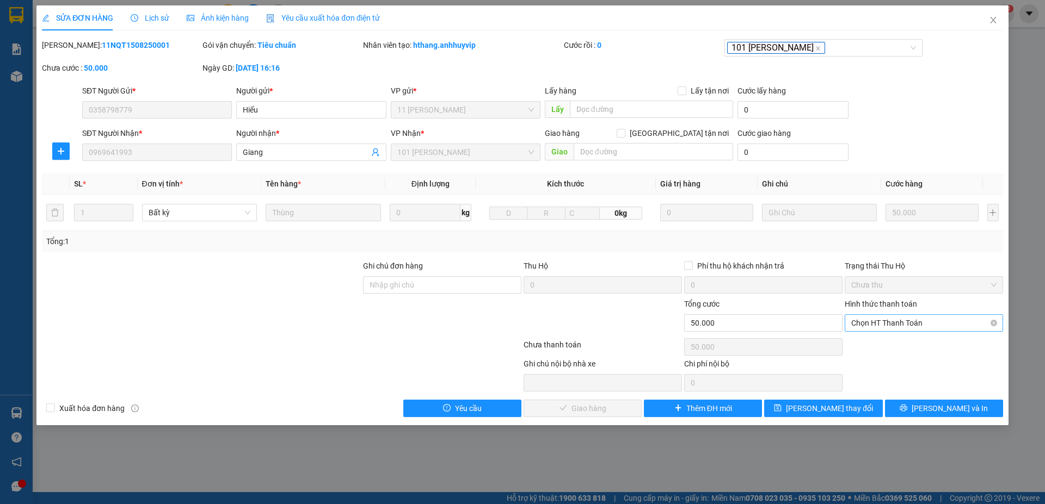
click at [922, 327] on span "Chọn HT Thanh Toán" at bounding box center [923, 323] width 145 height 16
click at [902, 372] on div "Ghi chú nội bộ nhà xe Chi phí nội bộ 0" at bounding box center [522, 375] width 963 height 34
click at [992, 18] on icon "close" at bounding box center [993, 20] width 9 height 9
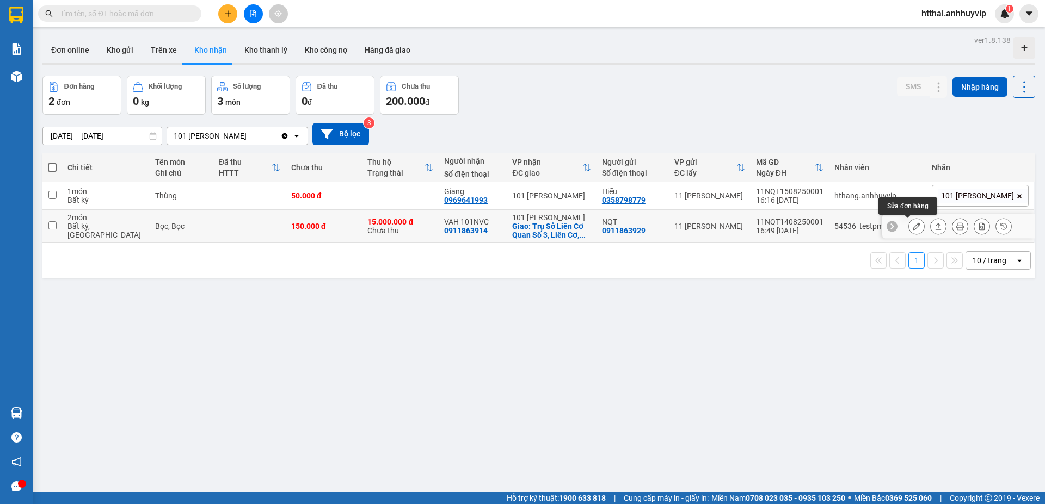
click at [913, 229] on icon at bounding box center [917, 227] width 8 height 8
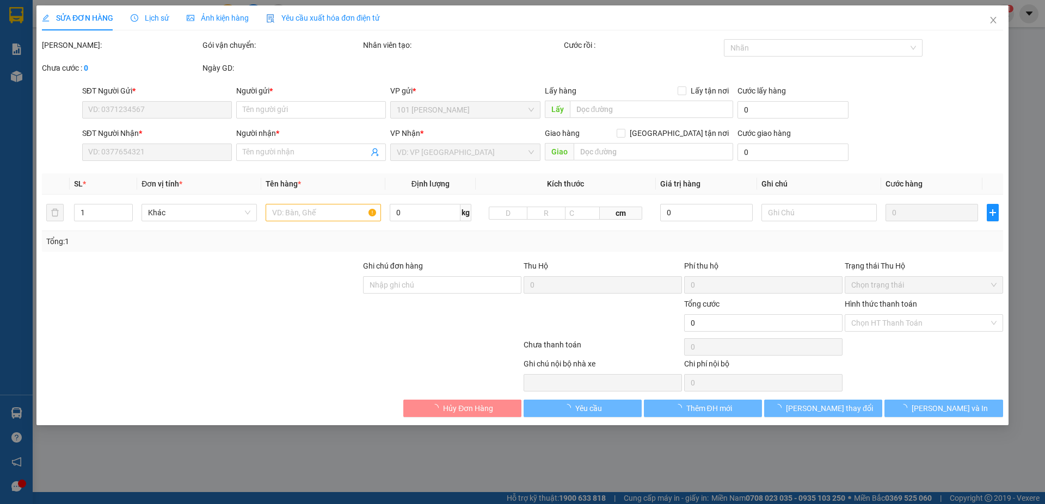
type input "0911863929"
type input "NQT"
type input "0911863914"
type input "VAH 101NVC"
checkbox input "true"
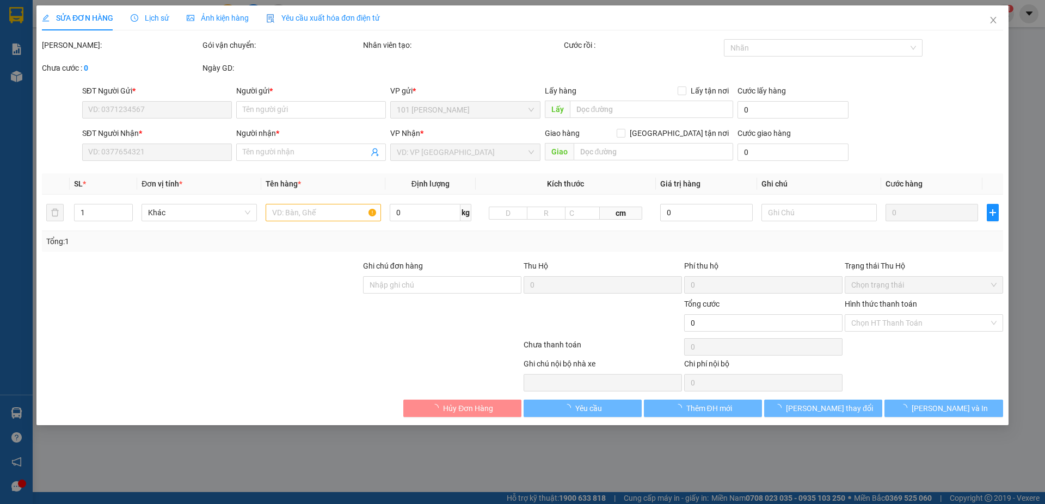
type input "Trụ Sở Liên Cơ Quan Số 3, Liên Cơ, Hồng Hà, Hạ Long, Quảng Ninh, Việt Nam"
type input "VCB - 123456789 - Nguyễn Thị A"
type input "15.000.000"
type input "30.000"
type input "150.000"
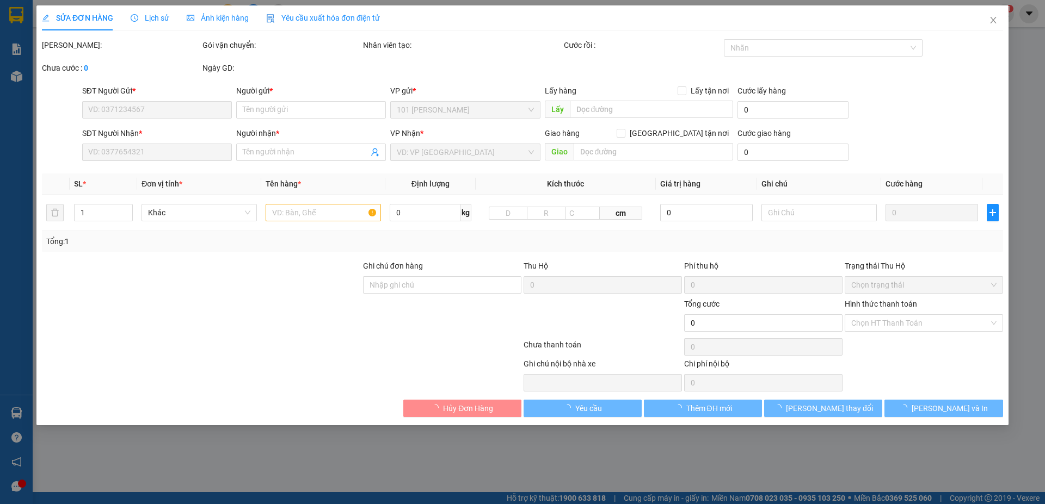
type input "150.000"
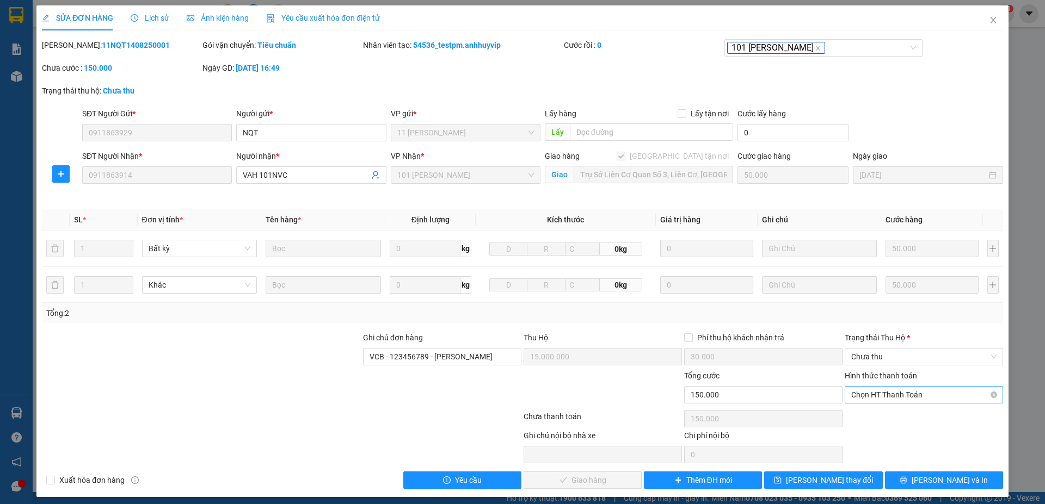
click at [907, 389] on span "Chọn HT Thanh Toán" at bounding box center [923, 395] width 145 height 16
click at [916, 440] on div "Ghi chú nội bộ nhà xe Chi phí nội bộ 0" at bounding box center [522, 447] width 963 height 34
click at [989, 18] on icon "close" at bounding box center [993, 20] width 9 height 9
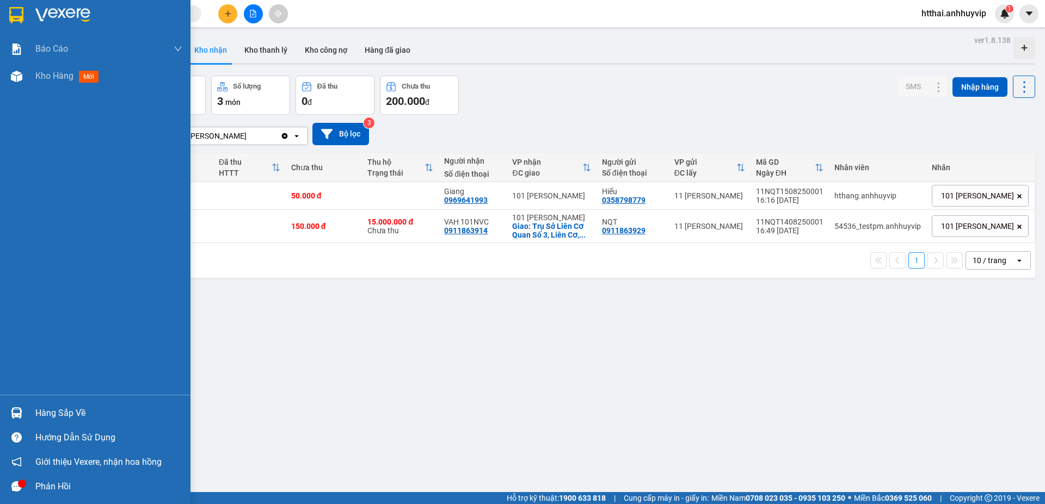
click at [26, 415] on div at bounding box center [16, 413] width 19 height 19
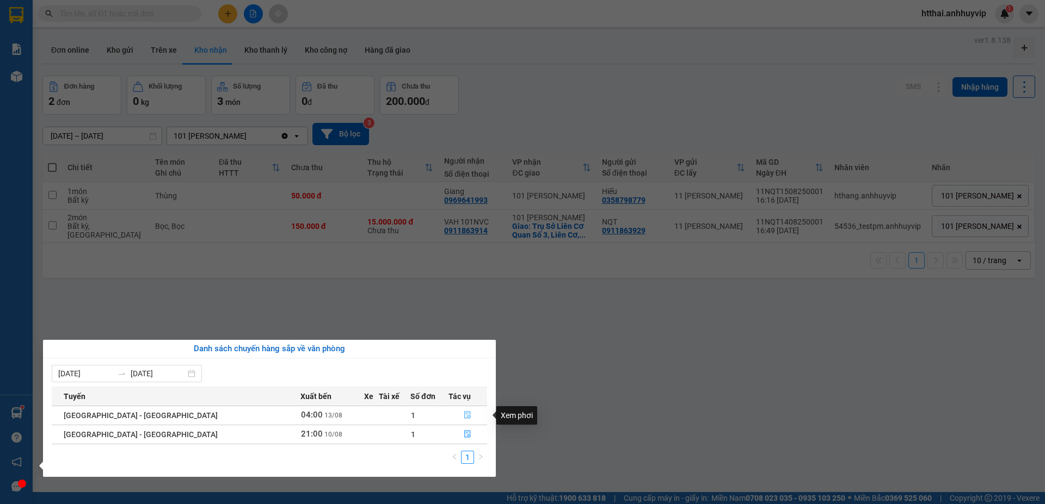
click at [464, 417] on icon "file-done" at bounding box center [468, 415] width 8 height 8
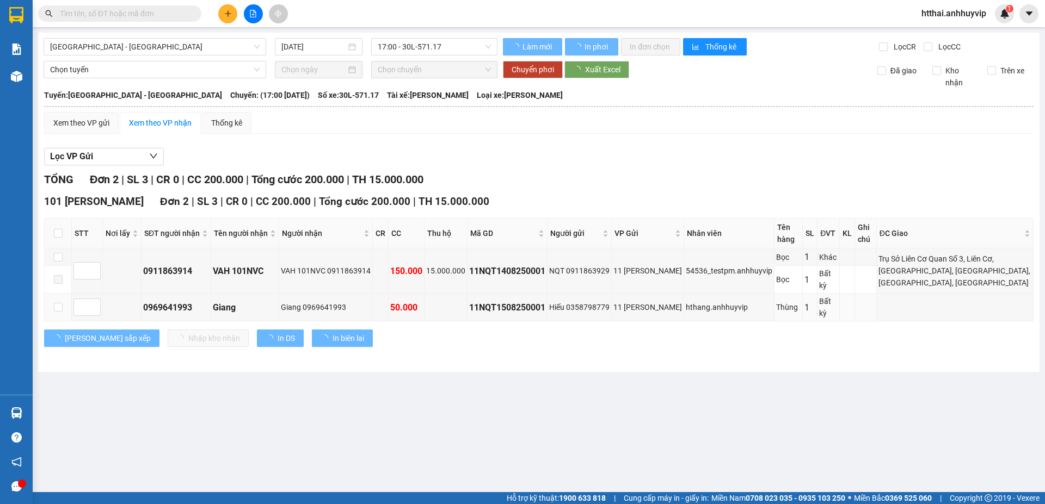
type input "13/08/2025"
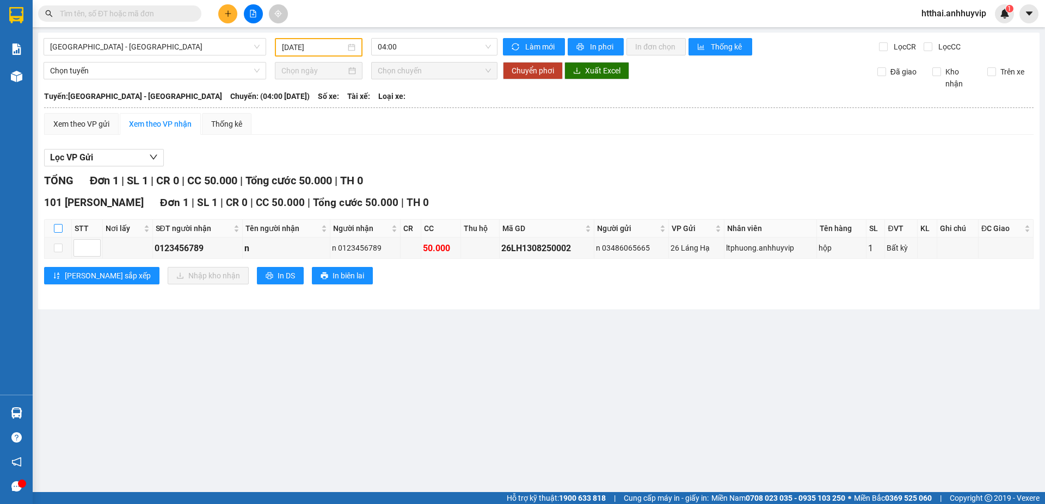
click at [59, 230] on input "checkbox" at bounding box center [58, 228] width 9 height 9
checkbox input "true"
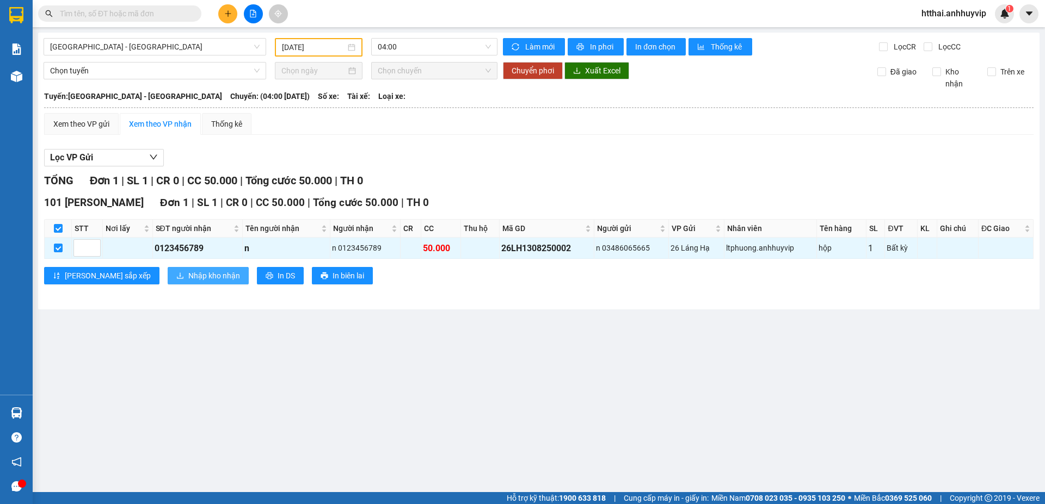
click at [188, 279] on span "Nhập kho nhận" at bounding box center [214, 276] width 52 height 12
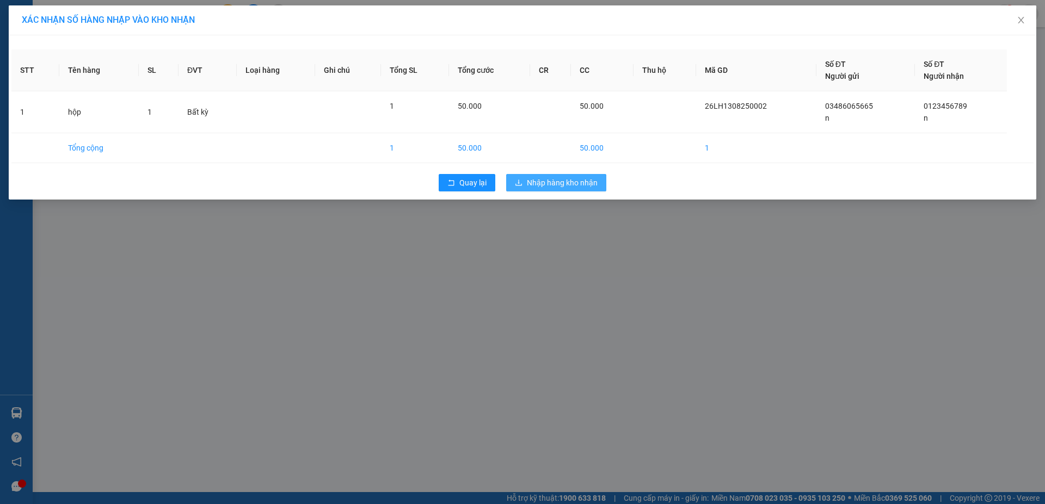
drag, startPoint x: 541, startPoint y: 184, endPoint x: 328, endPoint y: 327, distance: 257.3
click at [541, 184] on span "Nhập hàng kho nhận" at bounding box center [562, 183] width 71 height 12
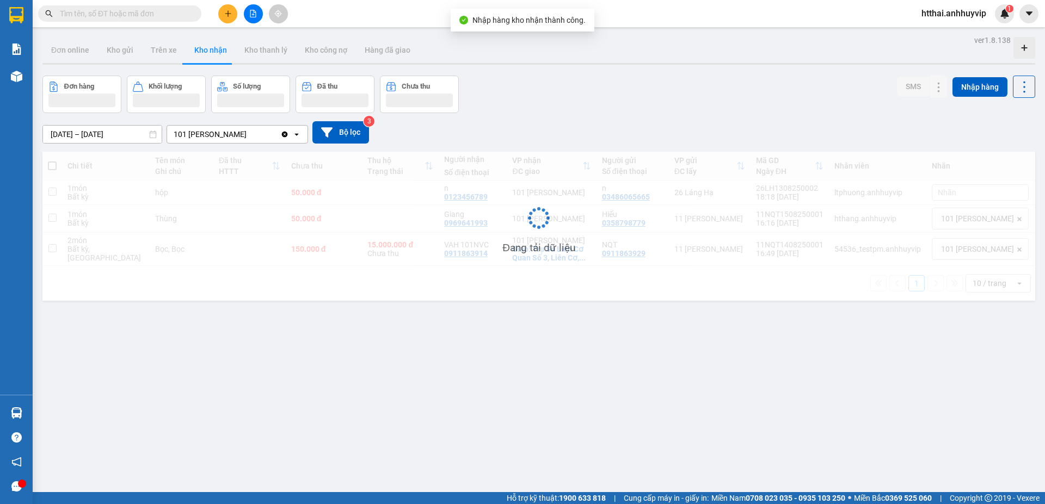
click at [268, 368] on div "ver 1.8.138 Đơn online Kho gửi Trên xe Kho nhận Kho thanh lý Kho công nợ Hàng đ…" at bounding box center [538, 285] width 1001 height 504
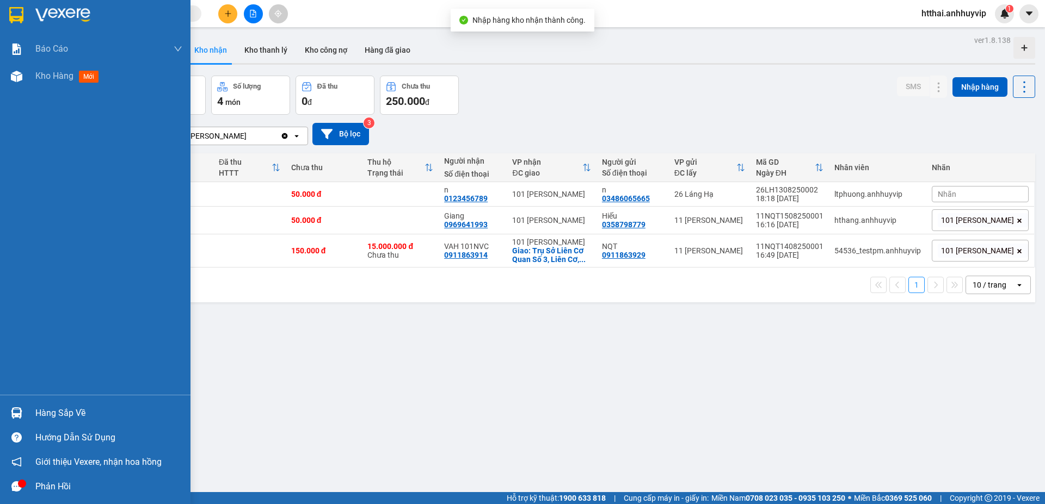
click at [70, 414] on div "Hàng sắp về" at bounding box center [108, 413] width 147 height 16
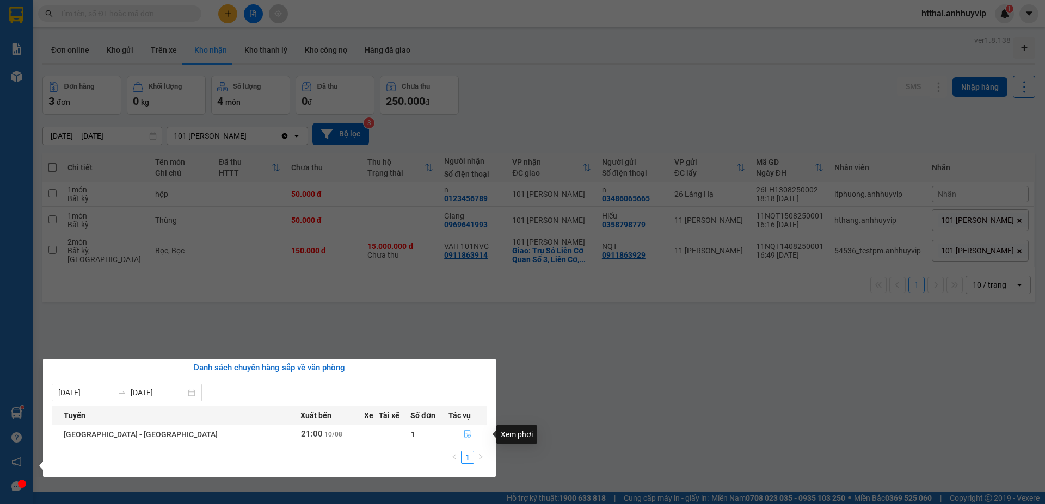
click at [463, 436] on button "button" at bounding box center [468, 434] width 38 height 17
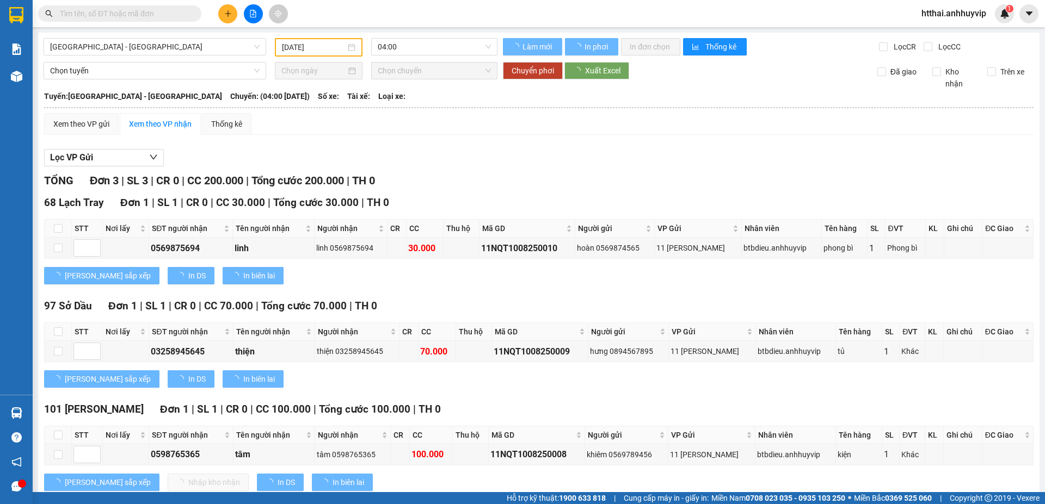
type input "10/08/2025"
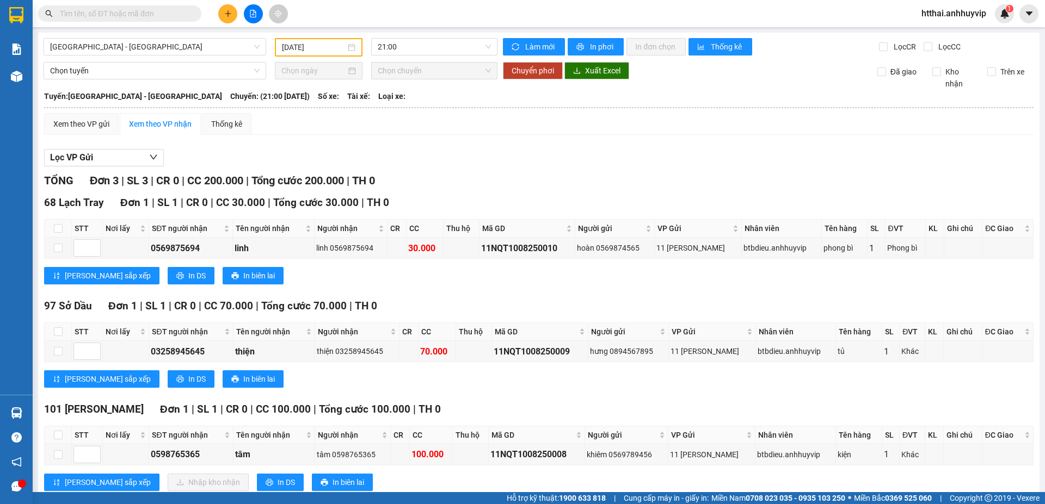
scroll to position [29, 0]
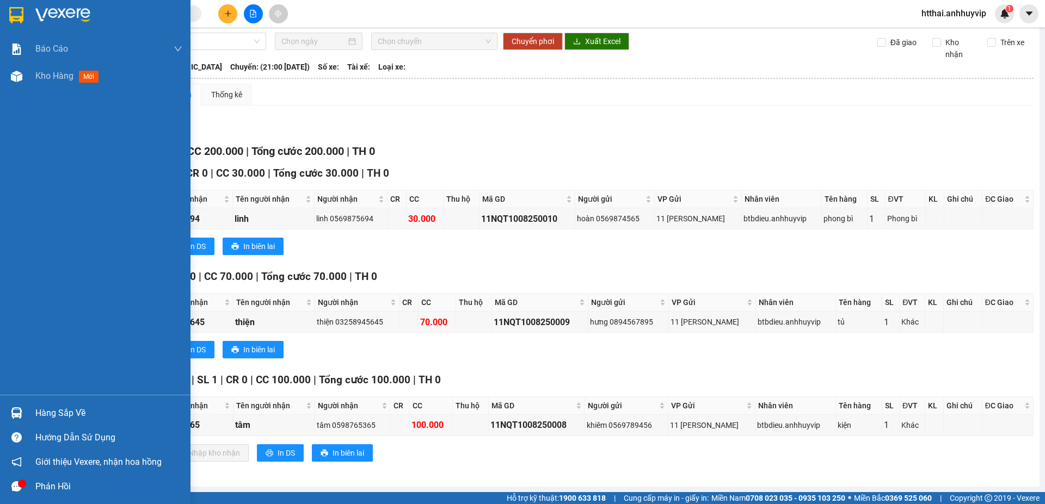
click at [86, 414] on div "Hàng sắp về" at bounding box center [108, 413] width 147 height 16
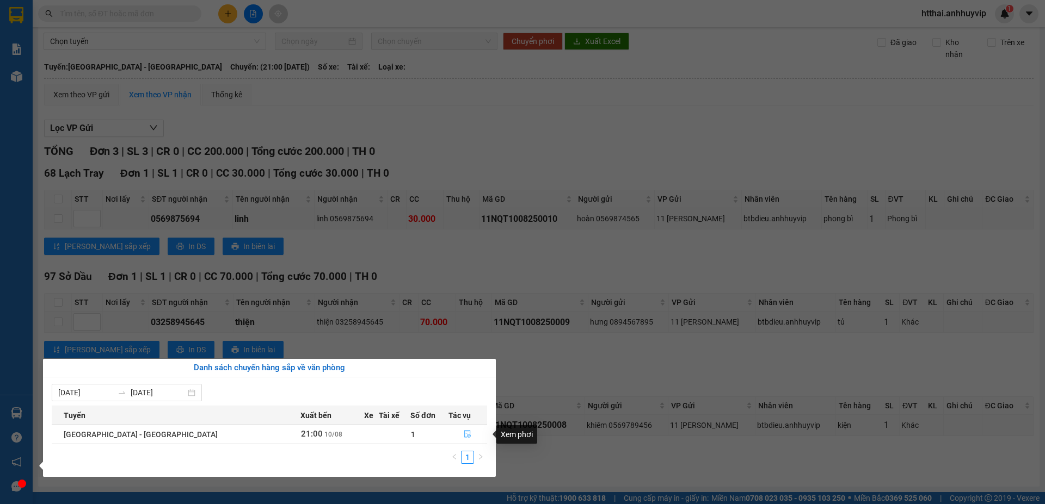
click at [465, 438] on icon "file-done" at bounding box center [468, 435] width 7 height 8
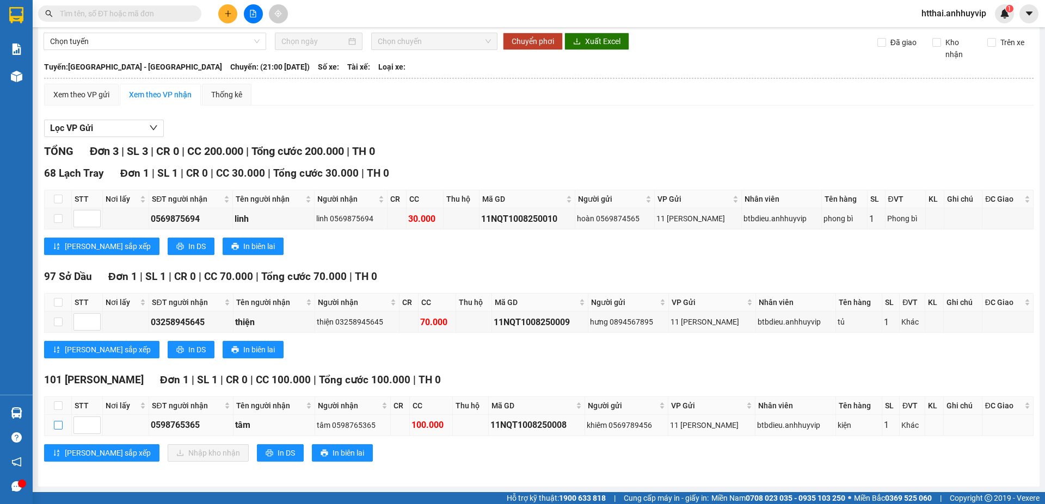
click at [58, 425] on input "checkbox" at bounding box center [58, 425] width 9 height 9
checkbox input "true"
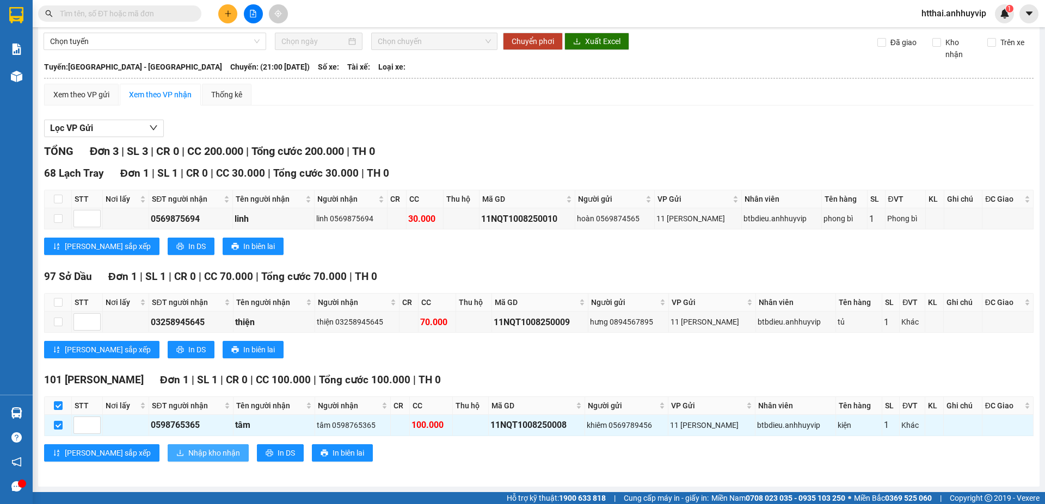
click at [188, 455] on span "Nhập kho nhận" at bounding box center [214, 453] width 52 height 12
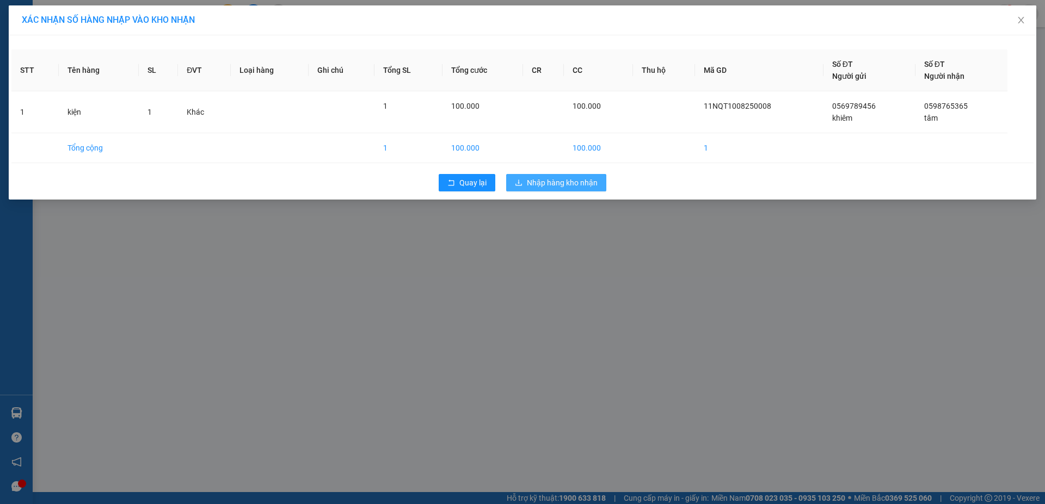
click at [551, 180] on span "Nhập hàng kho nhận" at bounding box center [562, 183] width 71 height 12
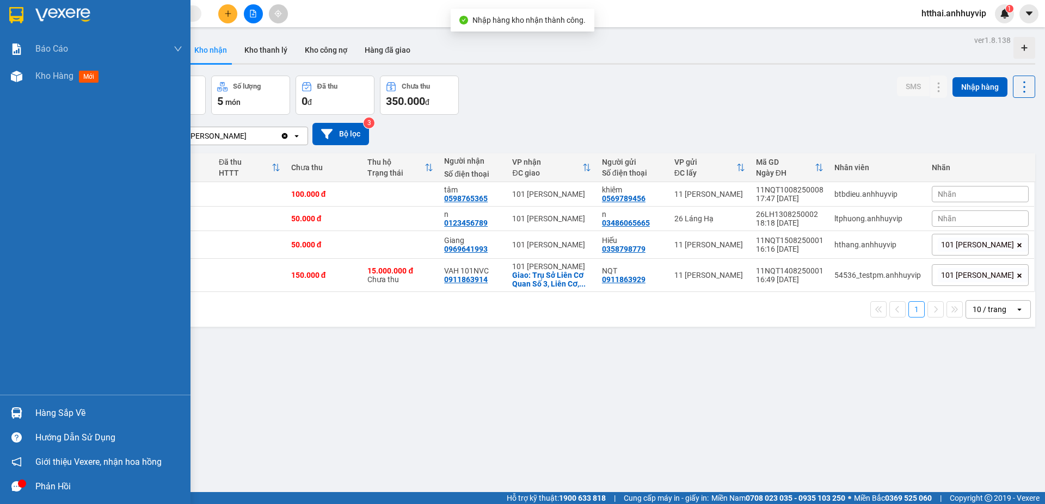
click at [15, 411] on img at bounding box center [16, 413] width 11 height 11
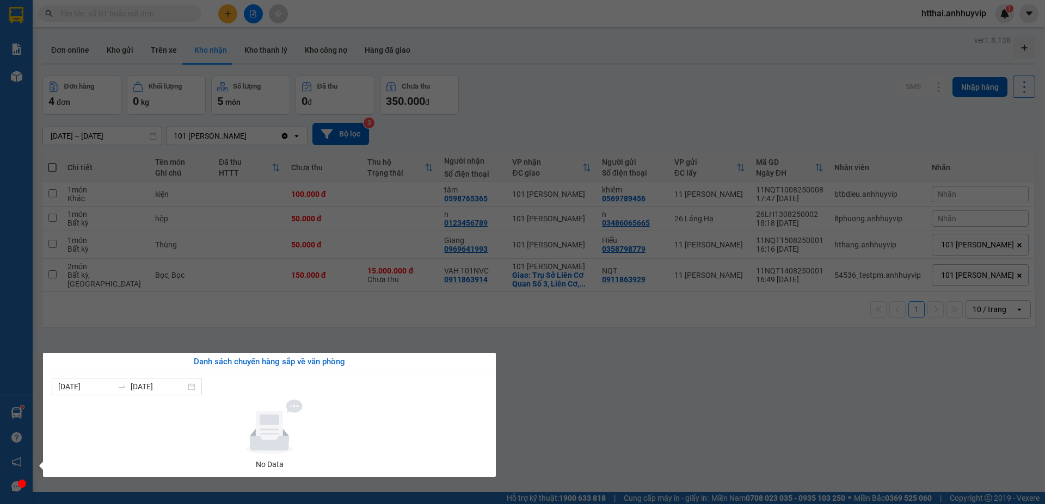
click at [128, 326] on section "Kết quả tìm kiếm ( 0 ) Bộ lọc No Data htthai.anhhuyvip 1 Báo cáo 01. Báo cáo do…" at bounding box center [522, 252] width 1045 height 504
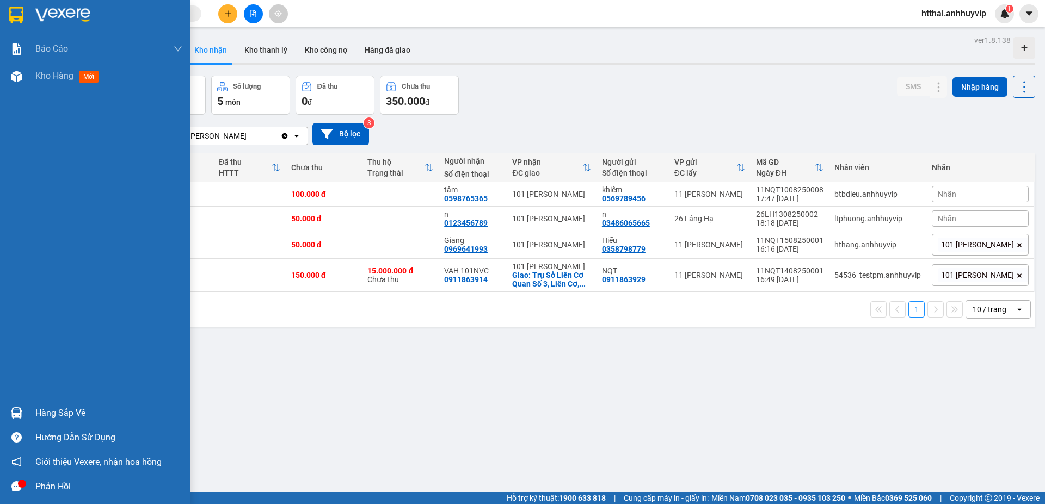
click at [20, 412] on img at bounding box center [16, 413] width 11 height 11
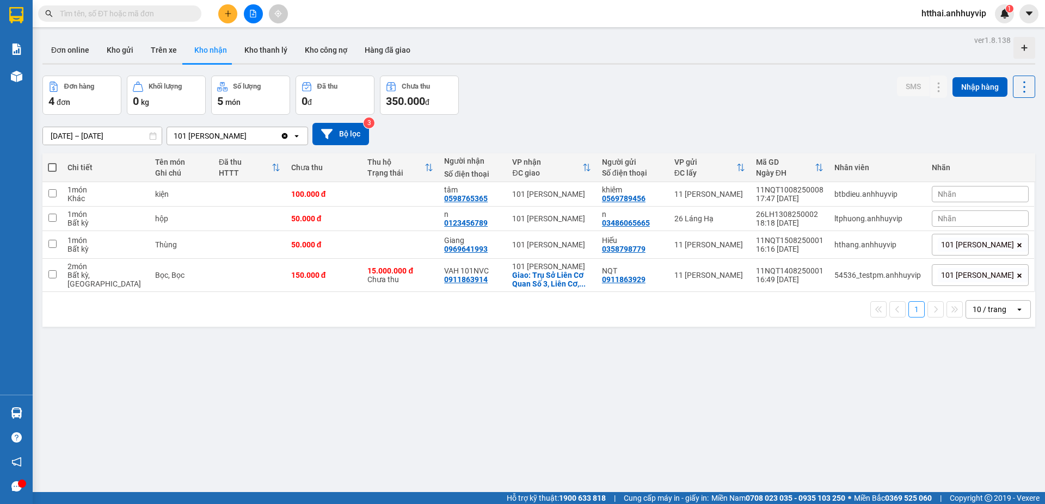
click at [176, 310] on section "Kết quả tìm kiếm ( 0 ) Bộ lọc No Data htthai.anhhuyvip 1 Báo cáo 01. Báo cáo do…" at bounding box center [522, 252] width 1045 height 504
click at [913, 275] on icon at bounding box center [917, 276] width 8 height 8
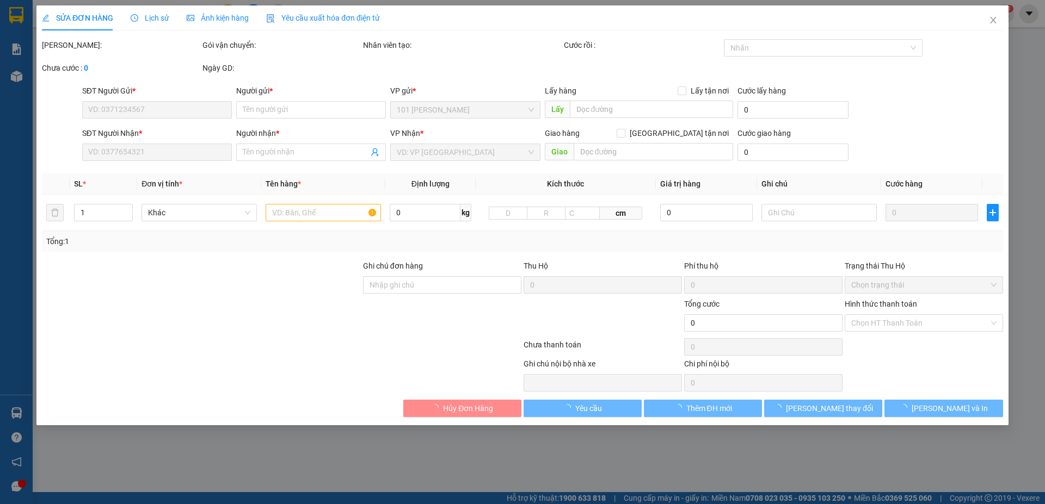
type input "0911863929"
type input "NQT"
type input "0911863914"
type input "VAH 101NVC"
checkbox input "true"
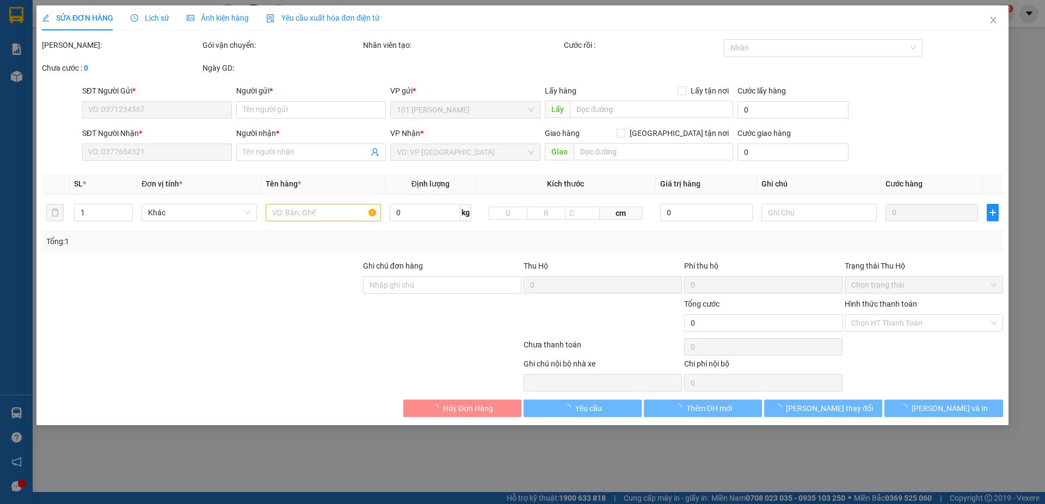
type input "Trụ Sở Liên Cơ Quan Số 3, Liên Cơ, Hồng Hà, Hạ Long, Quảng Ninh, Việt Nam"
type input "VCB - 123456789 - Nguyễn Thị A"
type input "15.000.000"
type input "30.000"
type input "150.000"
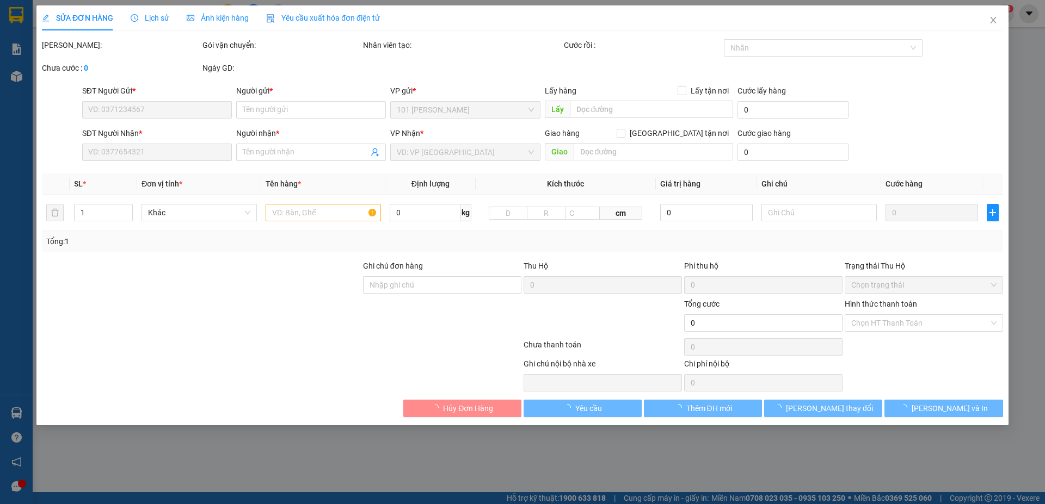
type input "150.000"
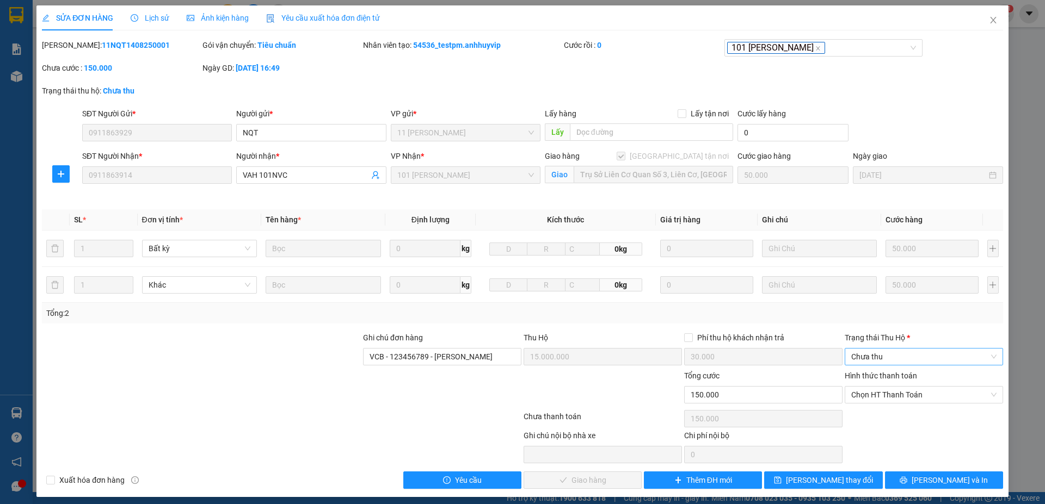
click at [904, 356] on span "Chưa thu" at bounding box center [923, 357] width 145 height 16
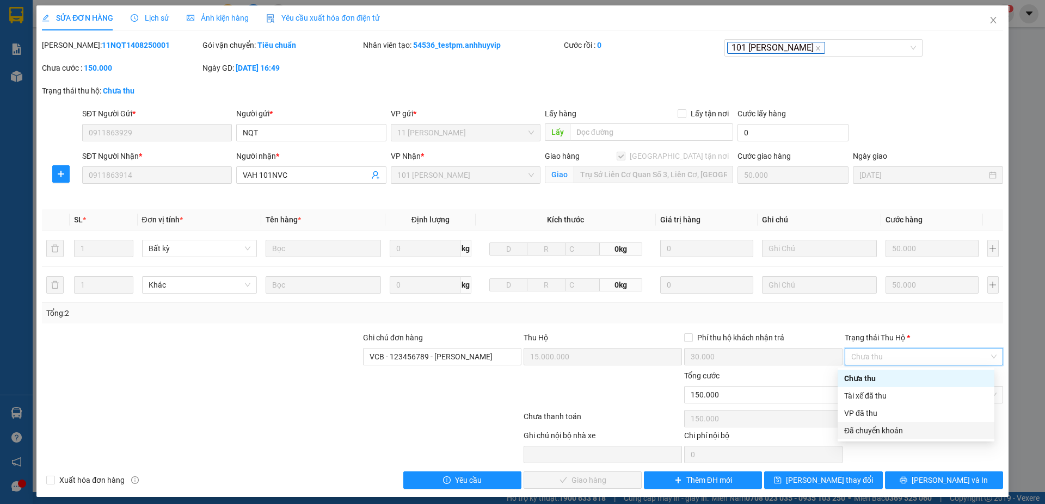
click at [902, 430] on div "Đã chuyển khoản" at bounding box center [916, 431] width 144 height 12
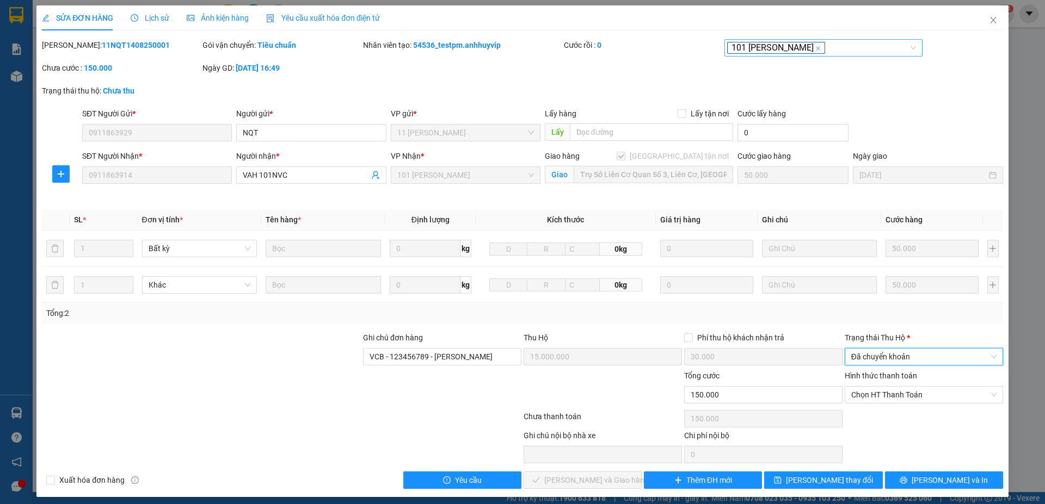
click at [839, 51] on div "101 [PERSON_NAME]" at bounding box center [818, 47] width 182 height 13
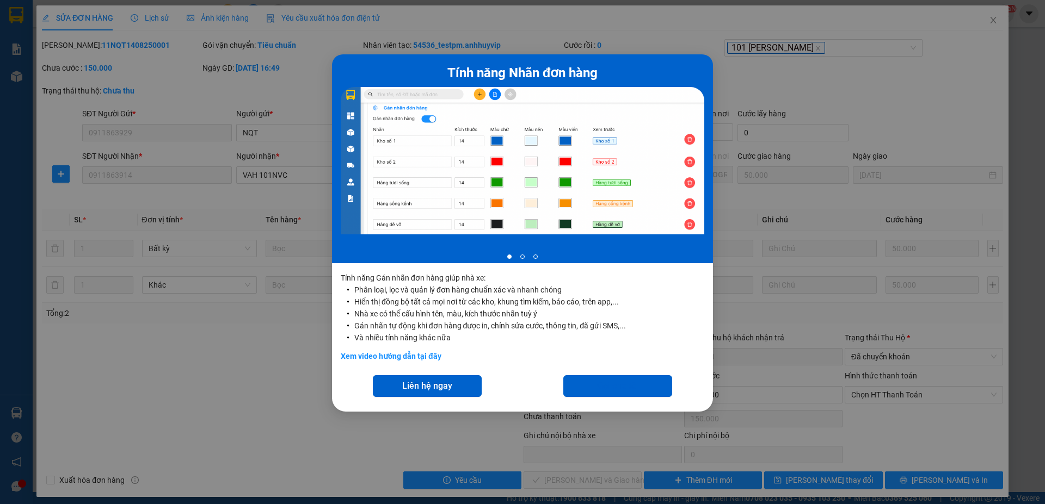
click at [784, 141] on div "Tính năng Nhãn đơn hàng 1 of 3 Tính năng Gán nhãn đơn hàng giúp nhà xe: Phân lo…" at bounding box center [522, 252] width 1045 height 504
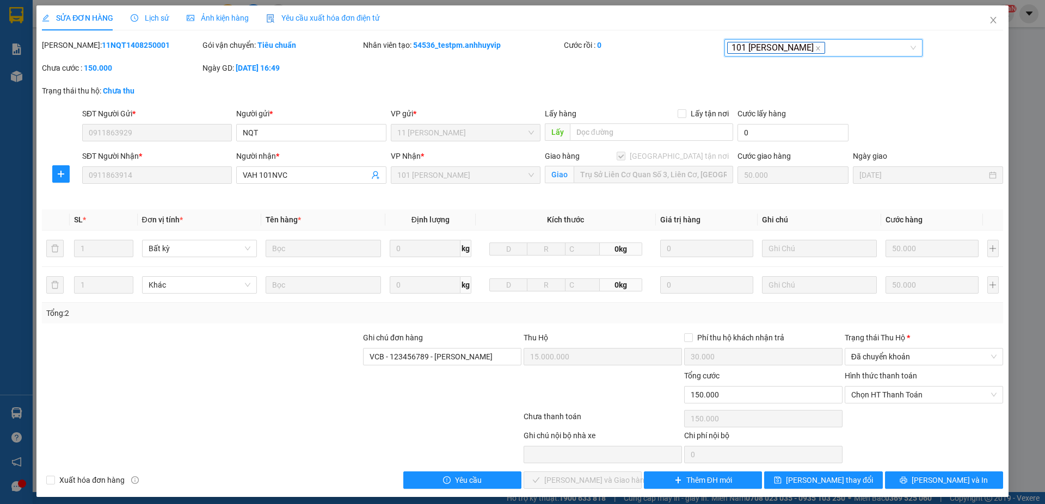
click at [858, 51] on div "101 [PERSON_NAME]" at bounding box center [818, 47] width 182 height 13
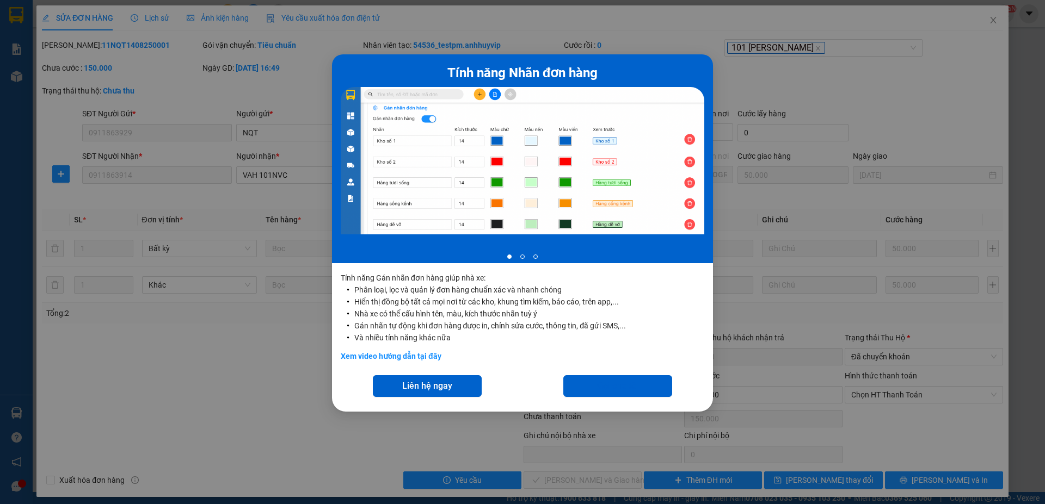
click at [808, 89] on div "Tính năng Nhãn đơn hàng 1 of 3 Tính năng Gán nhãn đơn hàng giúp nhà xe: Phân lo…" at bounding box center [522, 252] width 1045 height 504
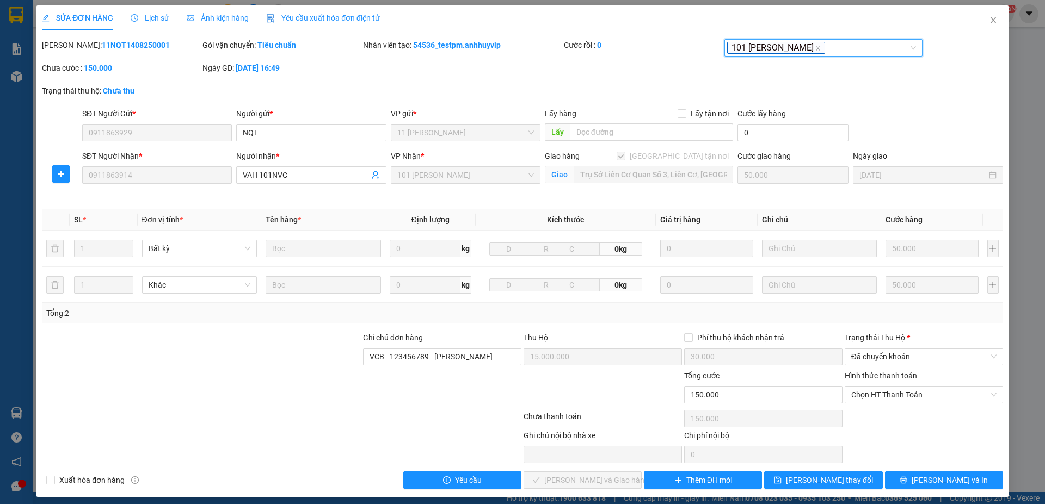
click at [830, 41] on div "101 [PERSON_NAME]" at bounding box center [823, 47] width 199 height 17
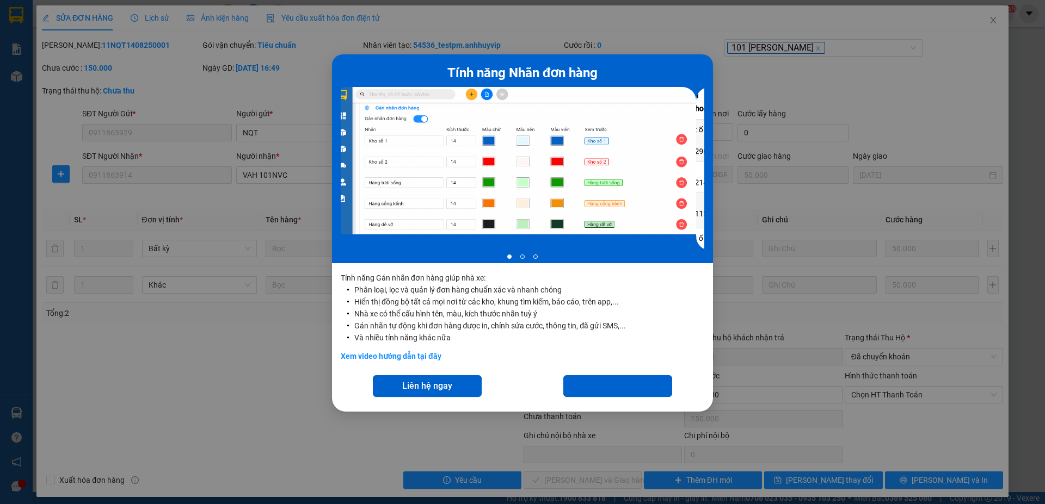
drag, startPoint x: 640, startPoint y: 223, endPoint x: 433, endPoint y: 223, distance: 207.3
click at [423, 223] on div at bounding box center [523, 168] width 364 height 163
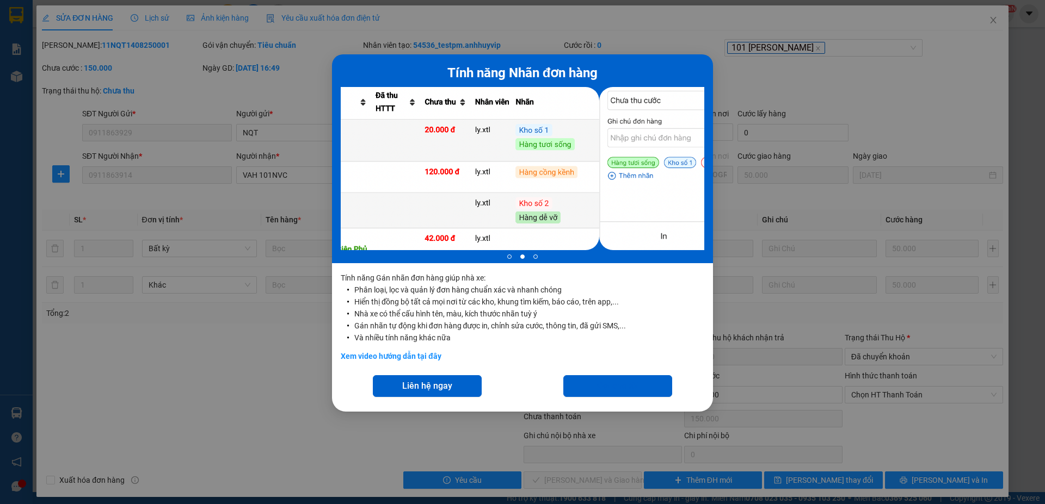
drag, startPoint x: 608, startPoint y: 207, endPoint x: 651, endPoint y: 203, distance: 43.8
click at [582, 208] on div at bounding box center [523, 168] width 364 height 163
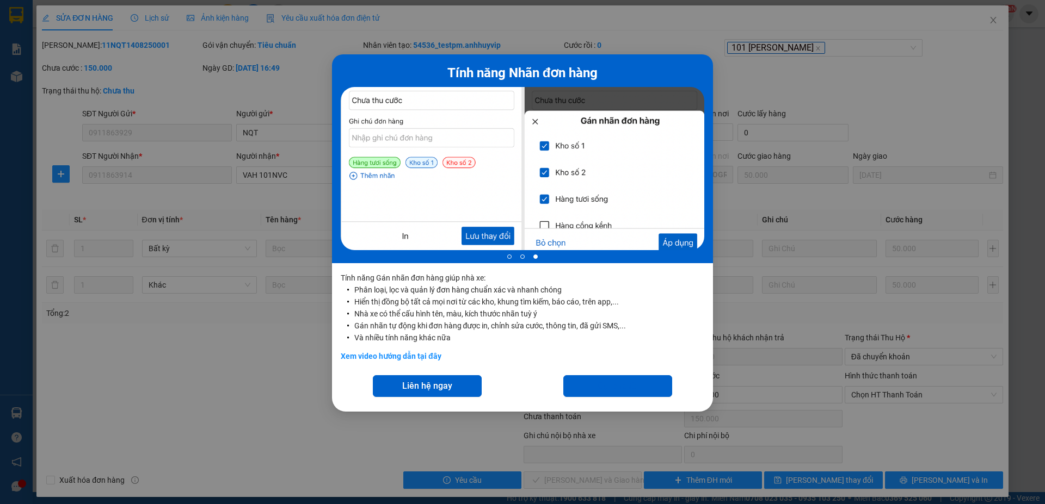
click at [841, 149] on div "Tính năng Nhãn đơn hàng 3 of 3 Tính năng Gán nhãn đơn hàng giúp nhà xe: Phân lo…" at bounding box center [522, 252] width 1045 height 504
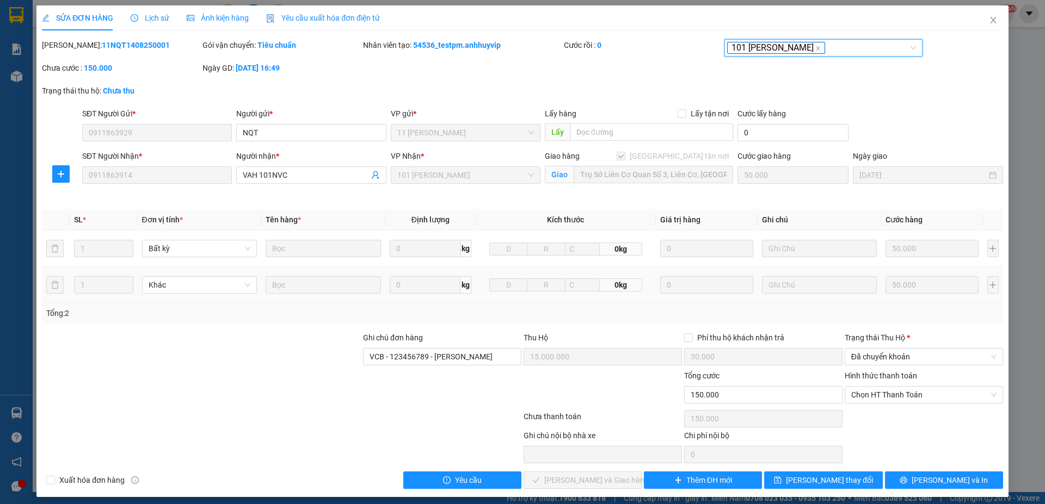
scroll to position [6, 0]
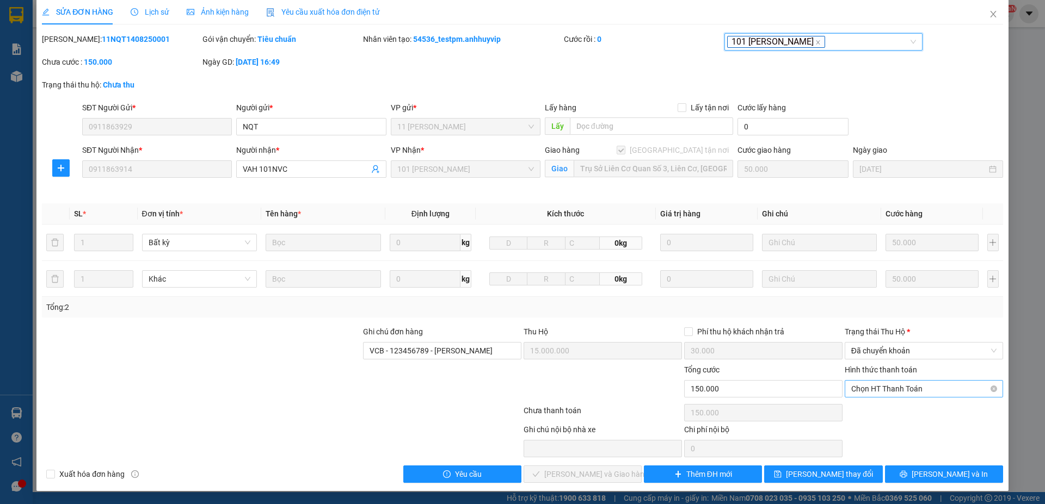
click at [907, 391] on span "Chọn HT Thanh Toán" at bounding box center [923, 389] width 145 height 16
click at [989, 13] on icon "close" at bounding box center [993, 14] width 9 height 9
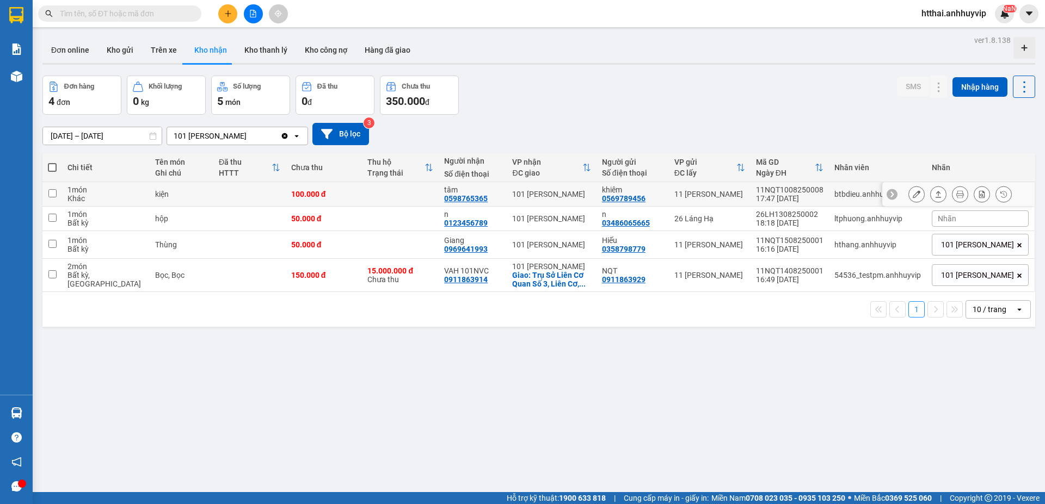
drag, startPoint x: 467, startPoint y: 198, endPoint x: 451, endPoint y: 199, distance: 16.3
click at [451, 199] on div "0598765365" at bounding box center [466, 198] width 44 height 9
drag, startPoint x: 491, startPoint y: 200, endPoint x: 435, endPoint y: 200, distance: 56.6
click at [439, 200] on td "tâm 0598765365" at bounding box center [473, 194] width 68 height 24
checkbox input "true"
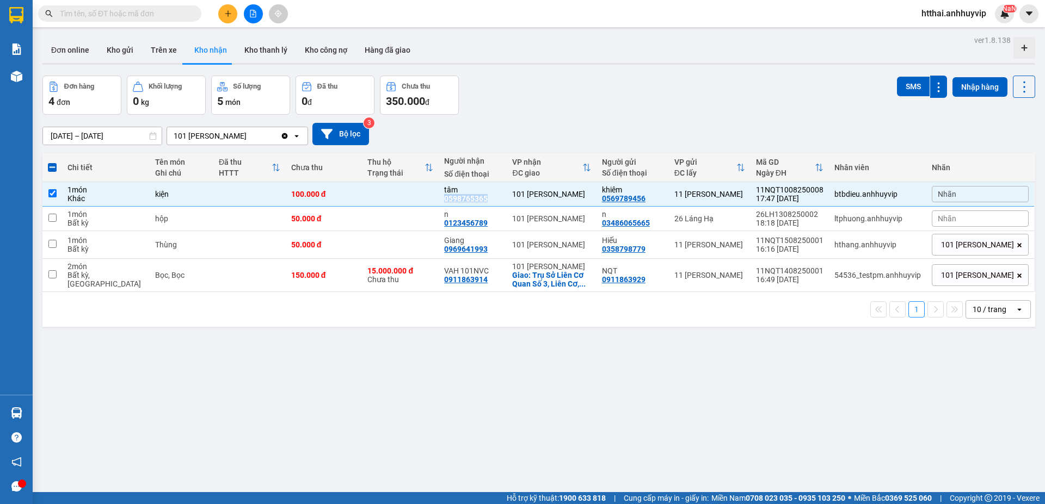
copy div "0598765365"
click at [265, 334] on div "ver 1.8.138 Đơn online Kho gửi Trên xe Kho nhận Kho thanh lý Kho công nợ Hàng đ…" at bounding box center [538, 285] width 1001 height 504
click at [647, 140] on div "13/08/2025 – 15/08/2025 Press the down arrow key to interact with the calendar …" at bounding box center [538, 134] width 993 height 22
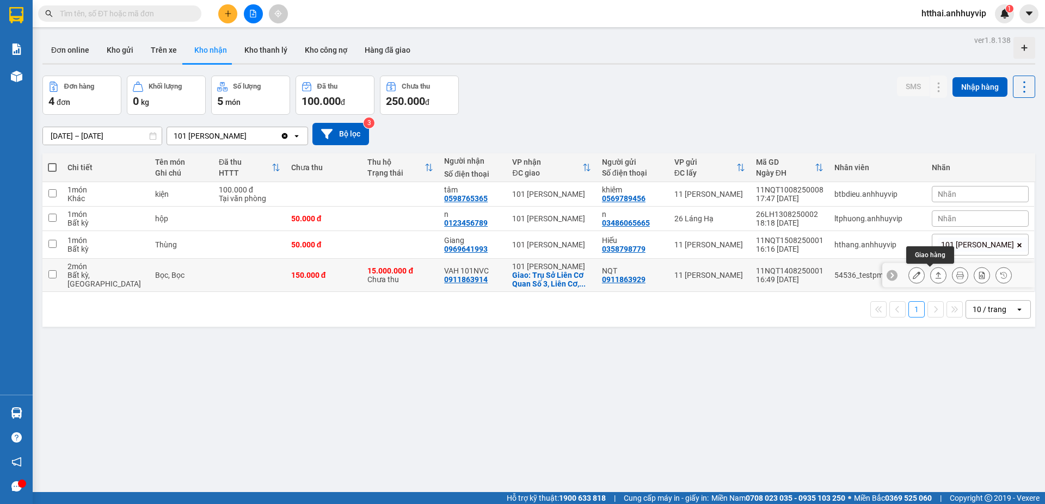
click at [934, 273] on icon at bounding box center [938, 276] width 8 height 8
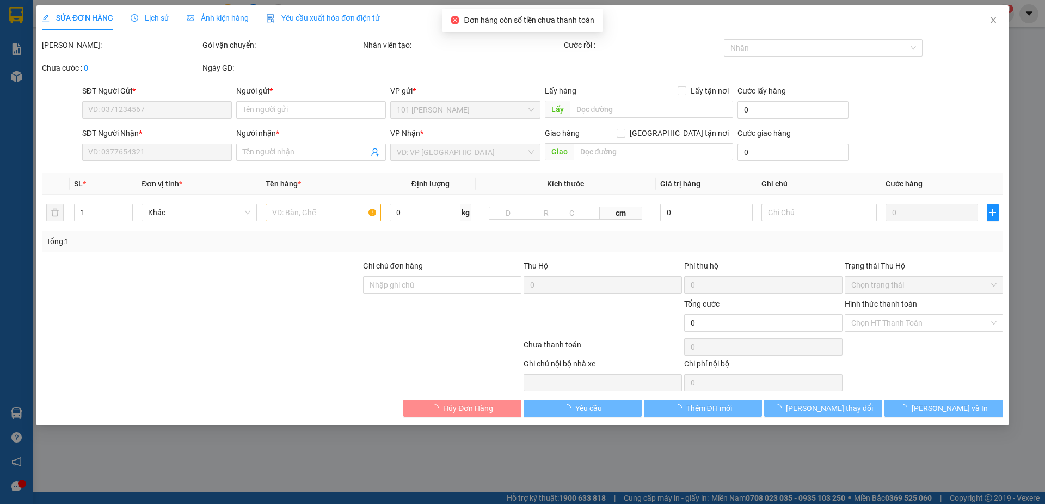
type input "0911863929"
type input "NQT"
type input "0911863914"
type input "VAH 101NVC"
checkbox input "true"
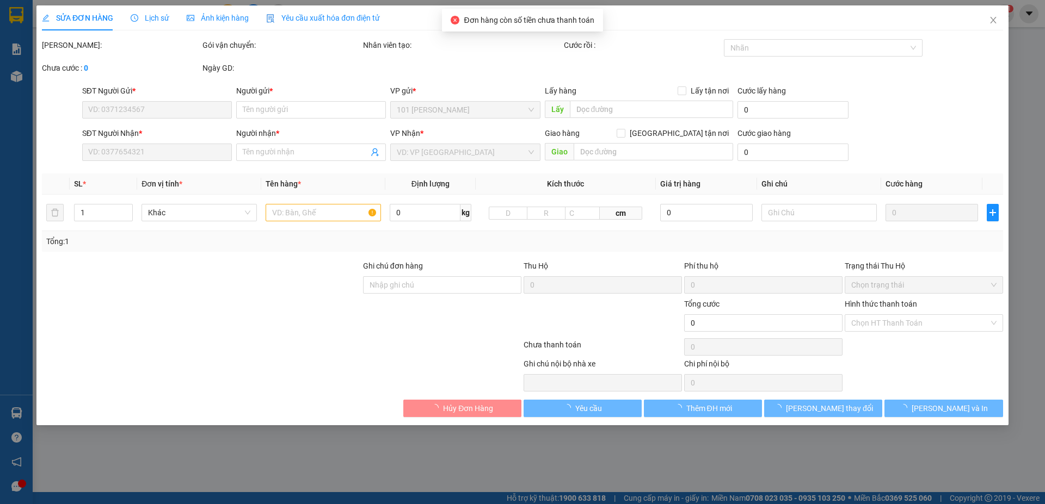
type input "Trụ Sở Liên Cơ Quan Số 3, Liên Cơ, [GEOGRAPHIC_DATA], [GEOGRAPHIC_DATA], [GEOGR…"
type input "VCB - 123456789 - [PERSON_NAME]"
type input "15.000.000"
type input "30.000"
type input "150.000"
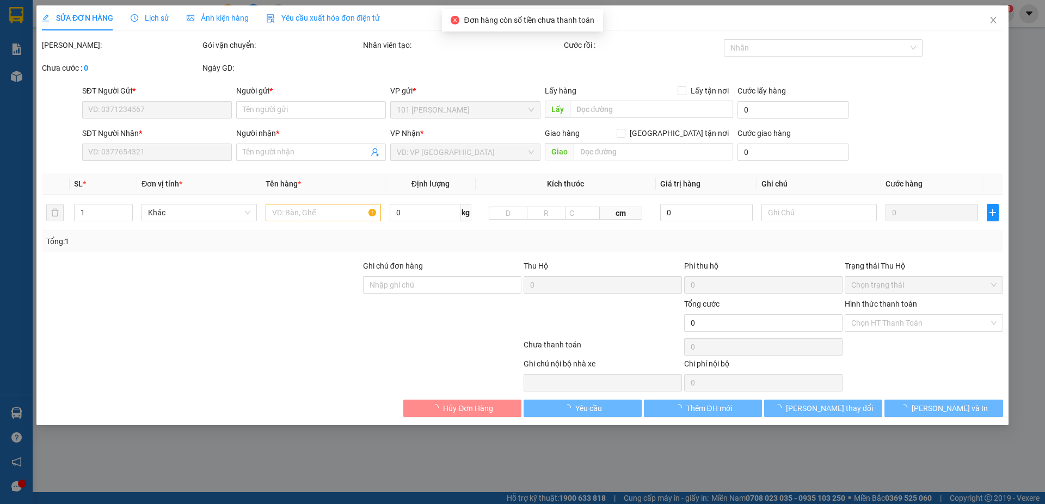
type input "150.000"
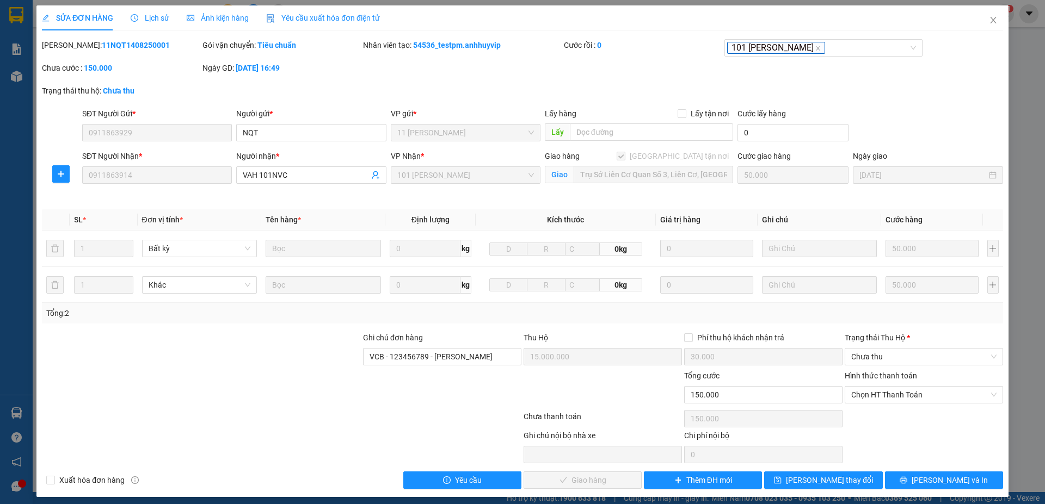
click at [572, 157] on span "Giao hàng" at bounding box center [562, 156] width 35 height 9
click at [625, 156] on span at bounding box center [621, 156] width 9 height 9
click at [755, 163] on div "Cước giao hàng" at bounding box center [792, 158] width 111 height 16
click at [630, 192] on div "Giao hàng Giao tận nơi Giao Trụ Sở Liên Cơ Quan Số 3, Liên Cơ, Hồng Hà, Hạ Long…" at bounding box center [639, 175] width 193 height 51
click at [560, 173] on span "Giao" at bounding box center [559, 174] width 29 height 17
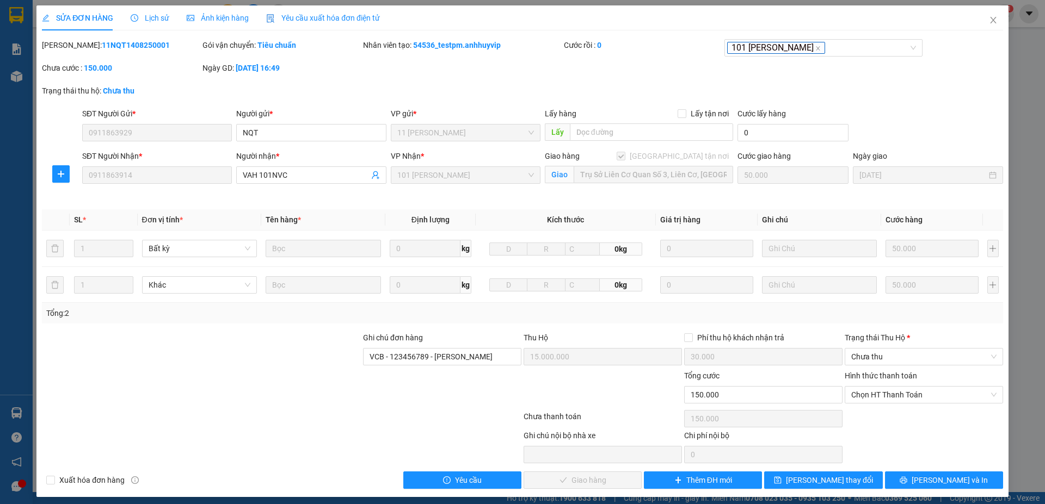
click at [545, 174] on span "Giao" at bounding box center [559, 174] width 29 height 17
click at [546, 174] on span "Giao" at bounding box center [559, 174] width 29 height 17
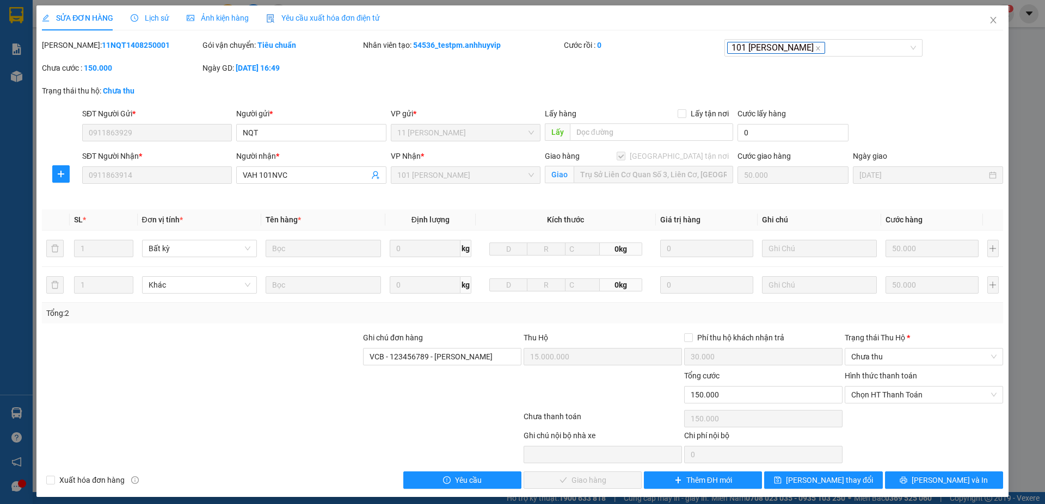
drag, startPoint x: 549, startPoint y: 172, endPoint x: 558, endPoint y: 175, distance: 9.8
click at [550, 172] on span "Giao" at bounding box center [559, 174] width 29 height 17
drag, startPoint x: 855, startPoint y: 182, endPoint x: 728, endPoint y: 182, distance: 127.3
click at [855, 182] on div "15/08/2025" at bounding box center [928, 175] width 150 height 17
drag, startPoint x: 377, startPoint y: 58, endPoint x: 241, endPoint y: 39, distance: 137.9
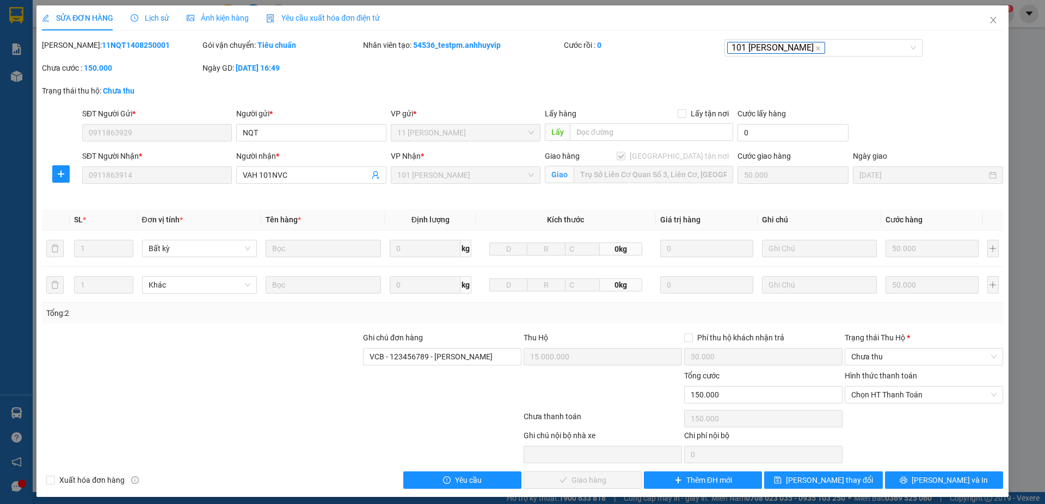
click at [374, 58] on div "Nhân viên tạo: 54536_testpm.anhhuyvip" at bounding box center [462, 50] width 201 height 23
click at [299, 28] on div "Yêu cầu xuất hóa đơn điện tử" at bounding box center [323, 17] width 114 height 25
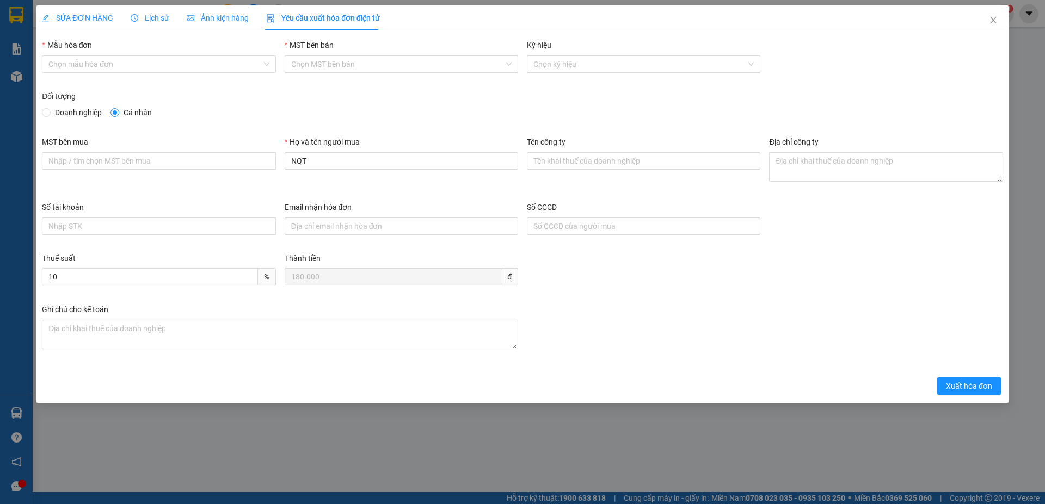
click at [79, 20] on span "SỬA ĐƠN HÀNG" at bounding box center [77, 18] width 71 height 9
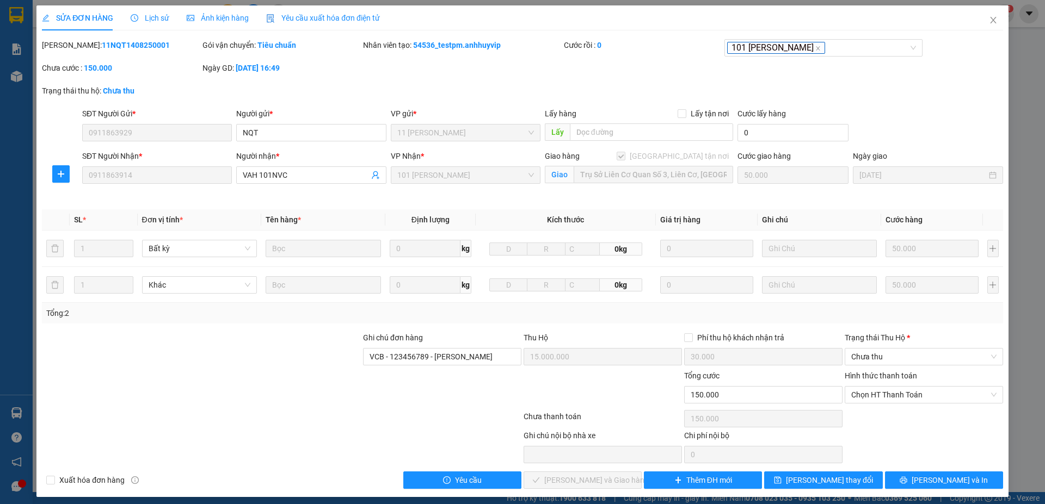
click at [256, 19] on div "SỬA ĐƠN HÀNG Lịch sử Ảnh kiện hàng Yêu cầu xuất hóa đơn điện tử" at bounding box center [211, 17] width 338 height 25
click at [315, 18] on span "Yêu cầu xuất hóa đơn điện tử" at bounding box center [323, 18] width 114 height 9
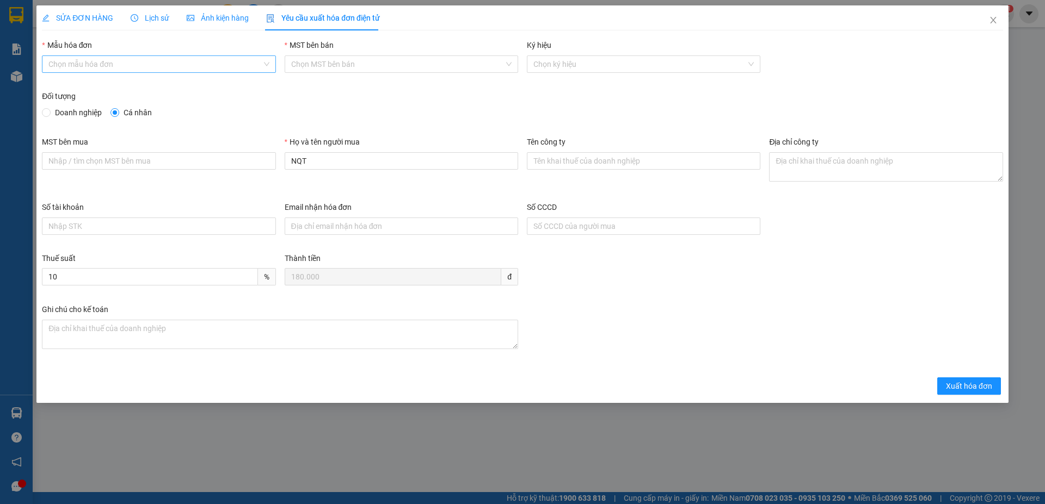
click at [178, 61] on input "Mẫu hóa đơn" at bounding box center [154, 64] width 213 height 16
click at [229, 11] on div "Ảnh kiện hàng" at bounding box center [218, 17] width 62 height 25
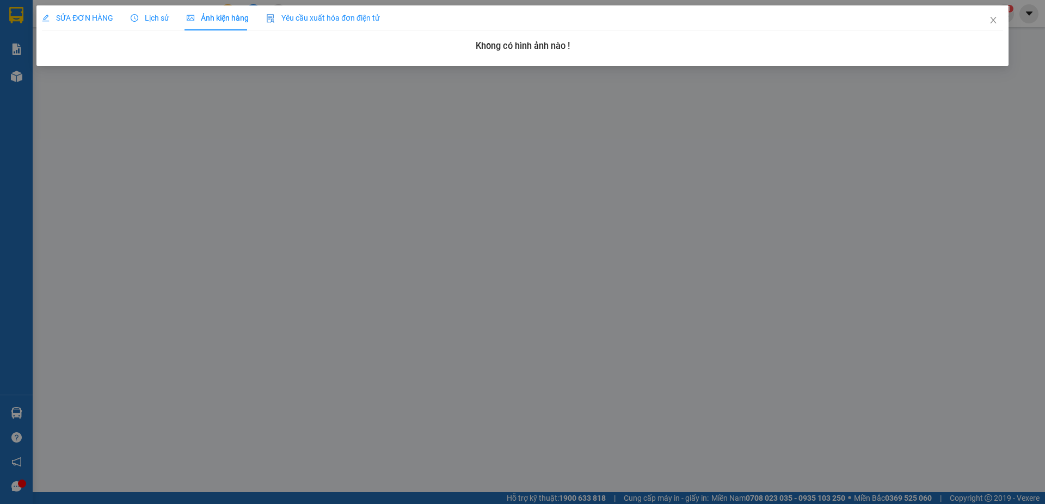
click at [163, 21] on span "Lịch sử" at bounding box center [150, 18] width 39 height 9
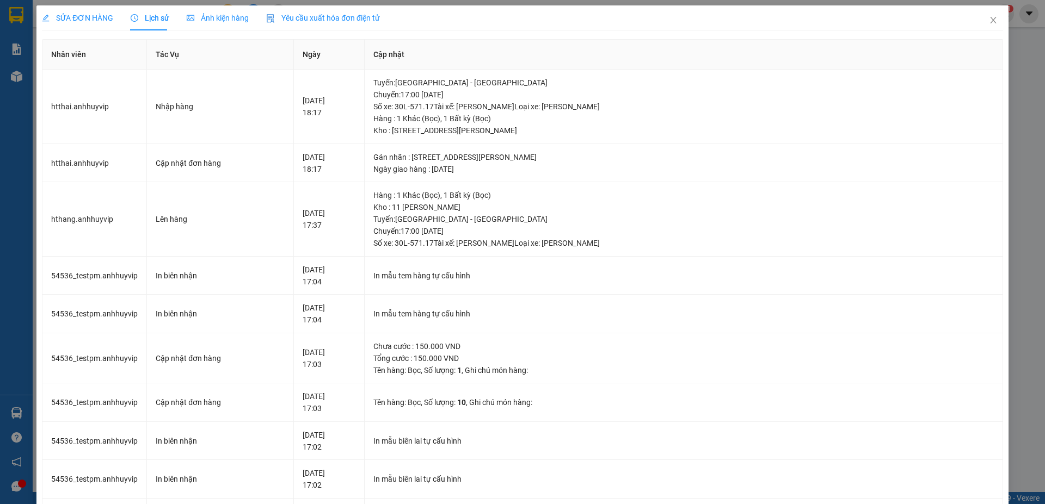
click at [81, 21] on span "SỬA ĐƠN HÀNG" at bounding box center [77, 18] width 71 height 9
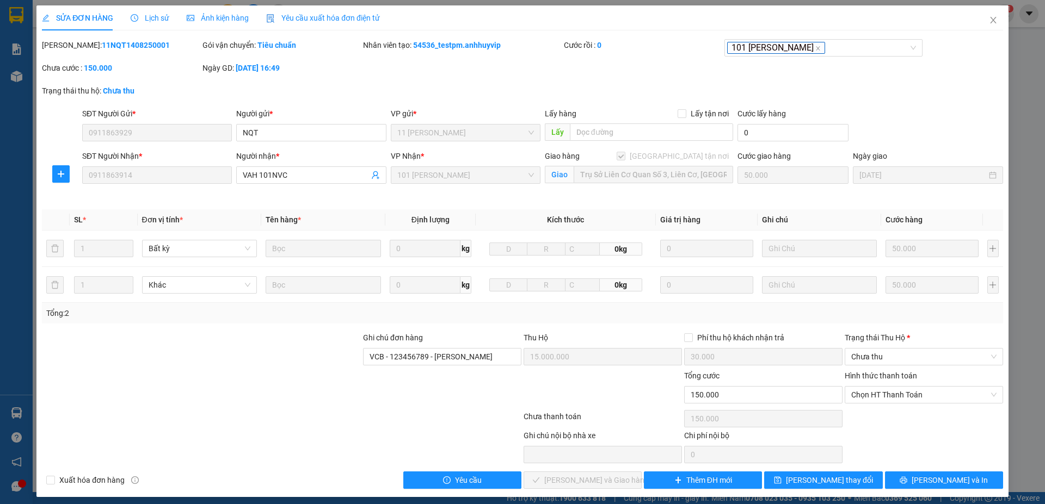
scroll to position [6, 0]
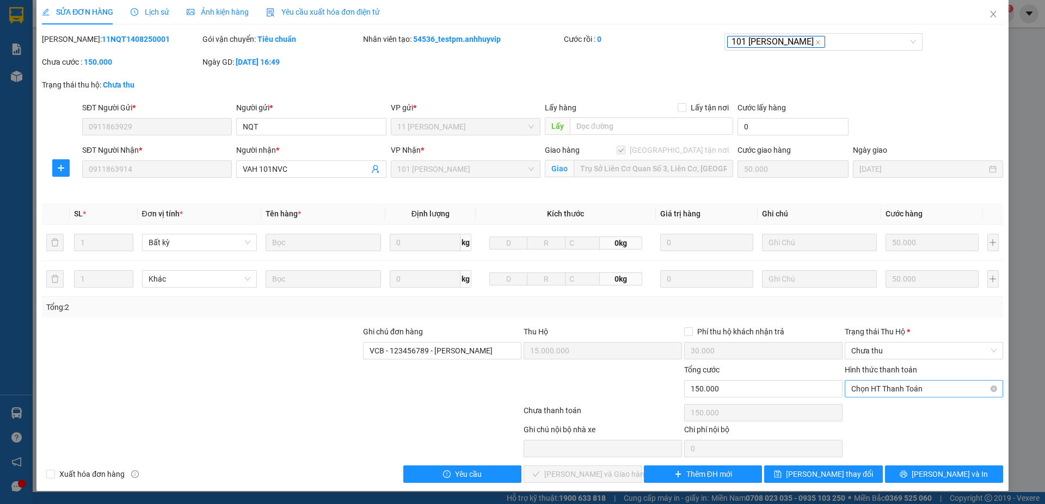
click at [934, 385] on span "Chọn HT Thanh Toán" at bounding box center [923, 389] width 145 height 16
click at [310, 396] on div at bounding box center [201, 383] width 321 height 38
click at [584, 131] on input "text" at bounding box center [651, 126] width 163 height 17
click at [549, 173] on span "Giao" at bounding box center [559, 168] width 29 height 17
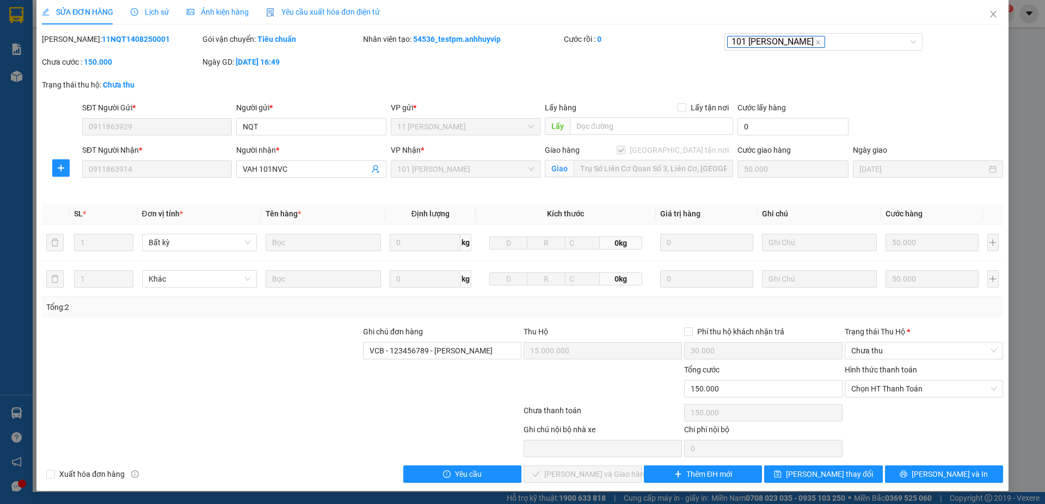
click at [548, 173] on span "Giao" at bounding box center [559, 168] width 29 height 17
click at [368, 190] on div "Người nhận * VAH 101NVC" at bounding box center [311, 169] width 154 height 51
drag, startPoint x: 415, startPoint y: 375, endPoint x: 812, endPoint y: 236, distance: 420.8
click at [417, 375] on div at bounding box center [442, 383] width 161 height 38
click at [861, 221] on th "Ghi chú" at bounding box center [819, 214] width 124 height 21
